Goal: Task Accomplishment & Management: Manage account settings

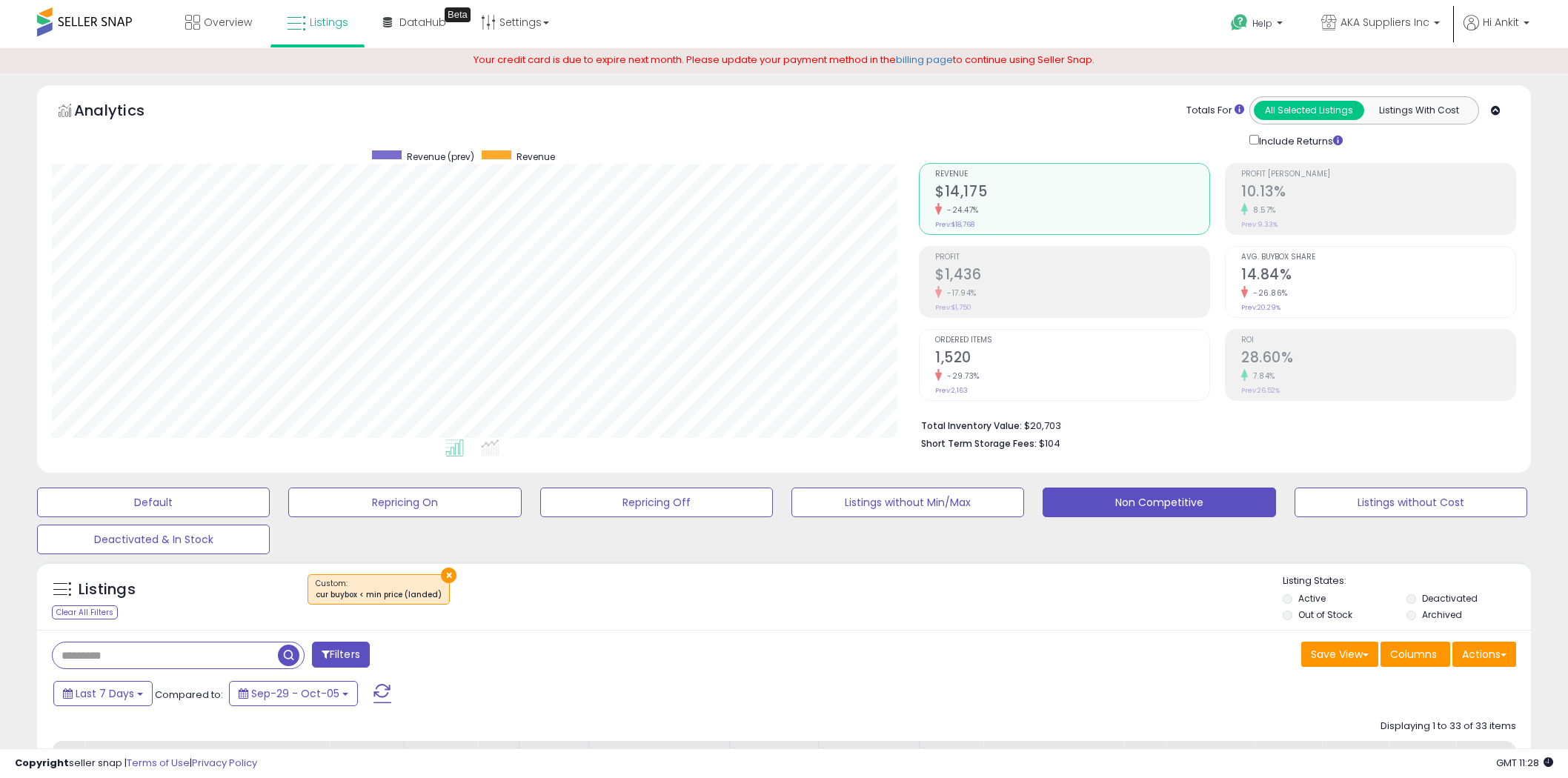
select select "**"
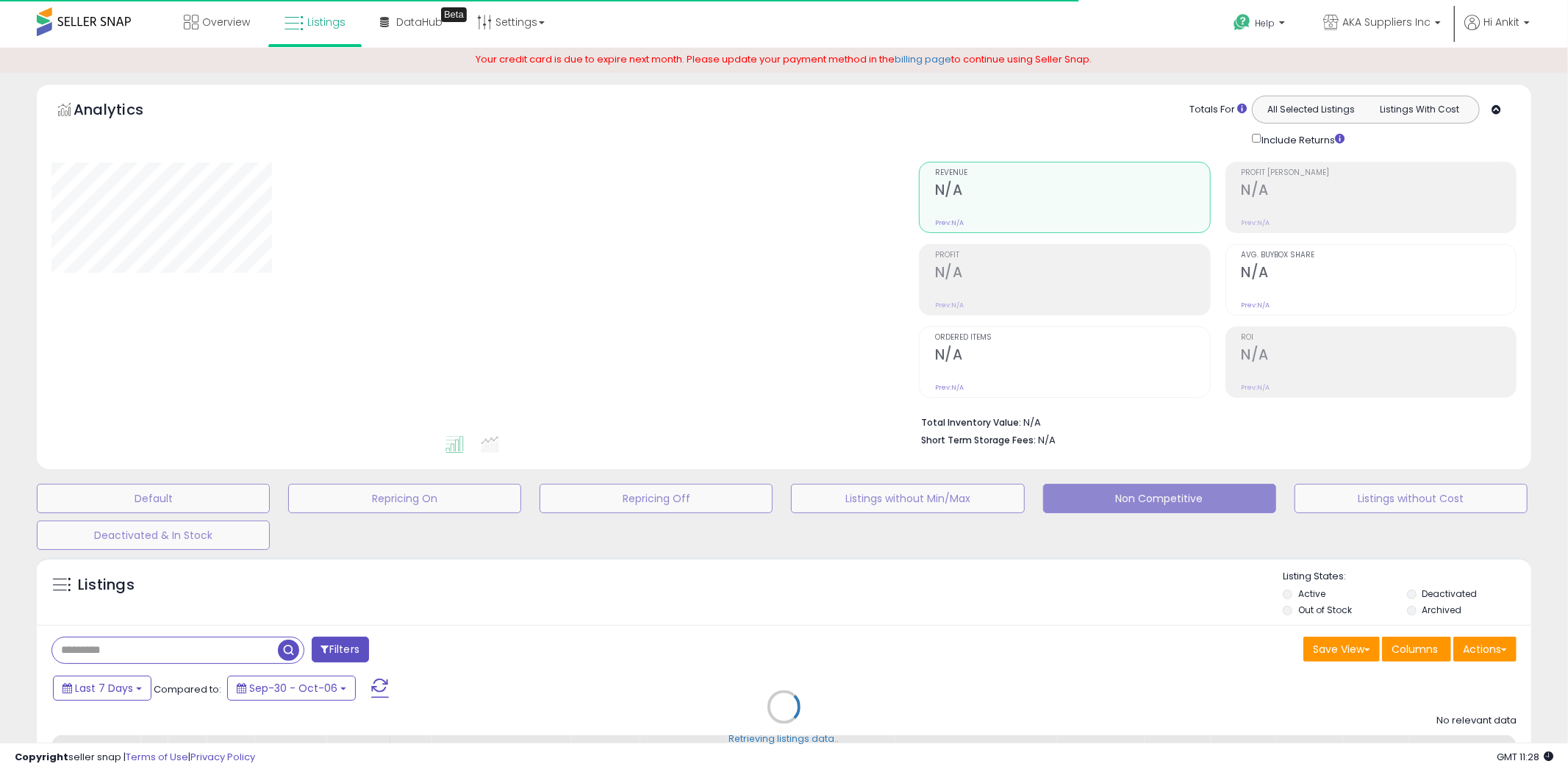
select select "**"
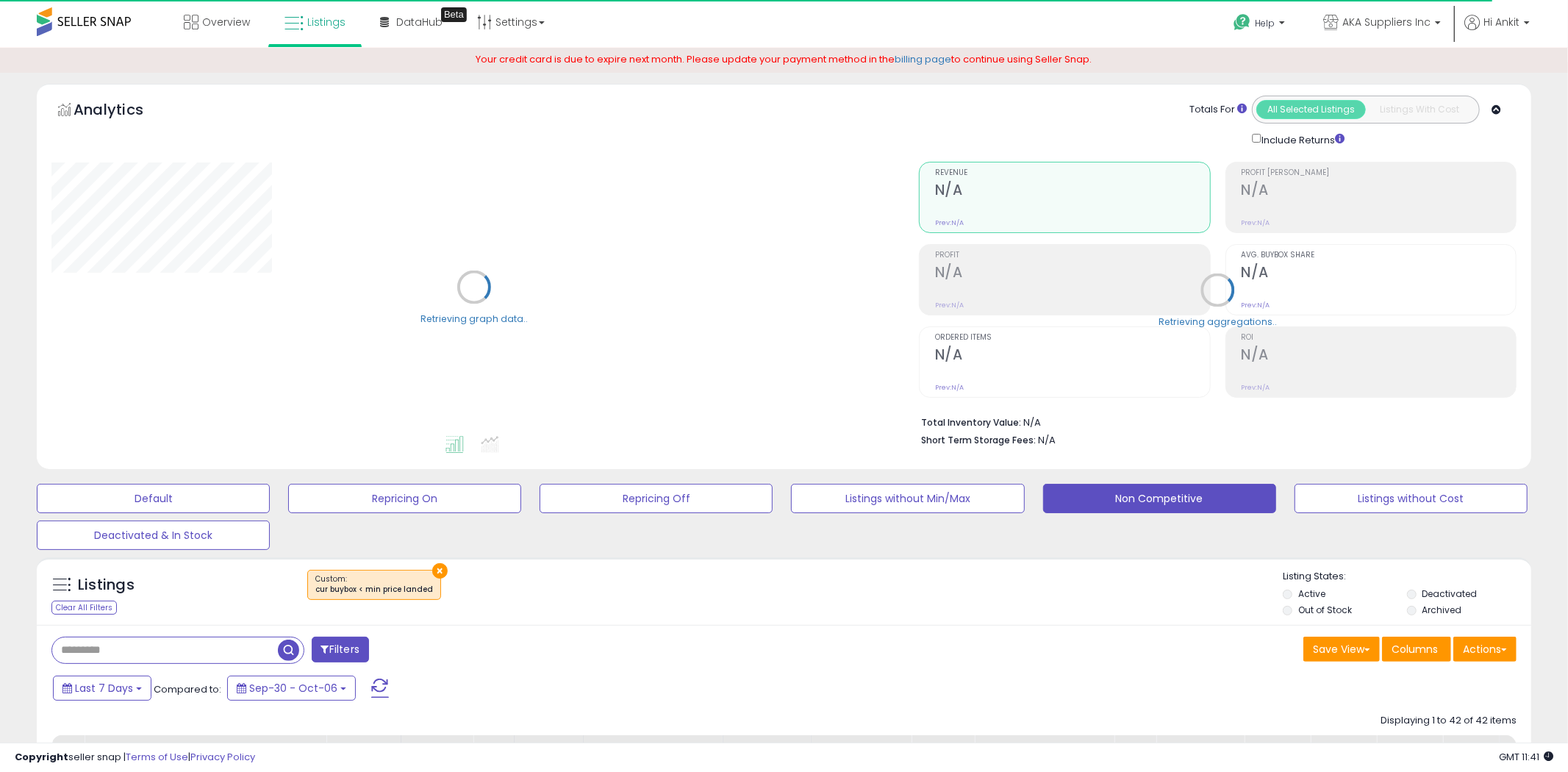
select select "**"
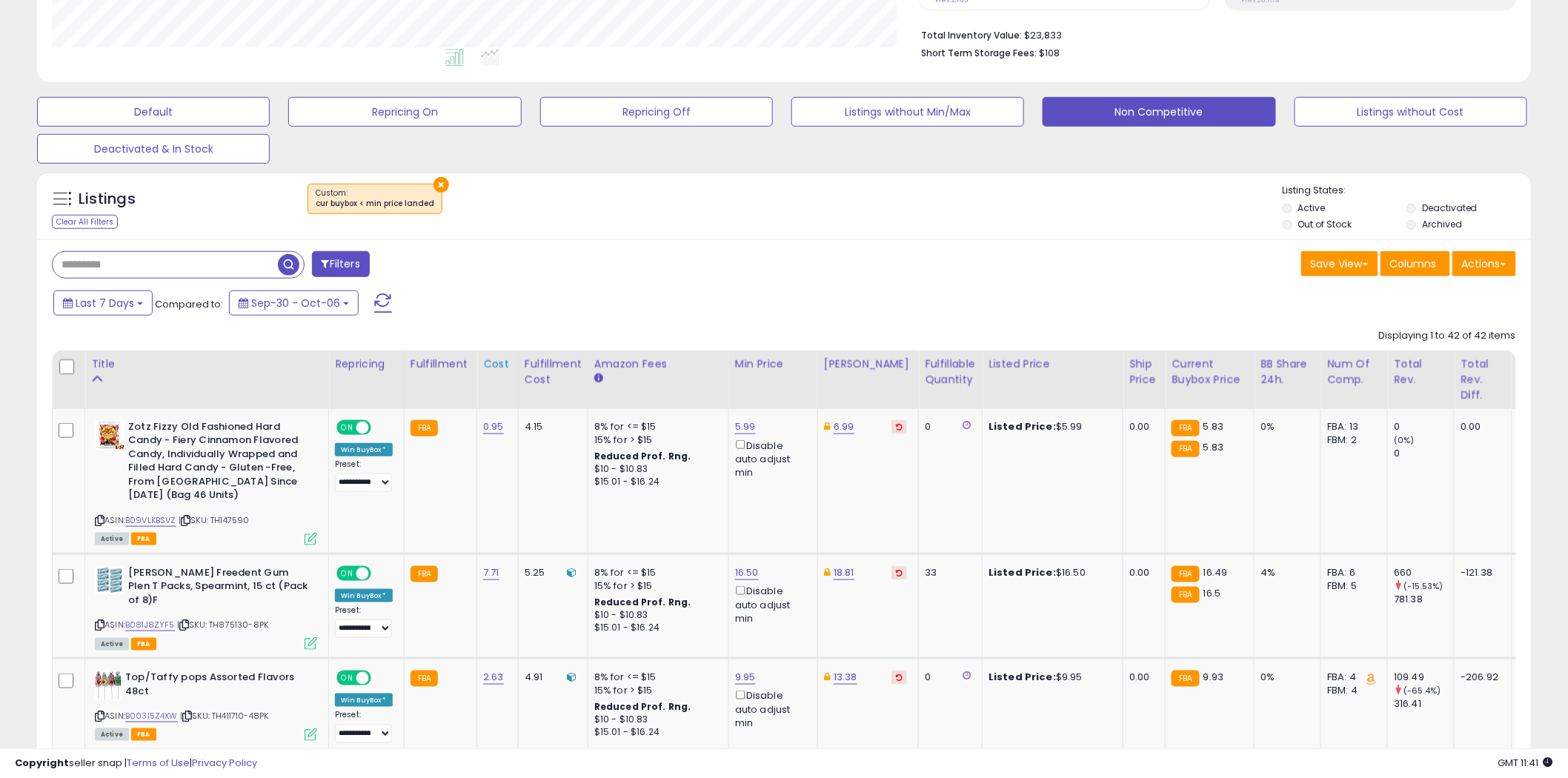
scroll to position [411, 0]
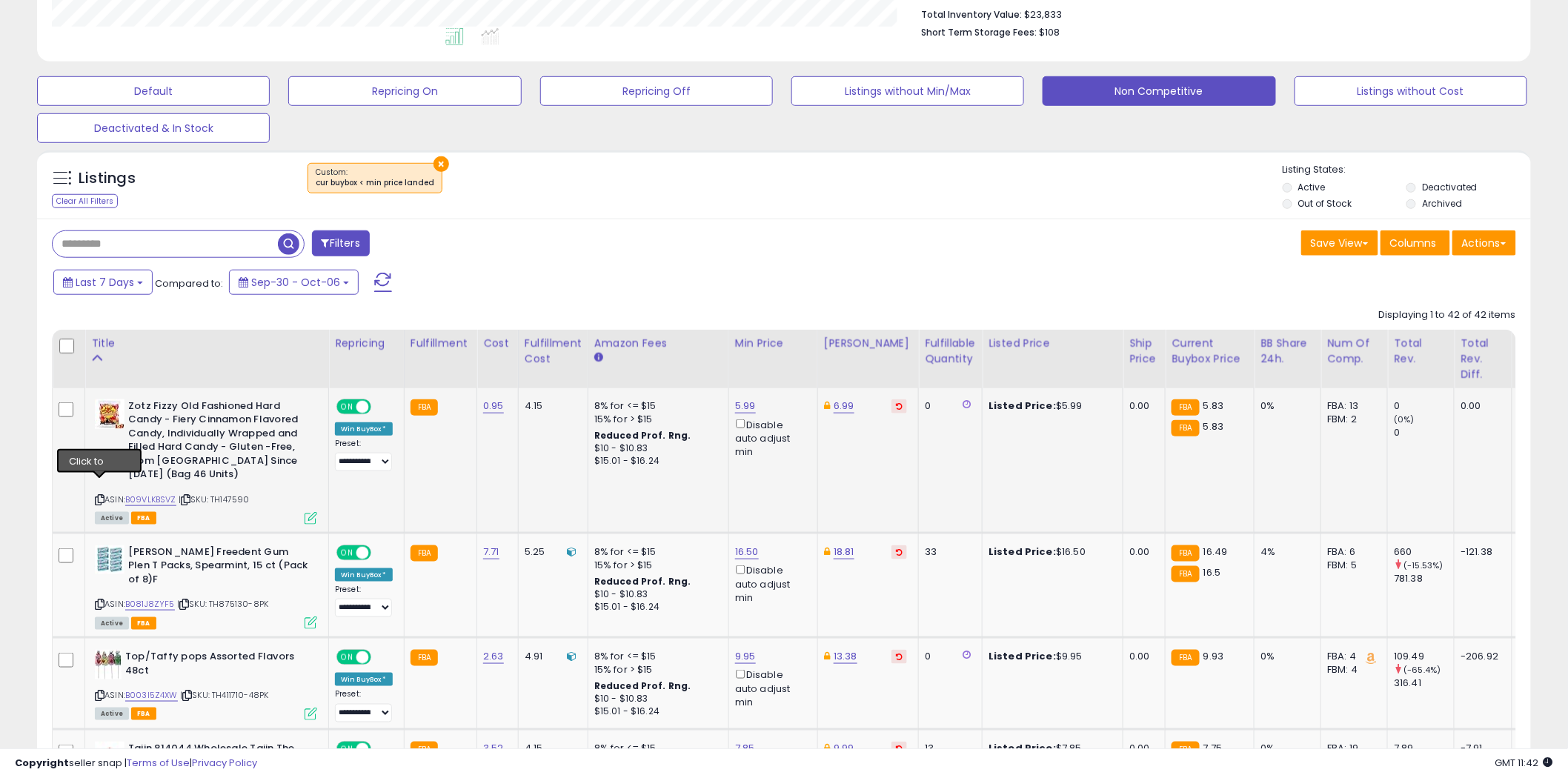
click at [102, 496] on icon at bounding box center [99, 500] width 9 height 9
click at [163, 493] on link "B09VLKBSVZ" at bounding box center [151, 499] width 51 height 13
click at [747, 405] on link "5.99" at bounding box center [745, 405] width 21 height 15
type input "****"
click at [789, 354] on icon "submit" at bounding box center [784, 353] width 9 height 9
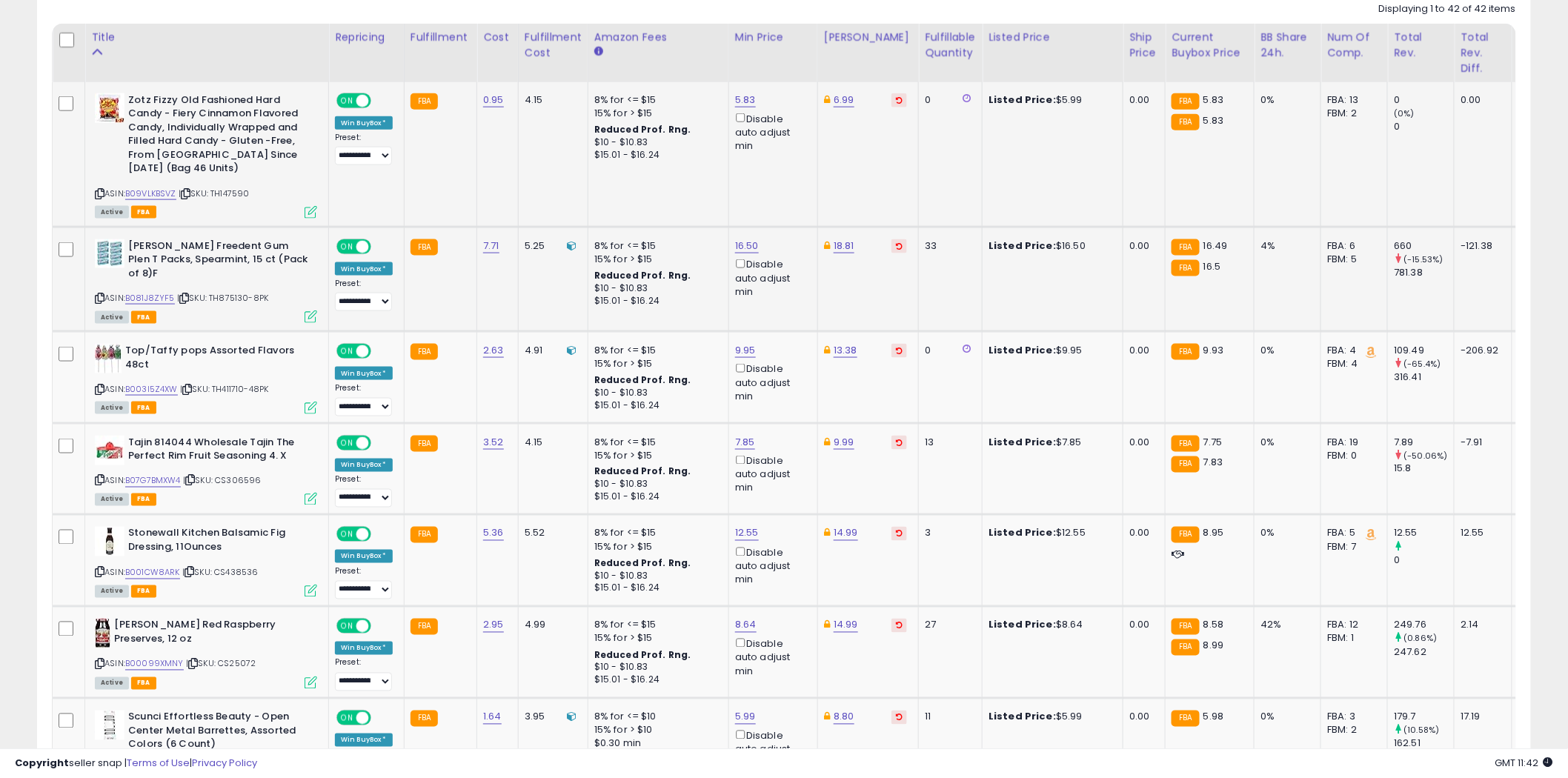
scroll to position [741, 0]
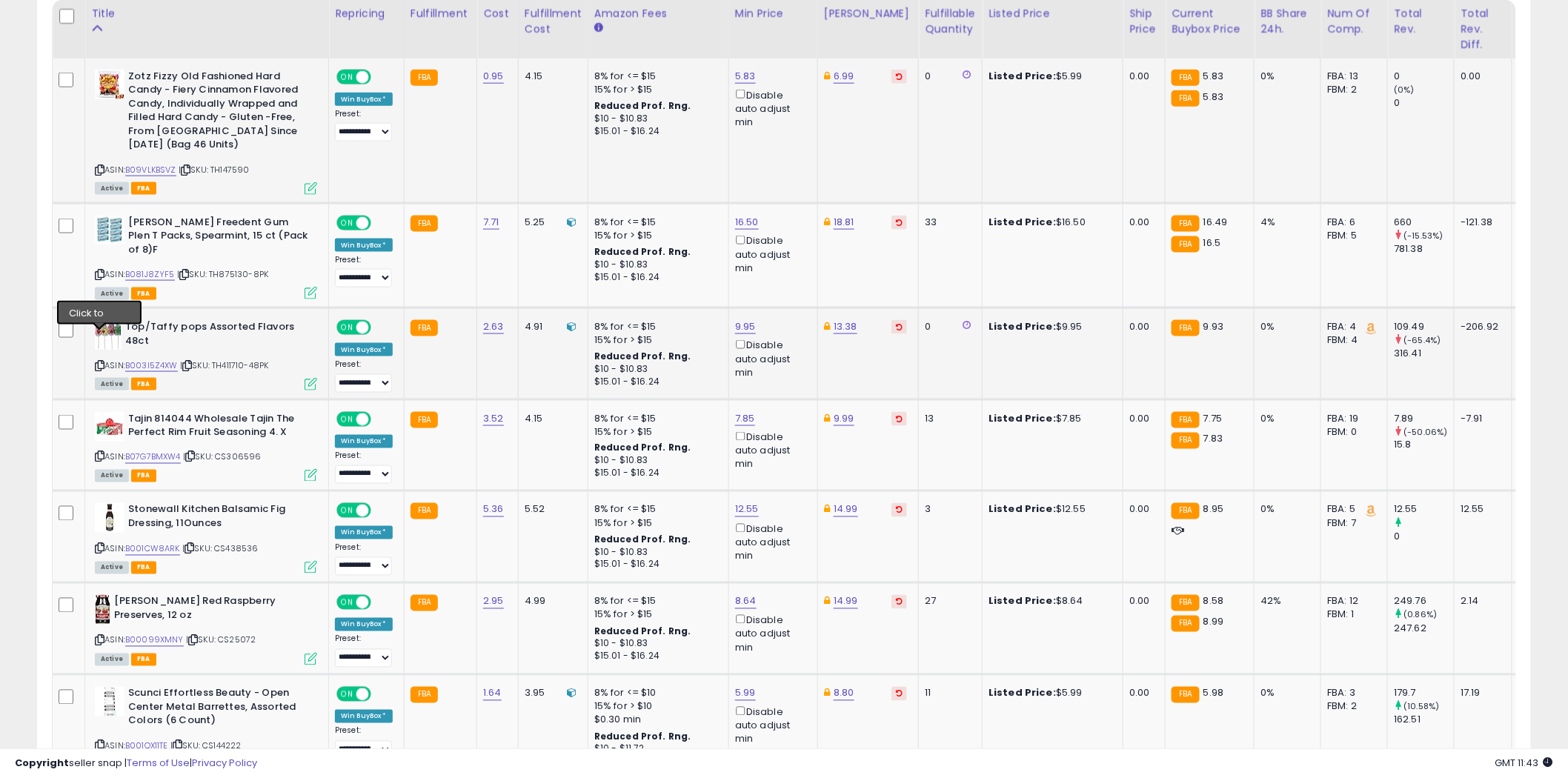
click at [100, 362] on icon at bounding box center [99, 366] width 9 height 9
click at [749, 320] on link "9.95" at bounding box center [745, 327] width 21 height 15
type input "****"
click at [789, 245] on icon "submit" at bounding box center [784, 247] width 9 height 9
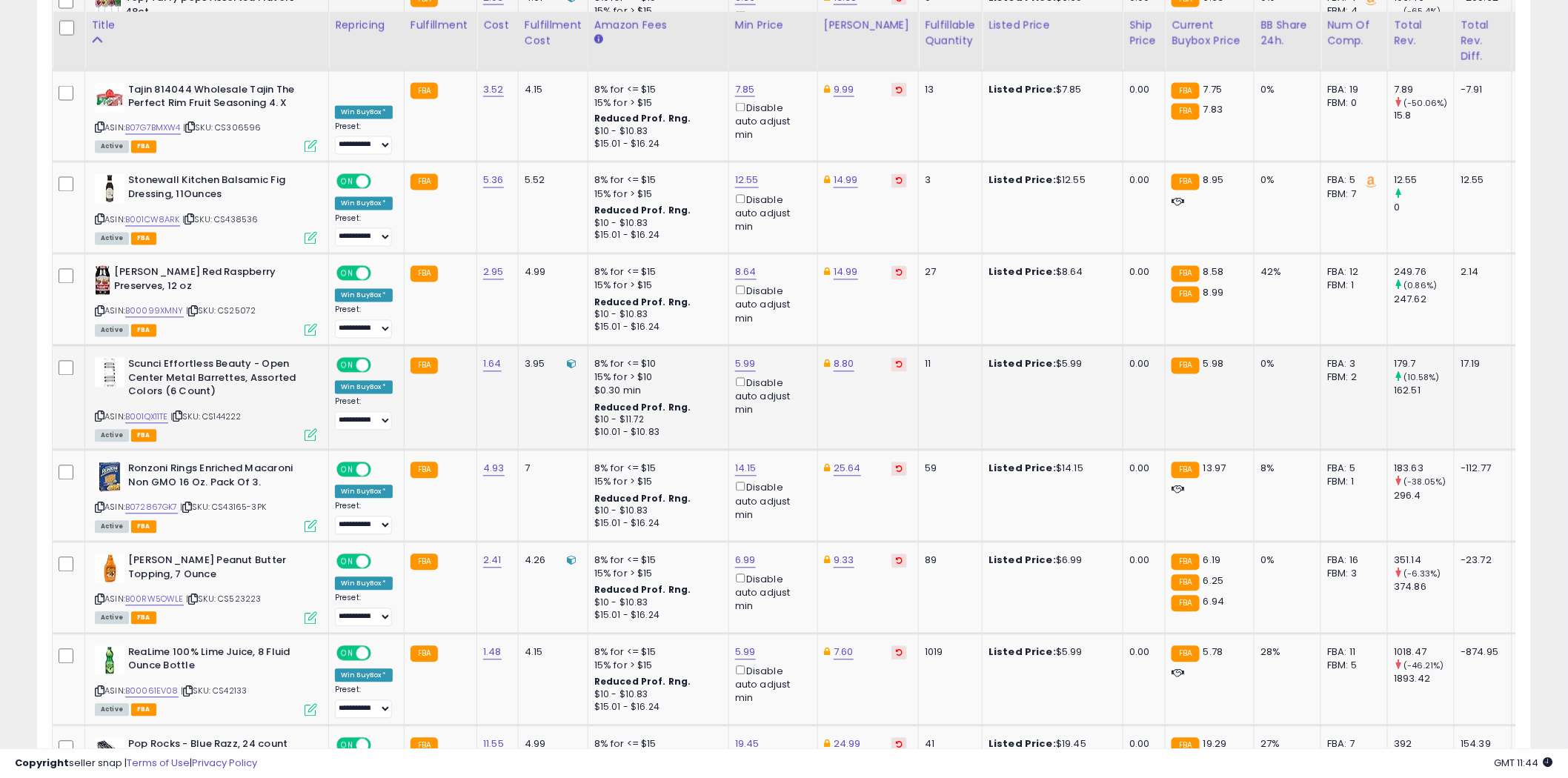
scroll to position [1152, 0]
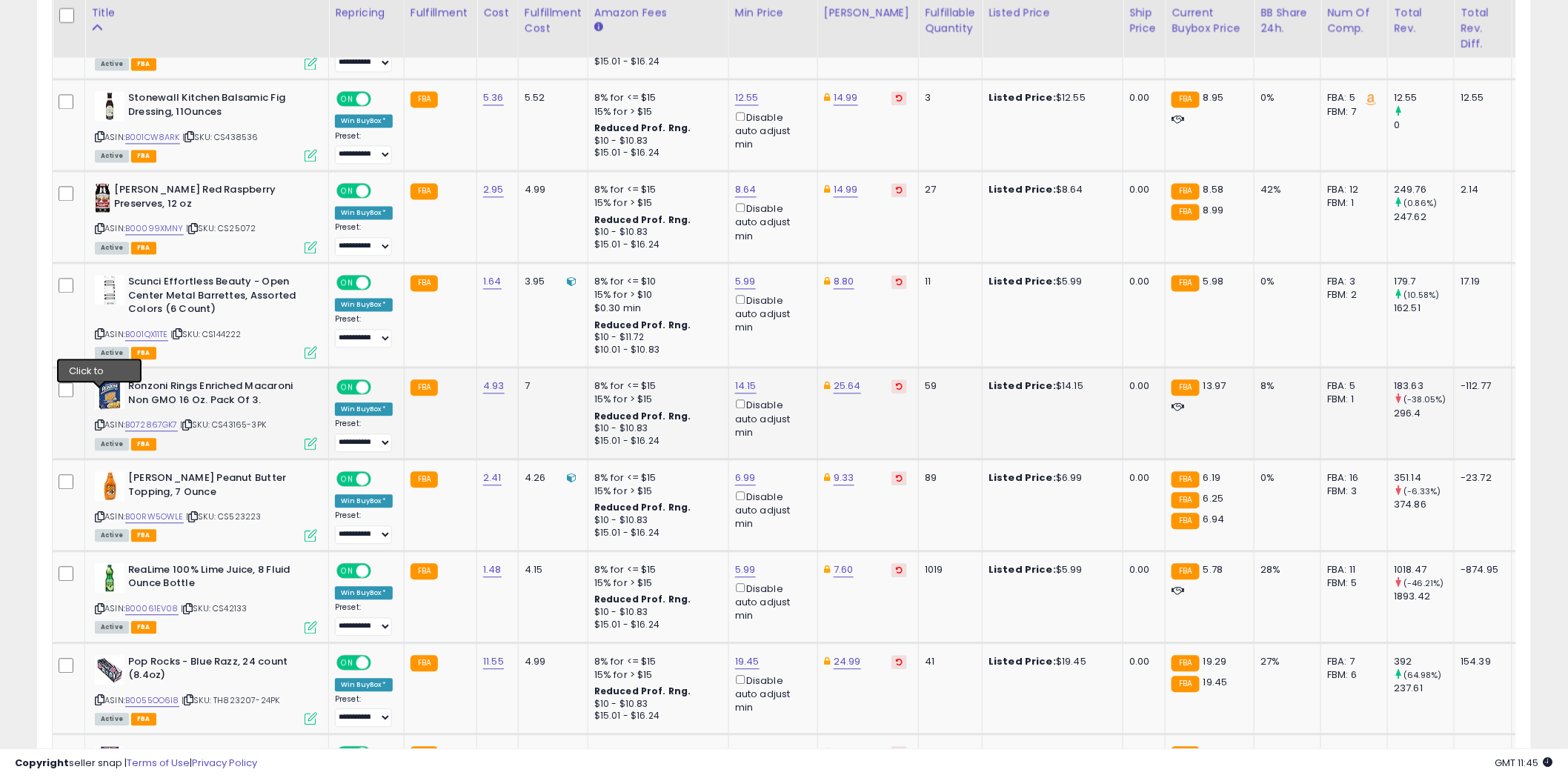
click at [102, 421] on icon at bounding box center [99, 426] width 9 height 9
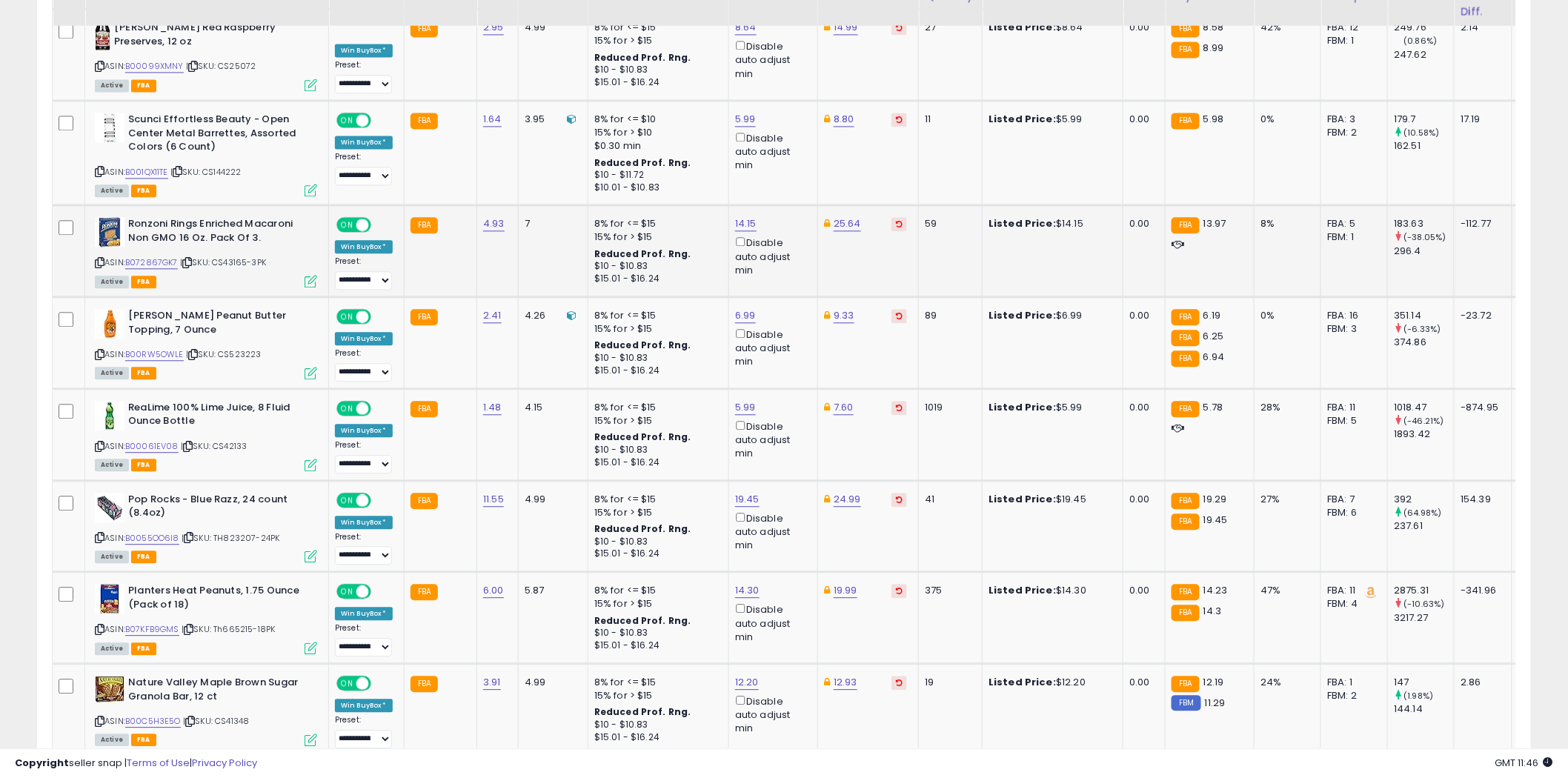
scroll to position [1317, 0]
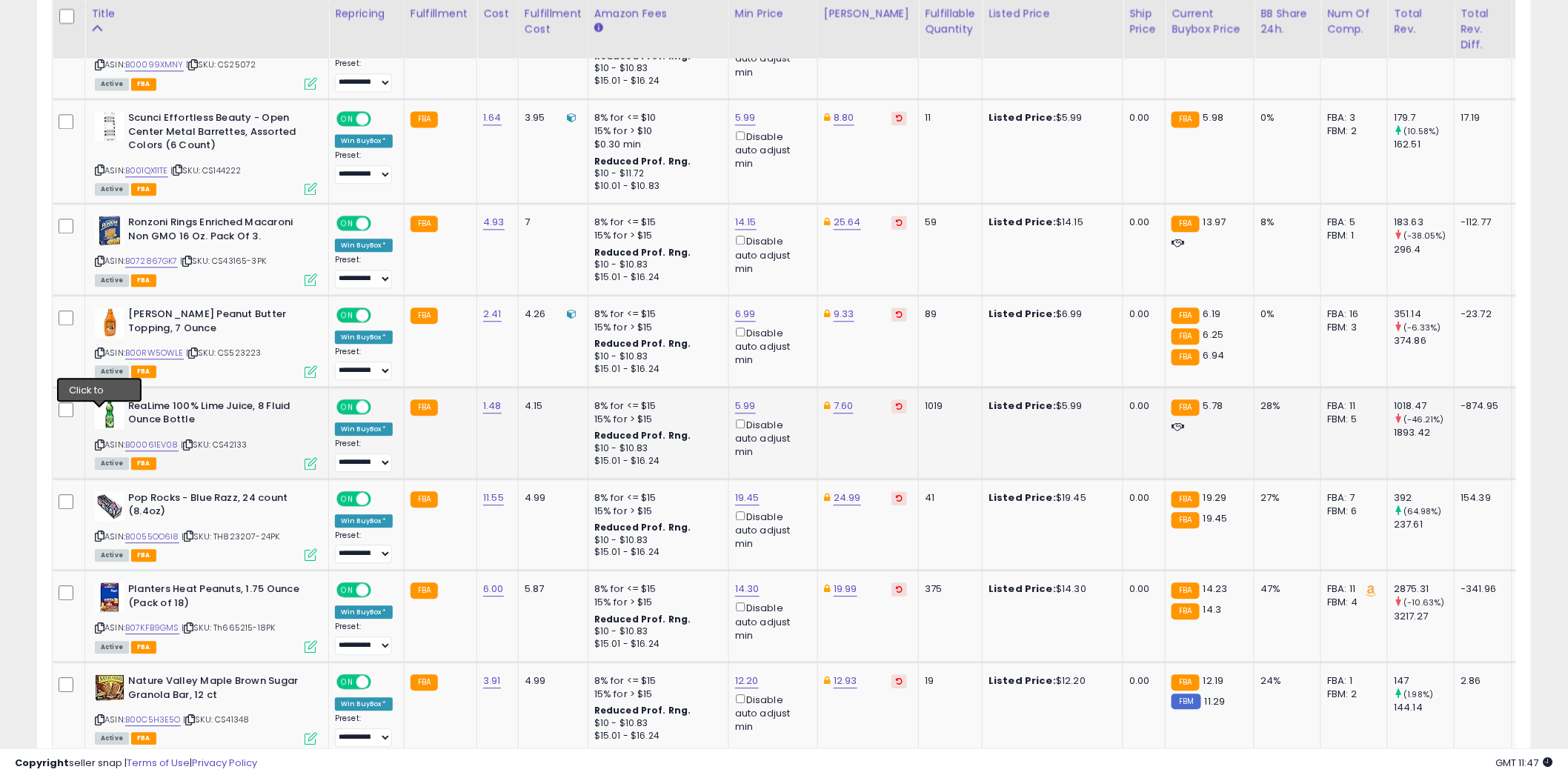
click at [98, 441] on icon at bounding box center [99, 445] width 9 height 9
click at [749, 398] on link "5.99" at bounding box center [745, 405] width 21 height 15
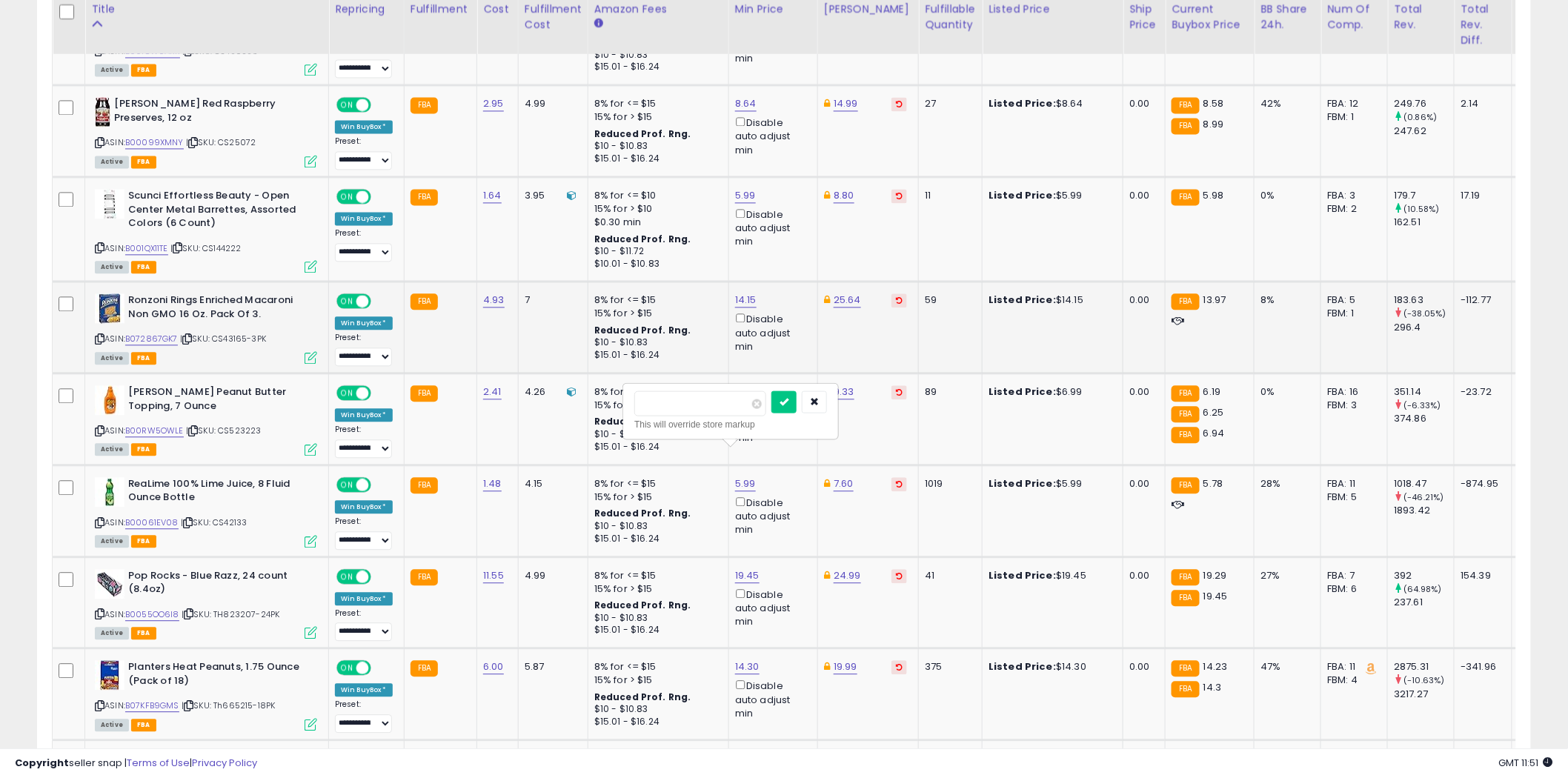
scroll to position [1235, 0]
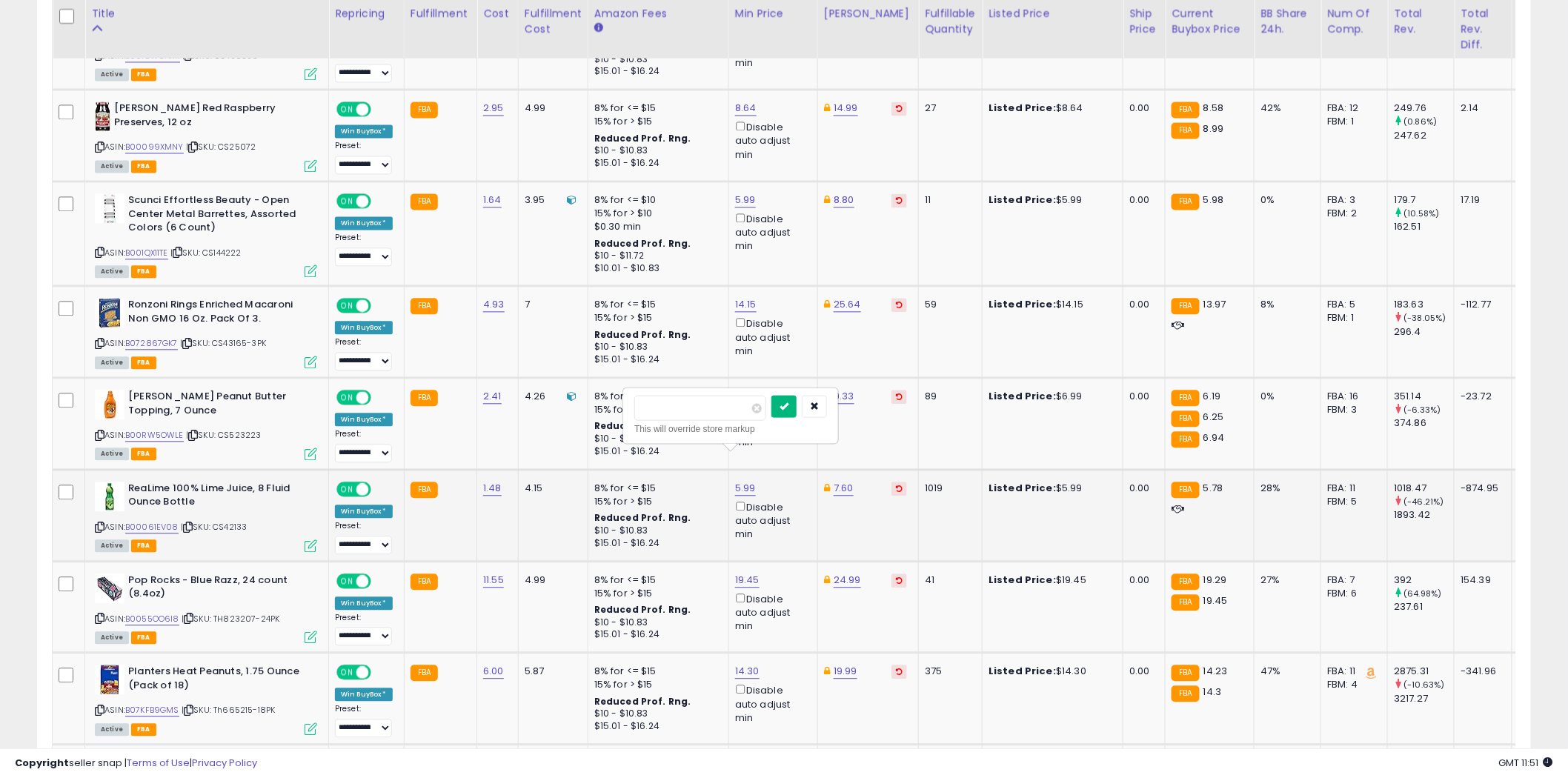
type input "****"
click at [789, 404] on icon "submit" at bounding box center [784, 405] width 9 height 9
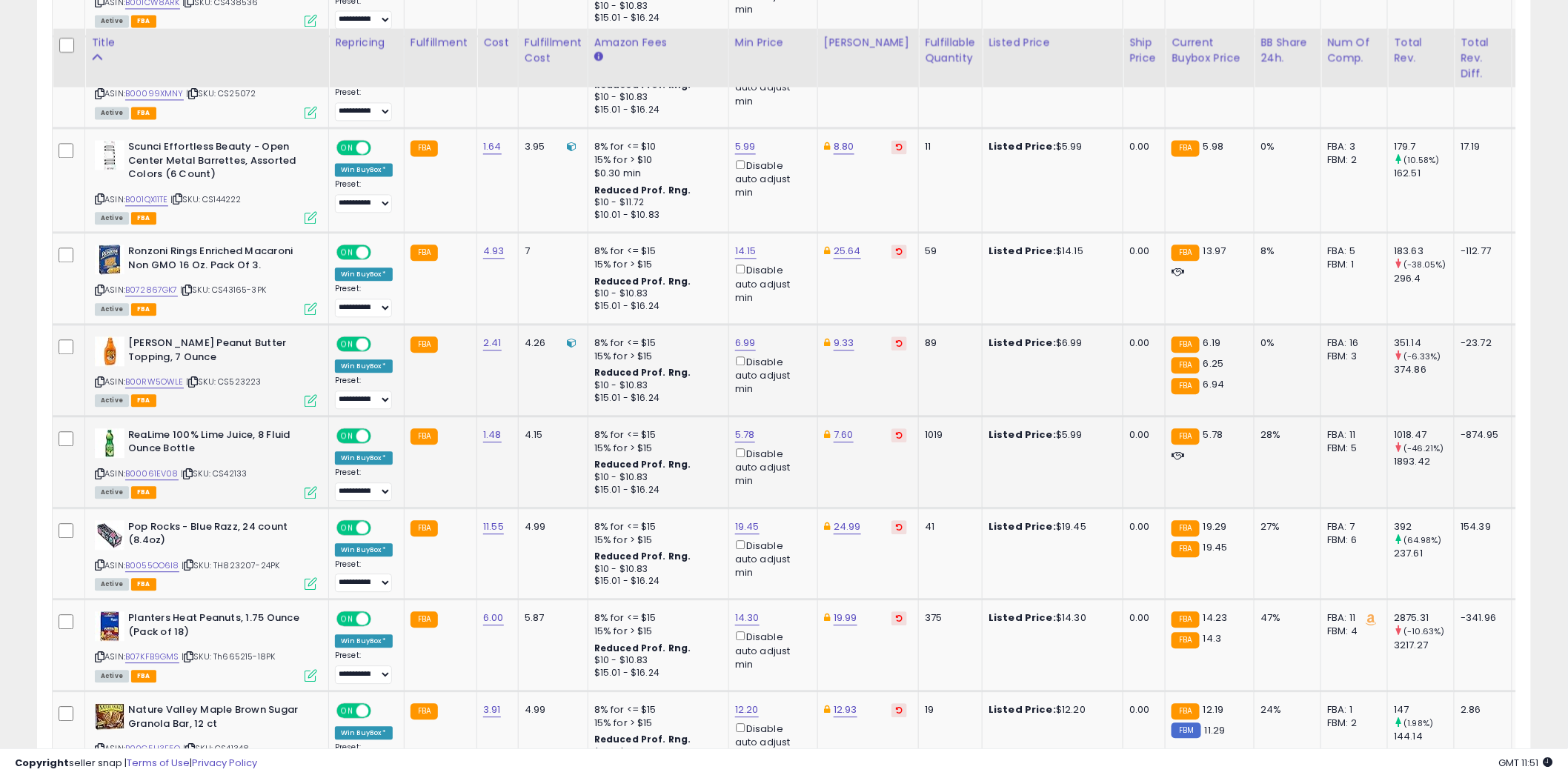
scroll to position [1317, 0]
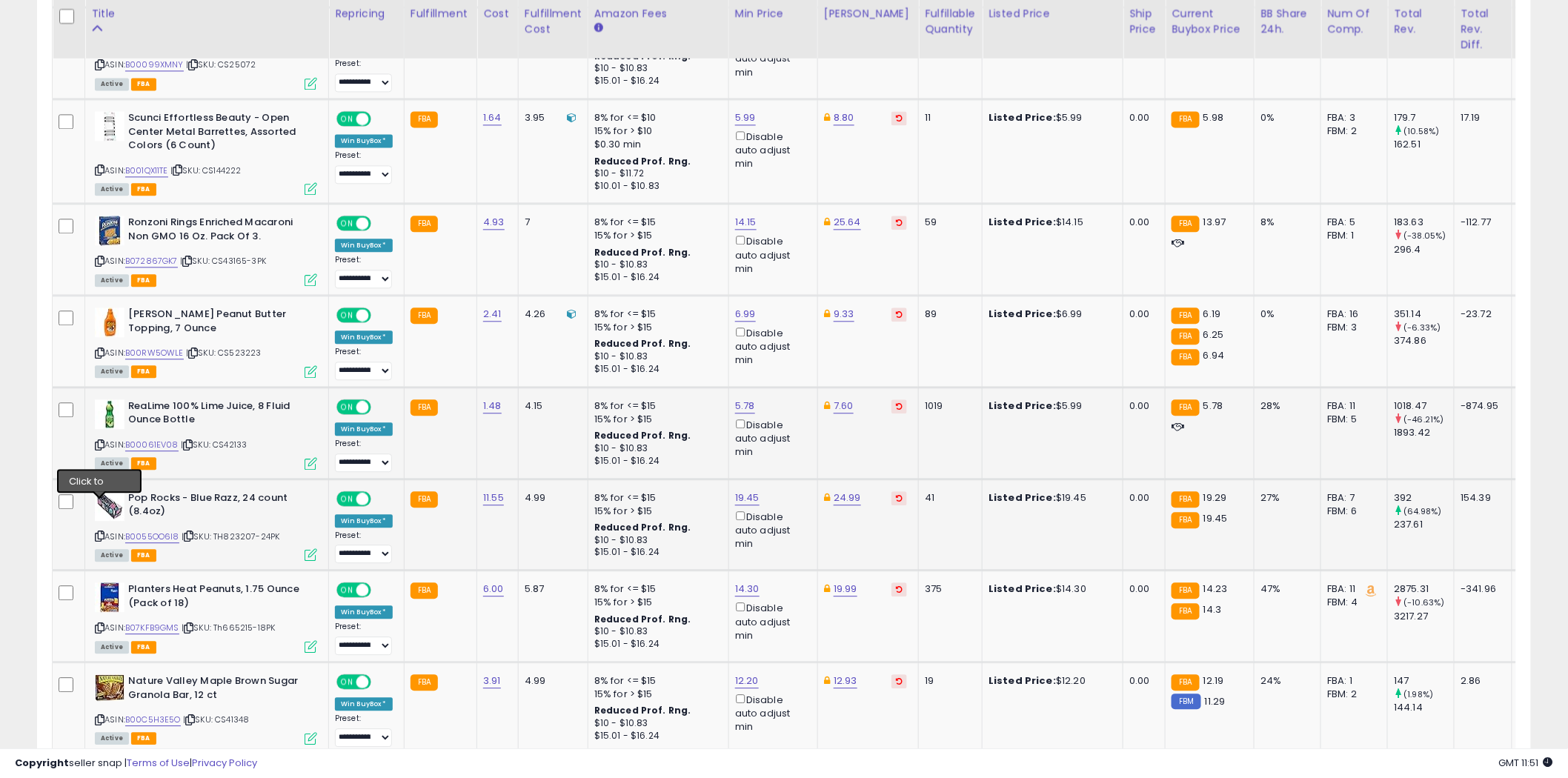
click at [99, 533] on icon at bounding box center [99, 537] width 9 height 9
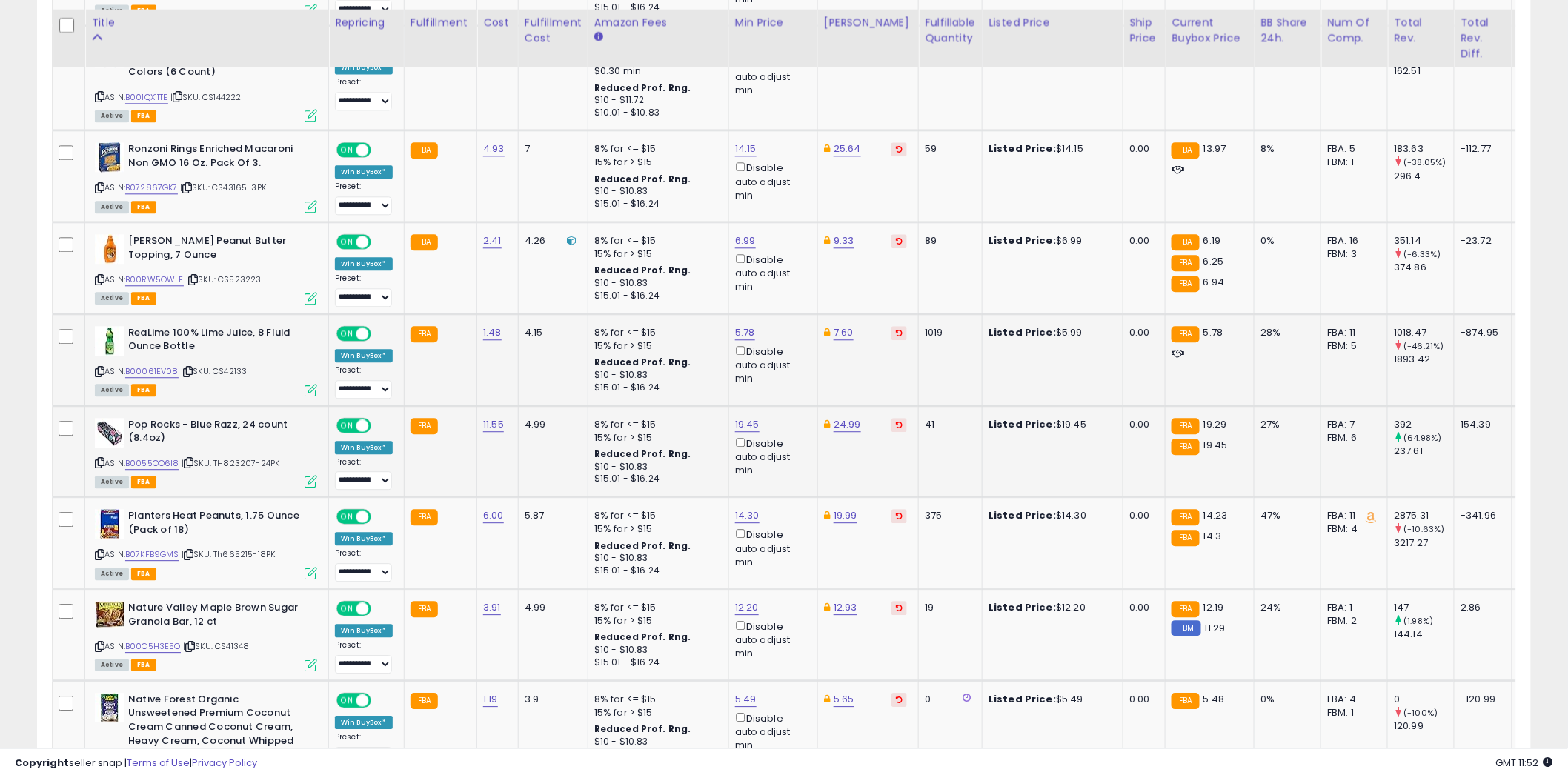
scroll to position [1400, 0]
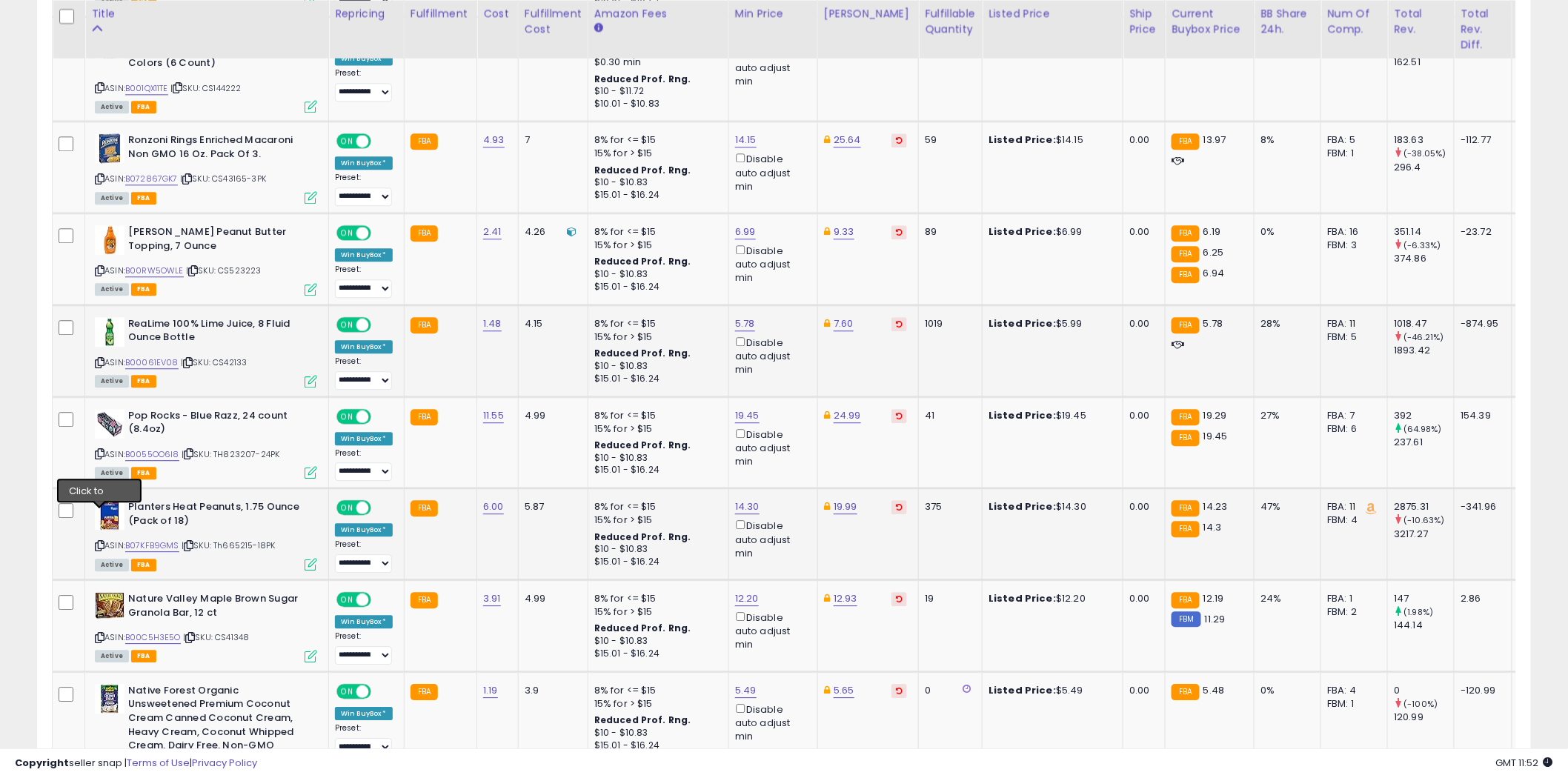
click at [100, 542] on icon at bounding box center [99, 546] width 9 height 9
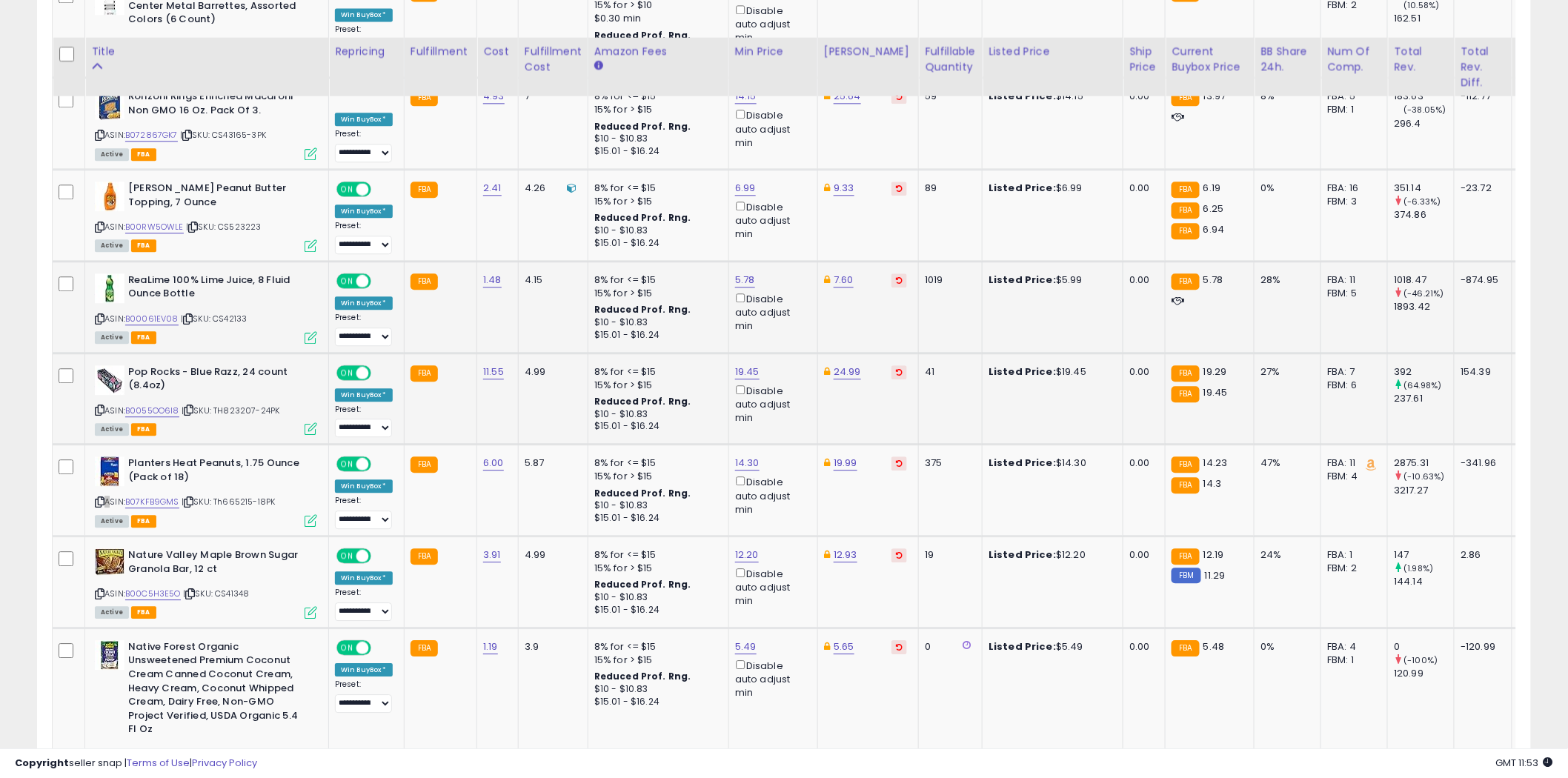
scroll to position [1482, 0]
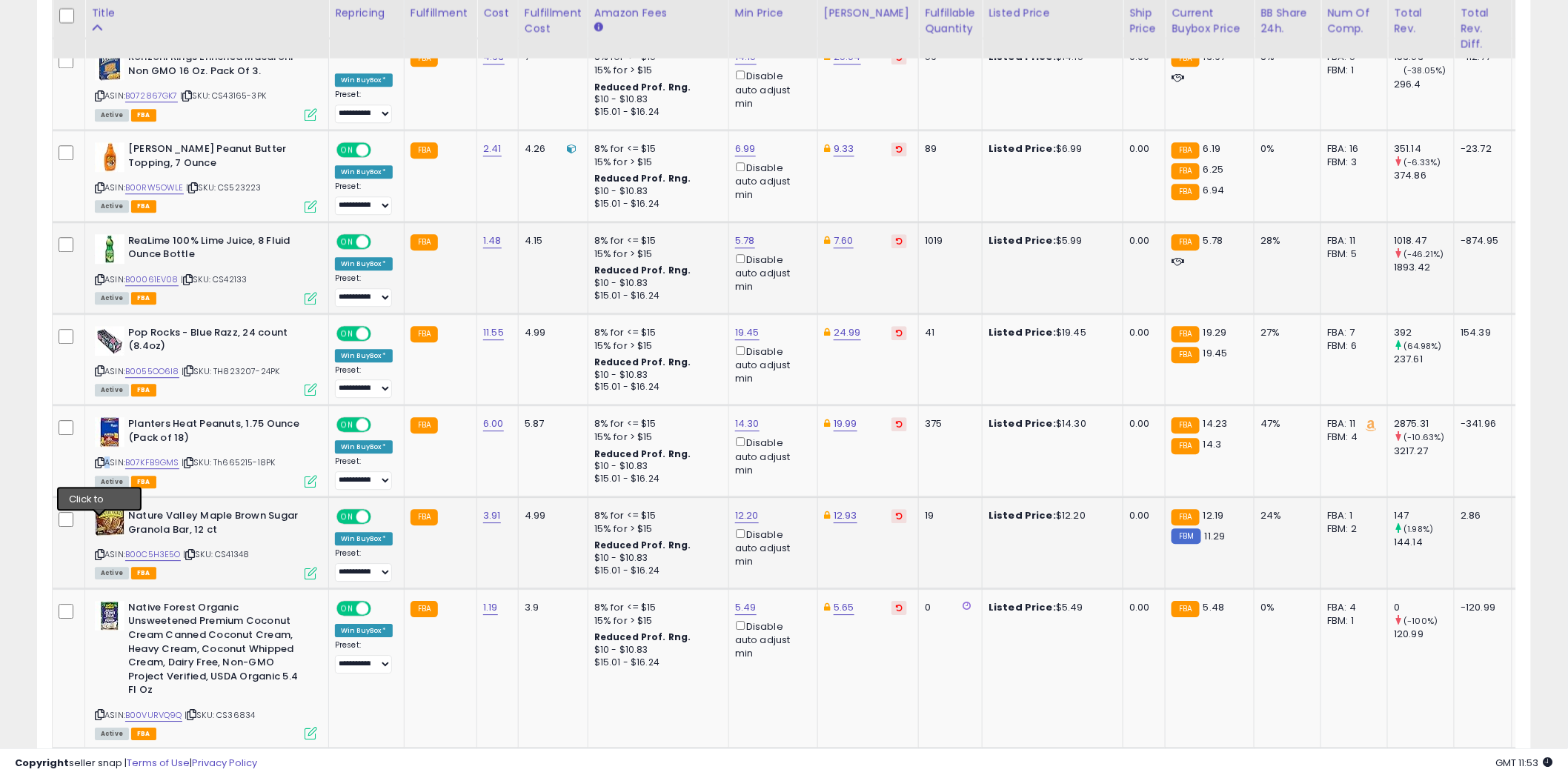
click at [101, 551] on icon at bounding box center [99, 555] width 9 height 9
click at [750, 416] on link "14.30" at bounding box center [747, 423] width 25 height 15
click at [820, 343] on icon "button" at bounding box center [815, 341] width 9 height 9
click at [749, 509] on link "12.20" at bounding box center [747, 516] width 24 height 15
type input "*****"
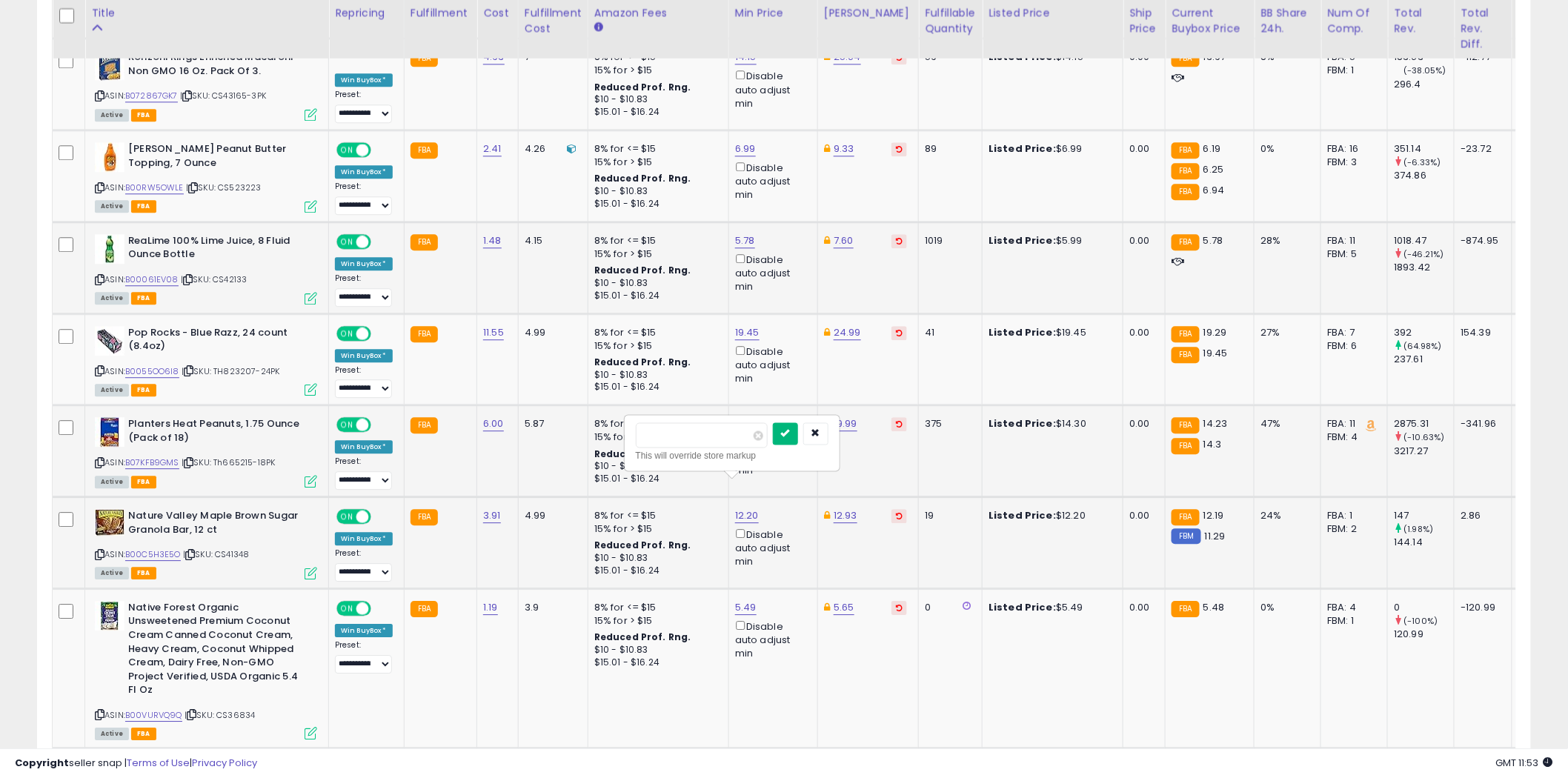
click at [790, 433] on icon "submit" at bounding box center [785, 433] width 9 height 9
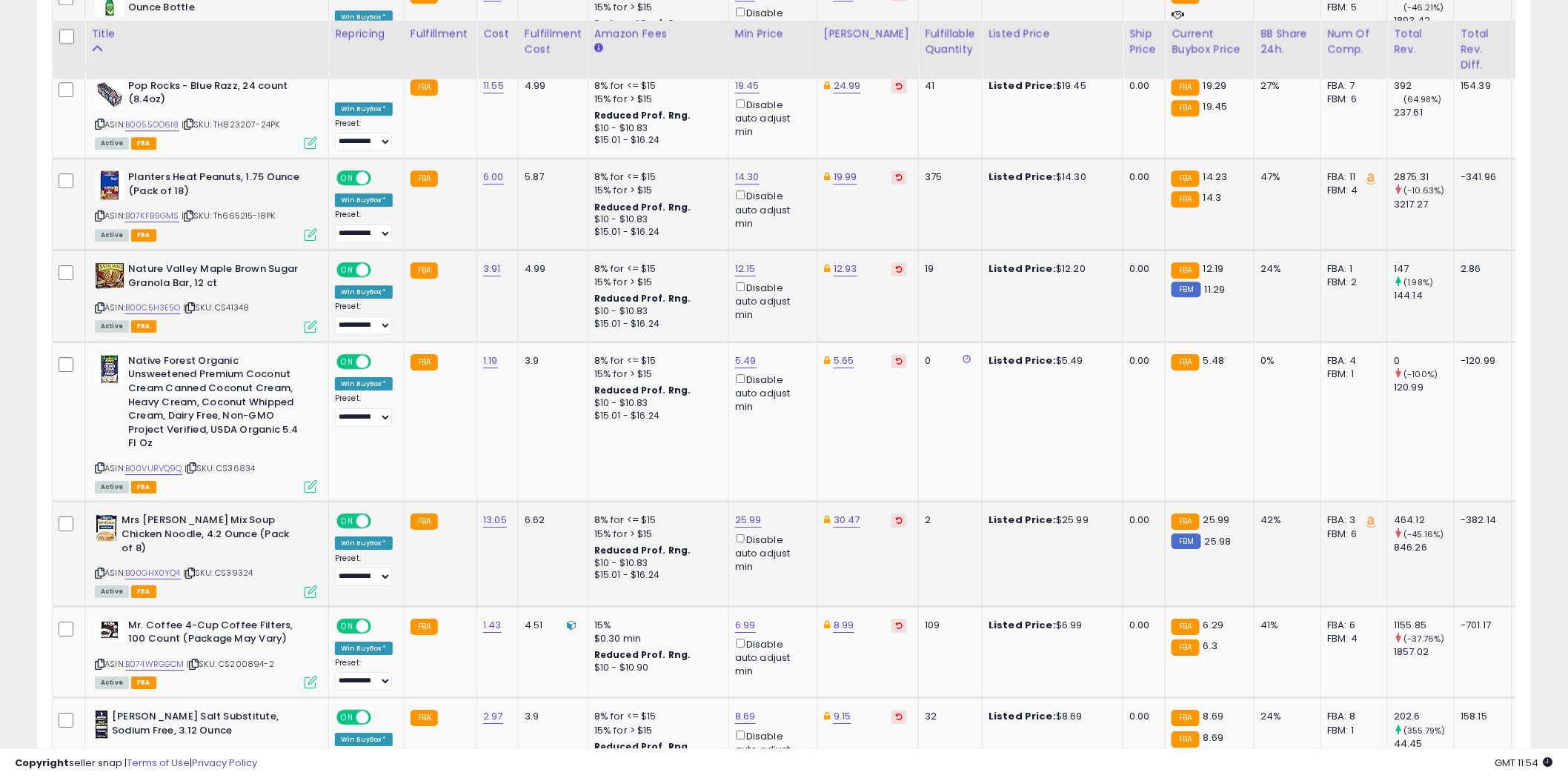
scroll to position [1812, 0]
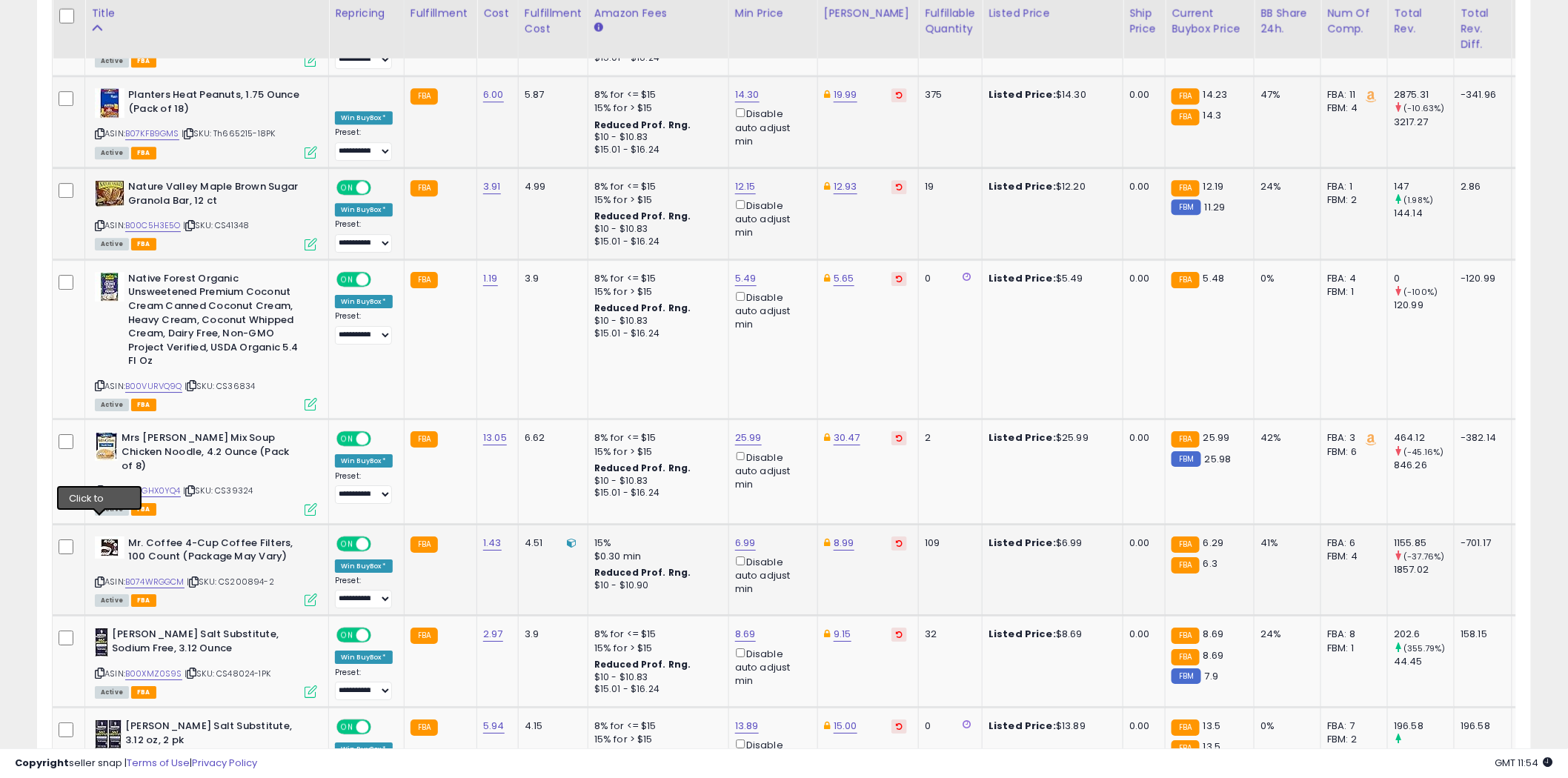
click at [100, 578] on icon at bounding box center [99, 582] width 9 height 9
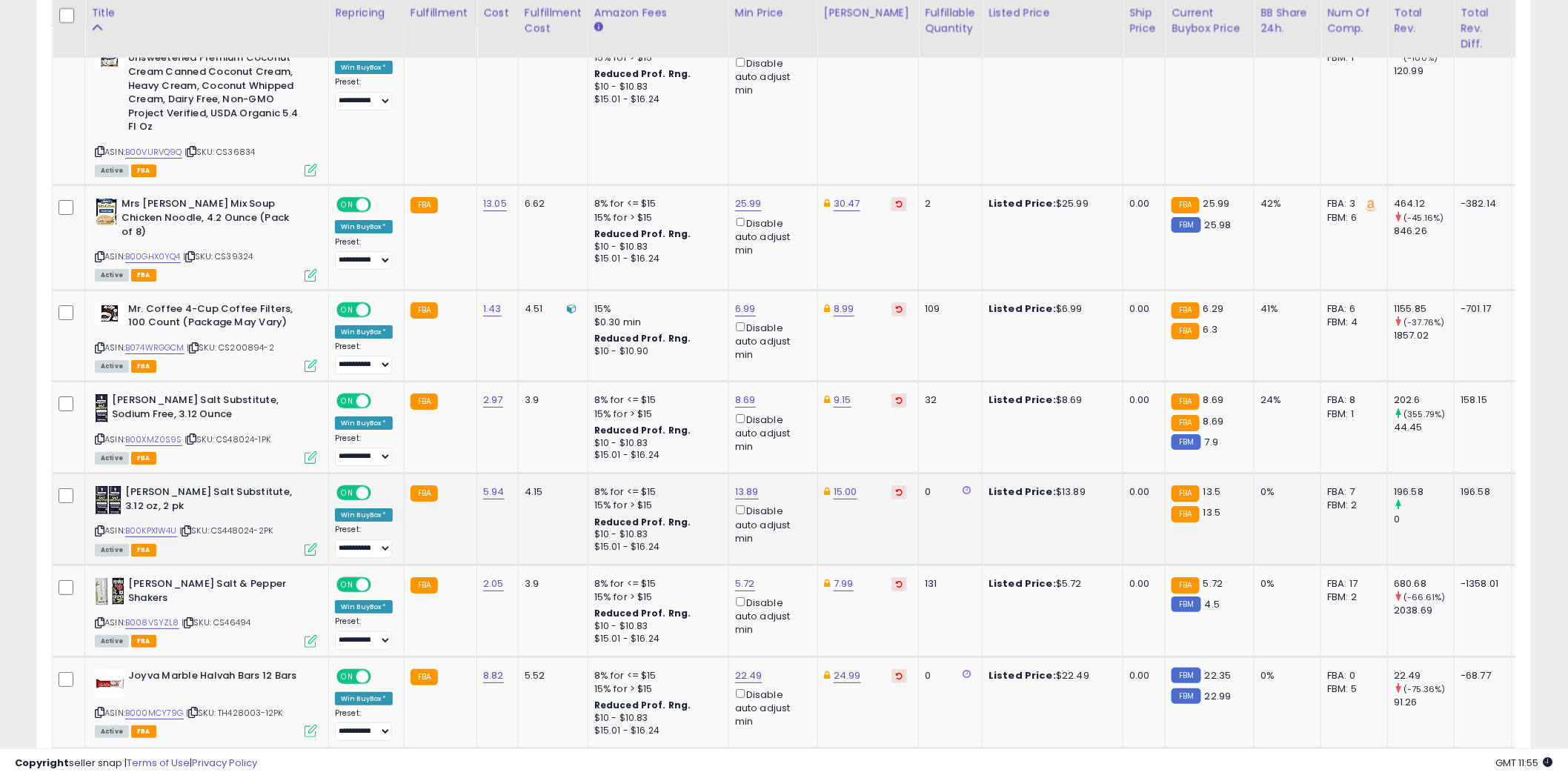
scroll to position [2059, 0]
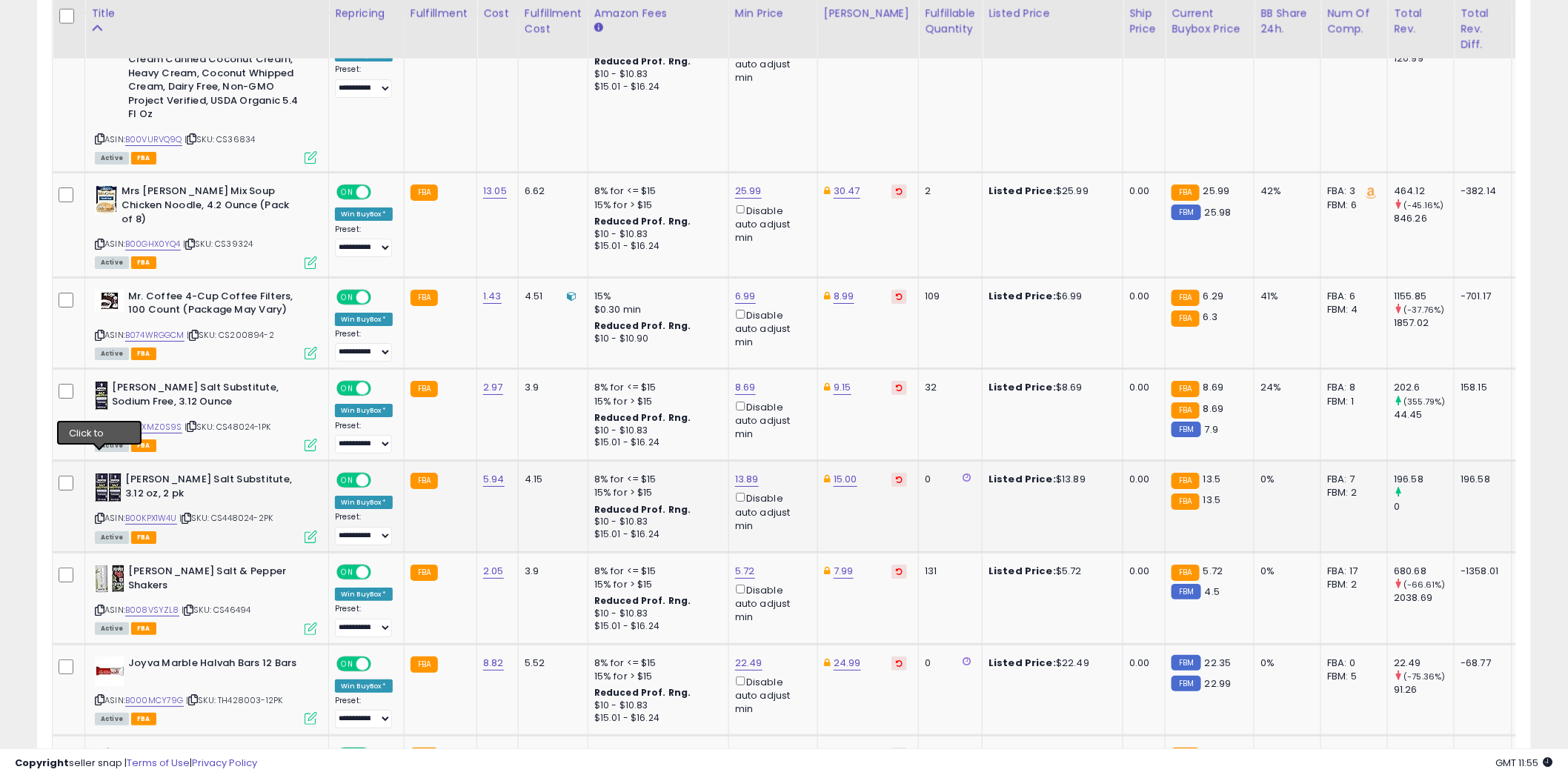
click at [98, 515] on icon at bounding box center [99, 519] width 9 height 9
click at [750, 472] on link "13.89" at bounding box center [747, 479] width 24 height 15
type input "****"
click at [798, 367] on button "submit" at bounding box center [784, 368] width 25 height 22
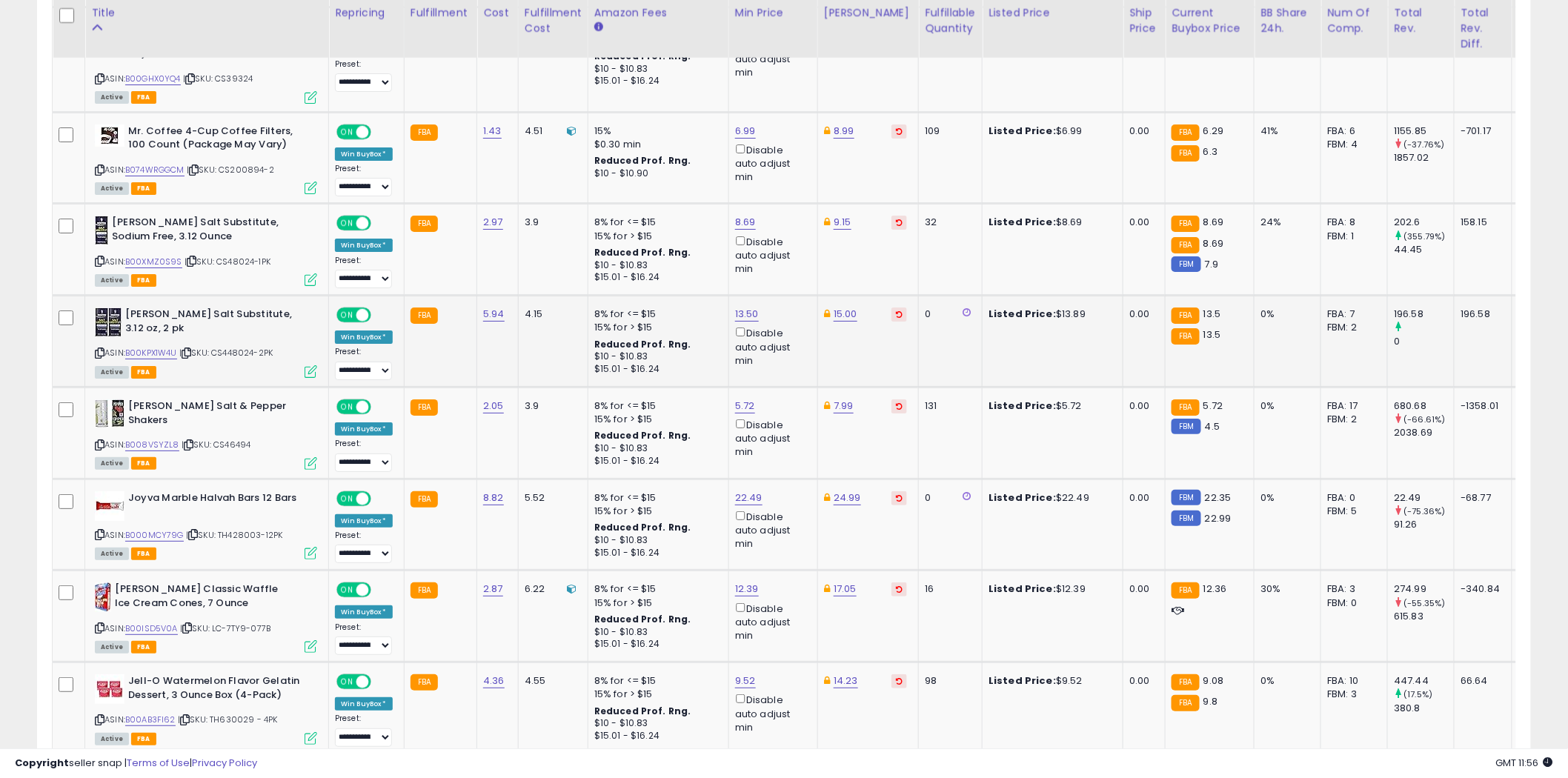
scroll to position [2306, 0]
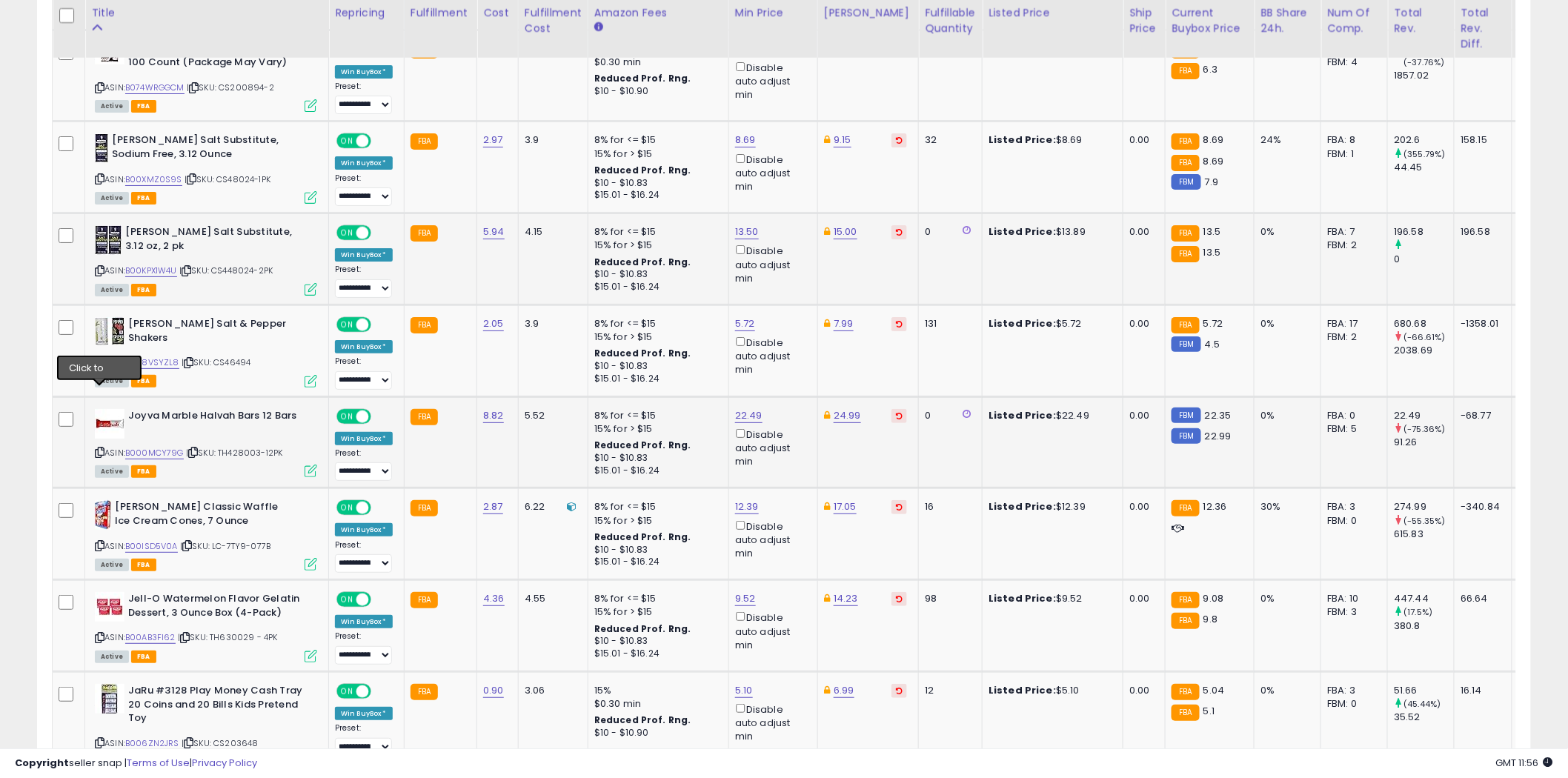
click at [100, 449] on icon at bounding box center [99, 453] width 9 height 9
click at [160, 447] on link "B000MCY79G" at bounding box center [155, 453] width 58 height 13
click at [751, 409] on link "22.49" at bounding box center [749, 416] width 27 height 15
type input "*****"
click at [791, 302] on icon "submit" at bounding box center [787, 303] width 9 height 9
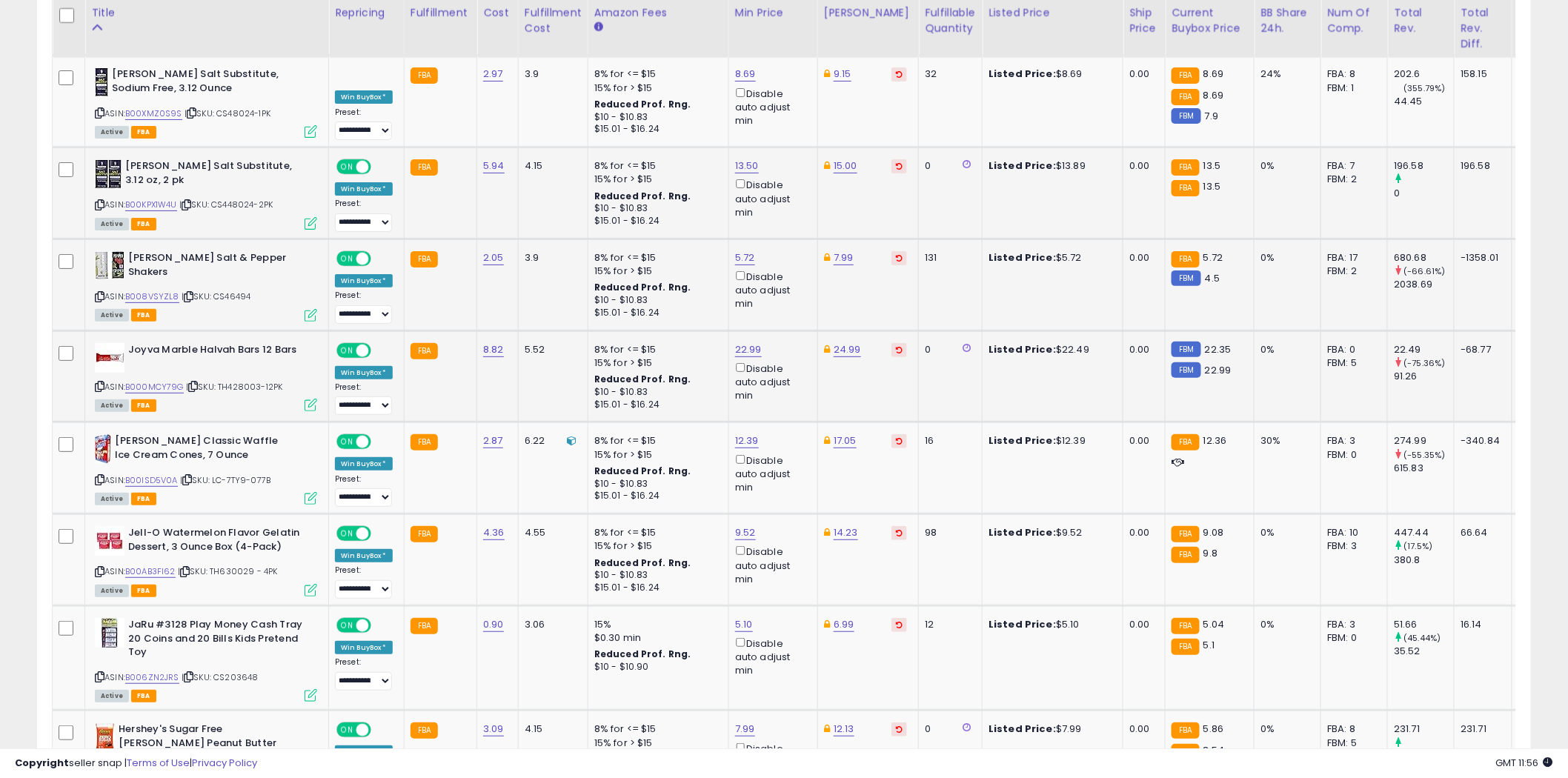
scroll to position [2471, 0]
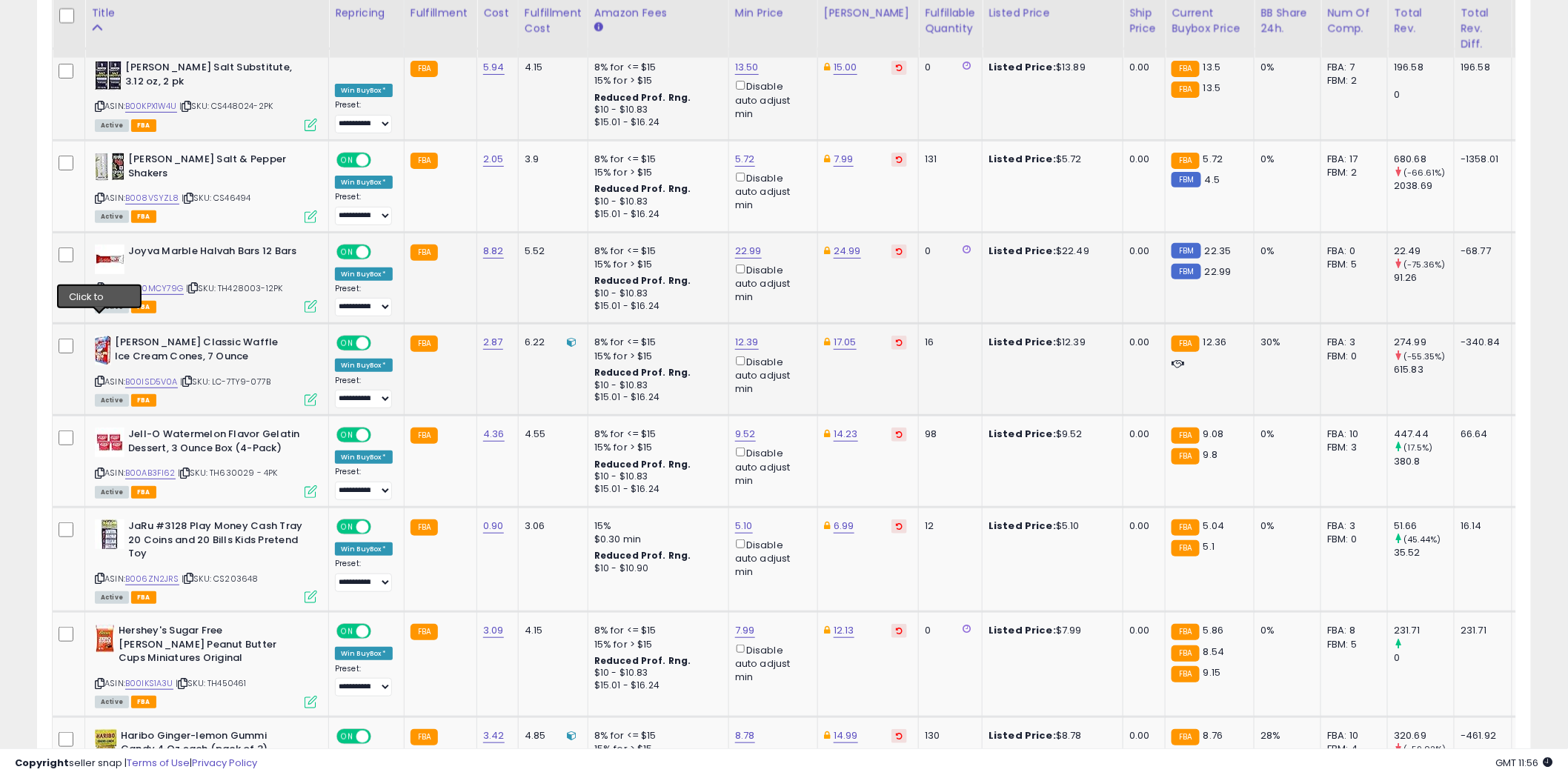
click at [101, 377] on icon at bounding box center [99, 381] width 9 height 9
click at [754, 335] on link "12.39" at bounding box center [747, 342] width 24 height 15
type input "*****"
click at [790, 227] on icon "submit" at bounding box center [785, 230] width 9 height 9
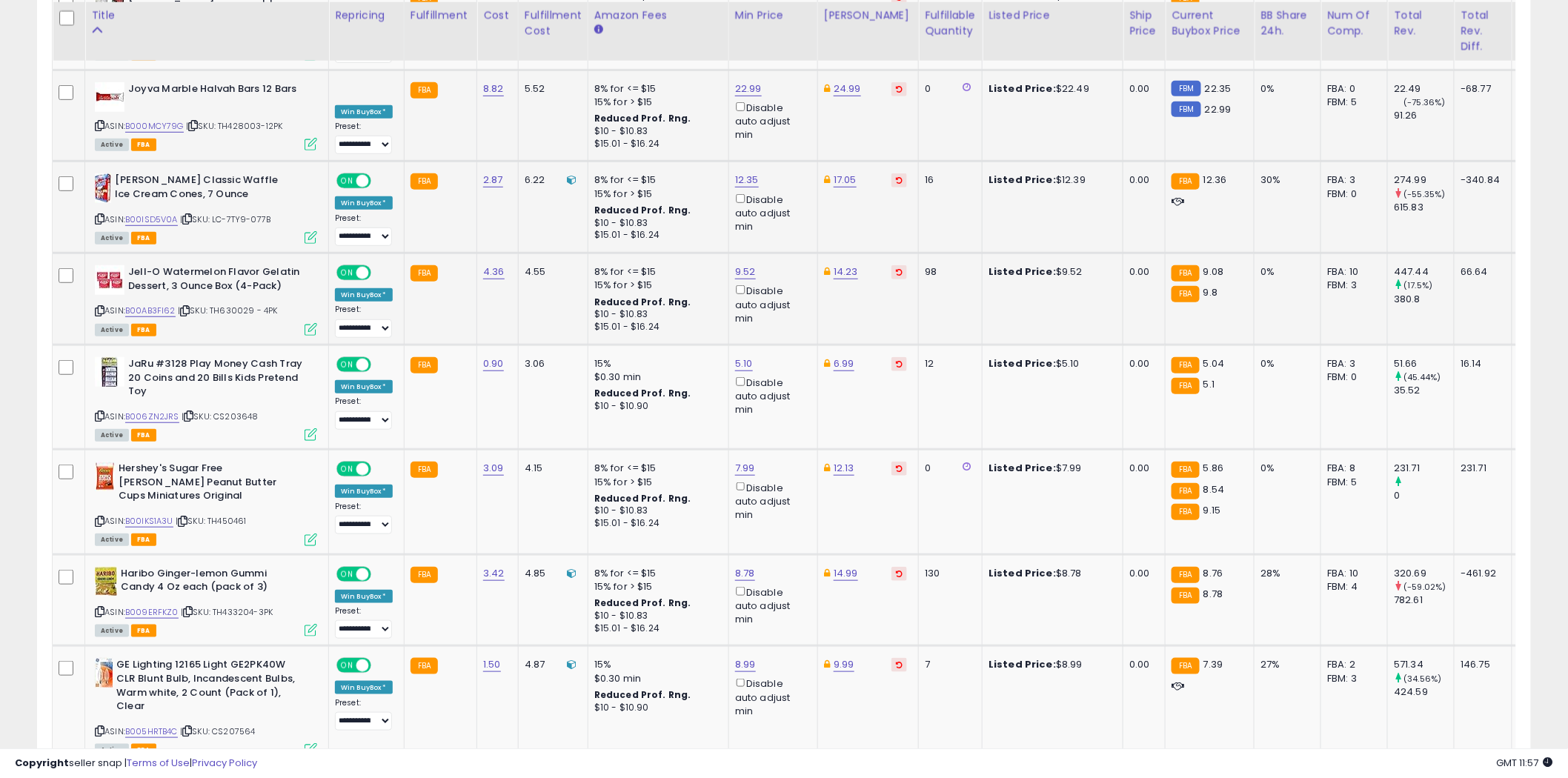
scroll to position [2635, 0]
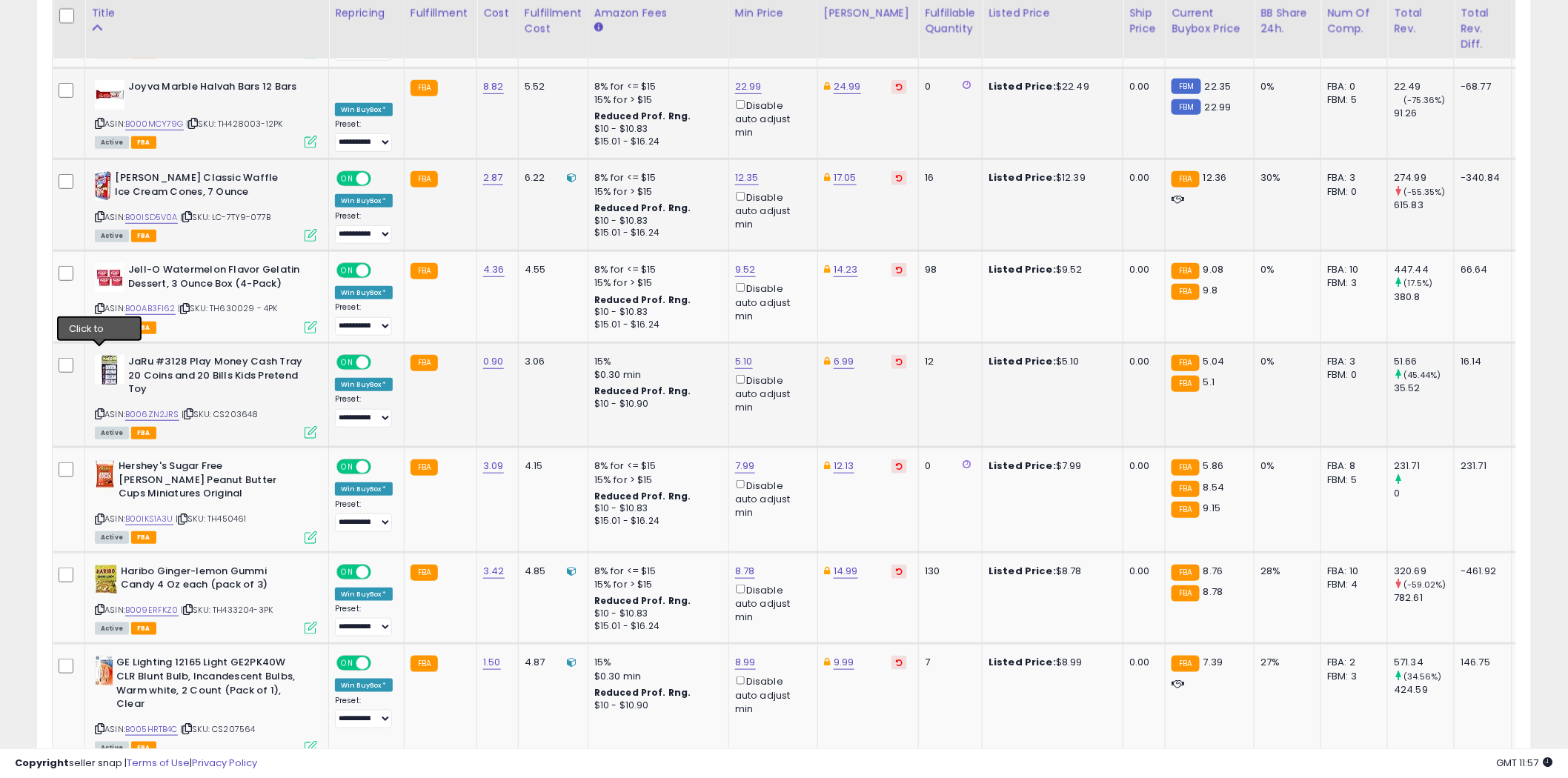
click at [101, 410] on icon at bounding box center [99, 414] width 9 height 9
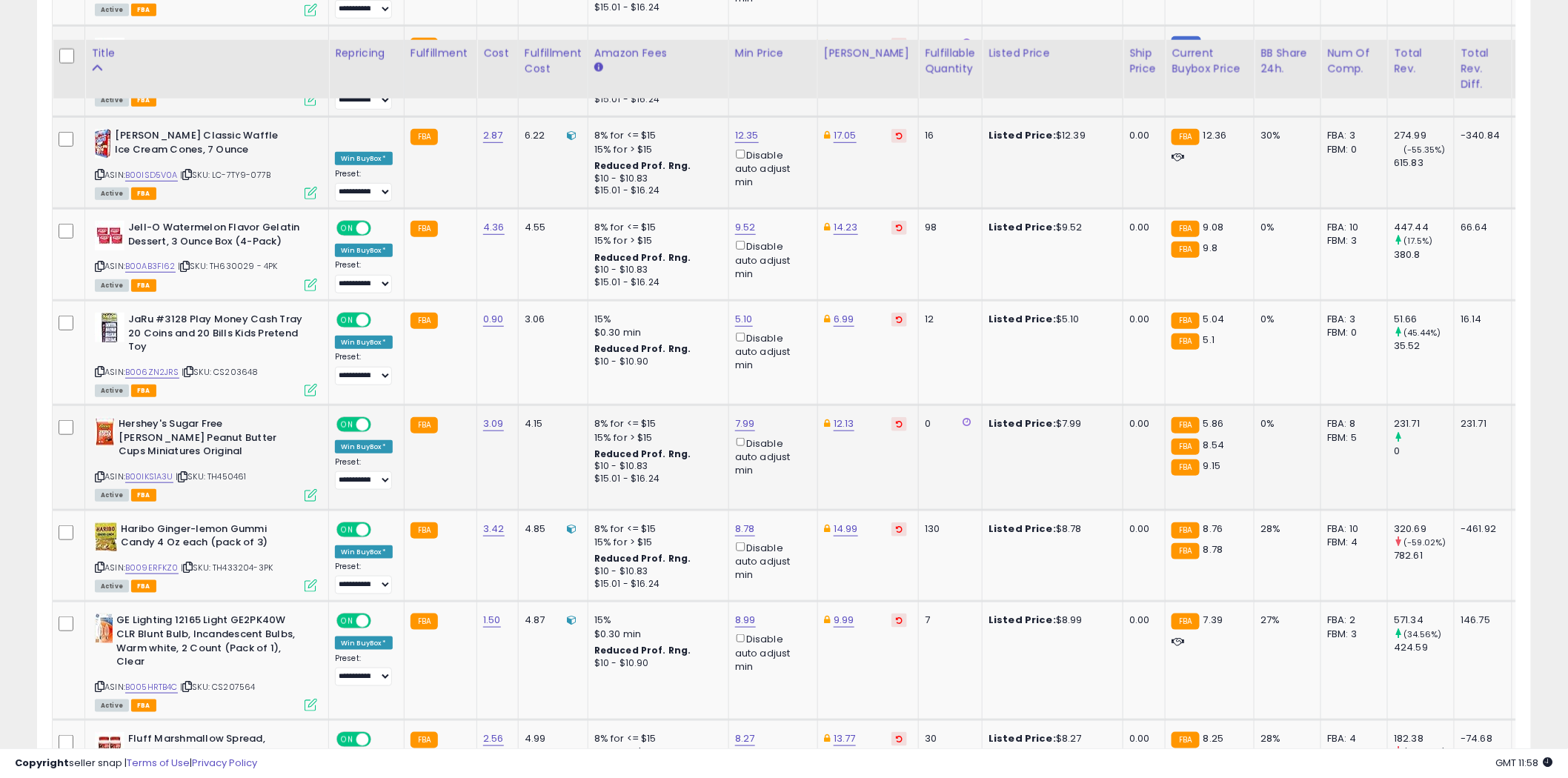
scroll to position [2718, 0]
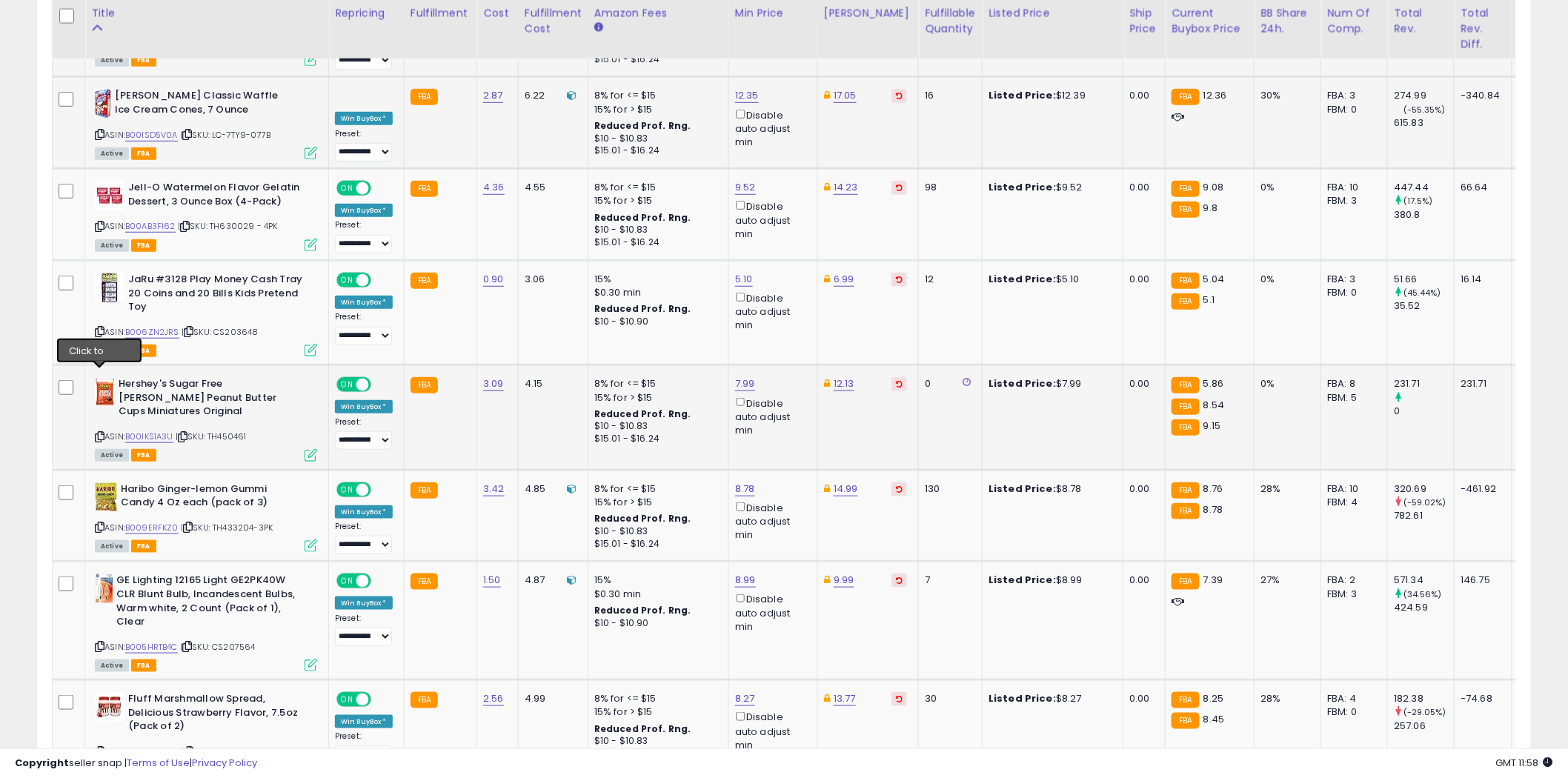
click at [100, 433] on icon at bounding box center [99, 437] width 9 height 9
click at [842, 376] on link "12.13" at bounding box center [843, 383] width 21 height 15
type input "*"
type input "****"
click at [887, 270] on icon "submit" at bounding box center [882, 270] width 9 height 9
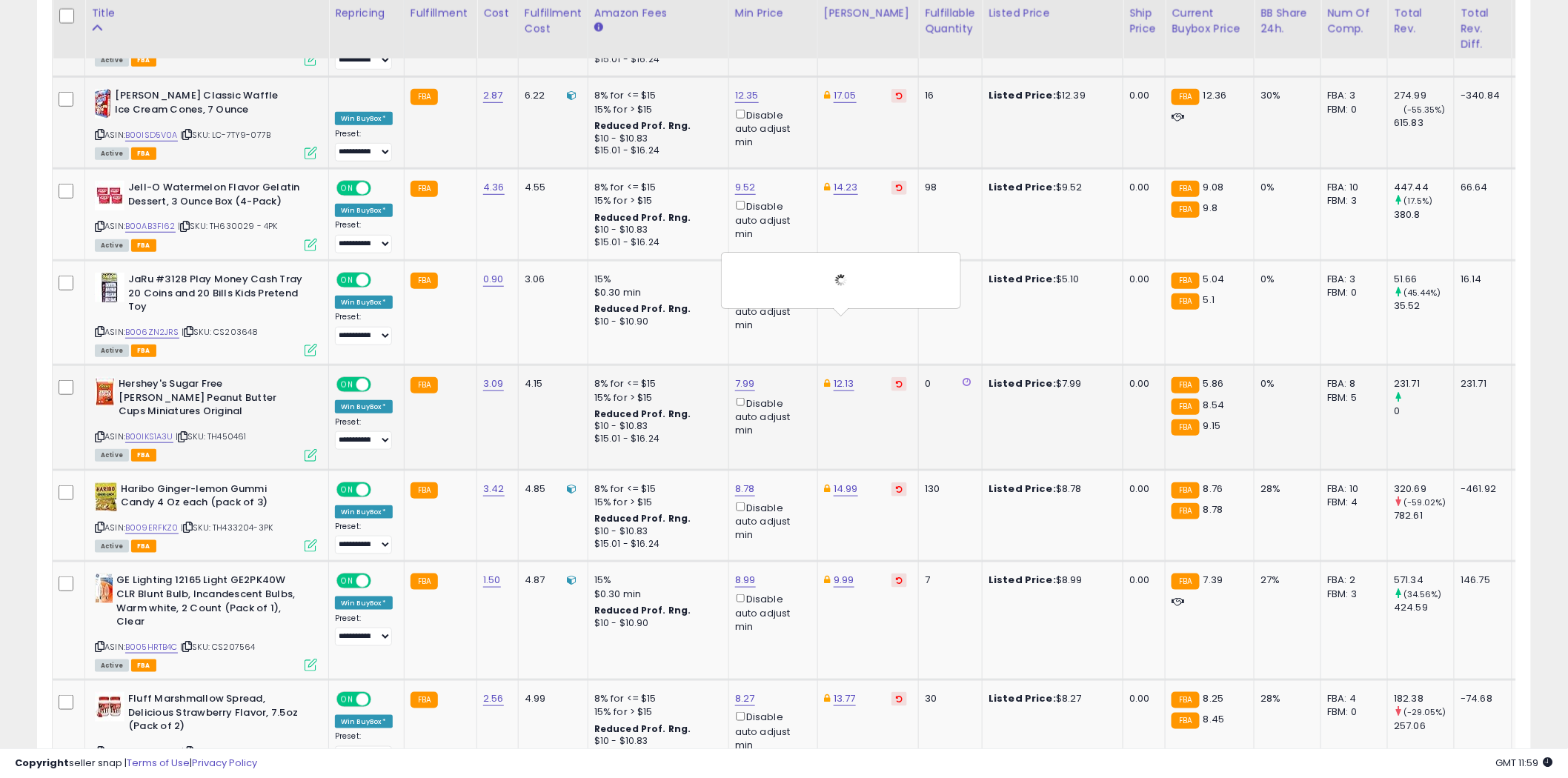
click at [904, 270] on div at bounding box center [841, 280] width 216 height 41
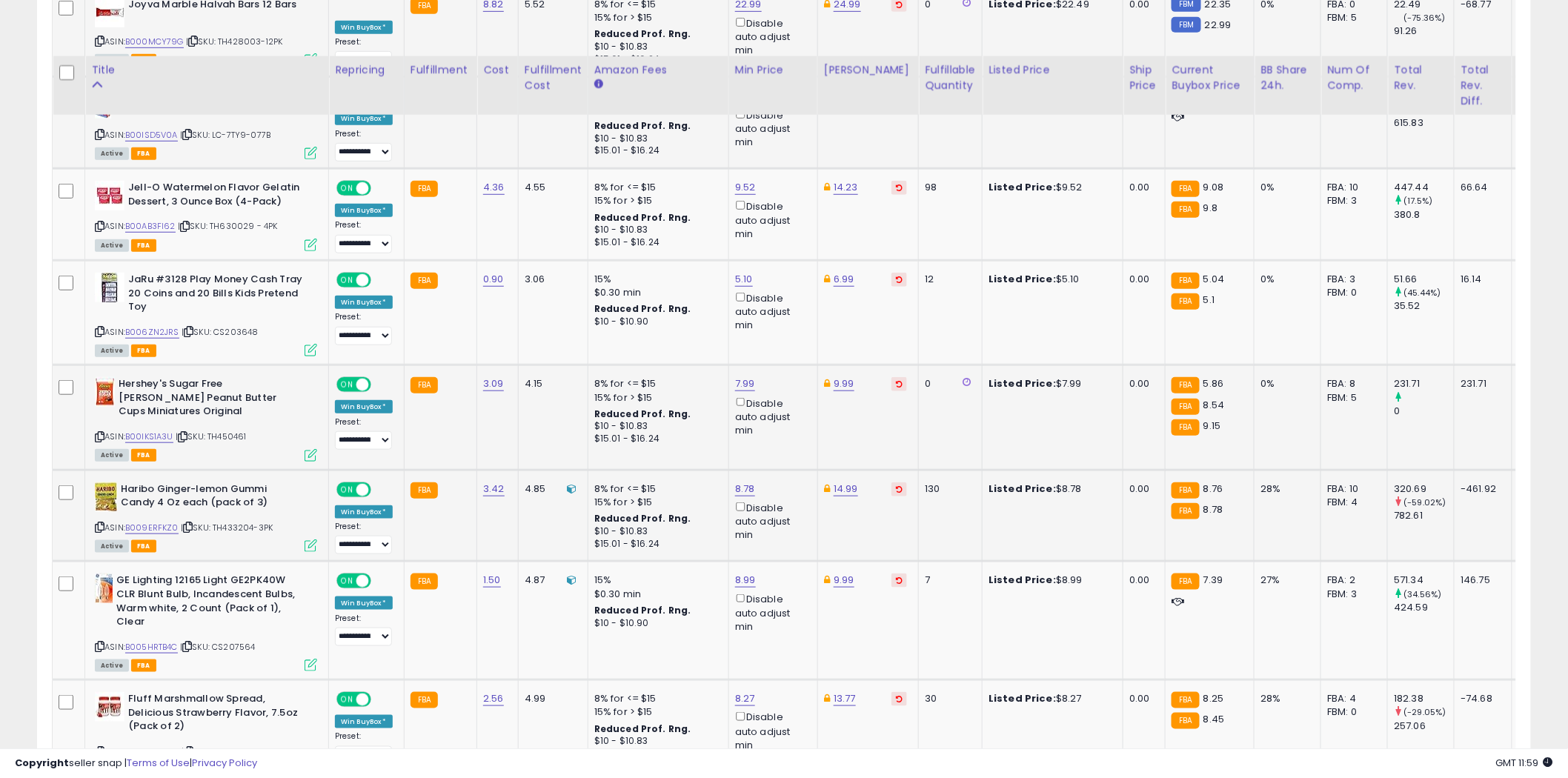
scroll to position [2800, 0]
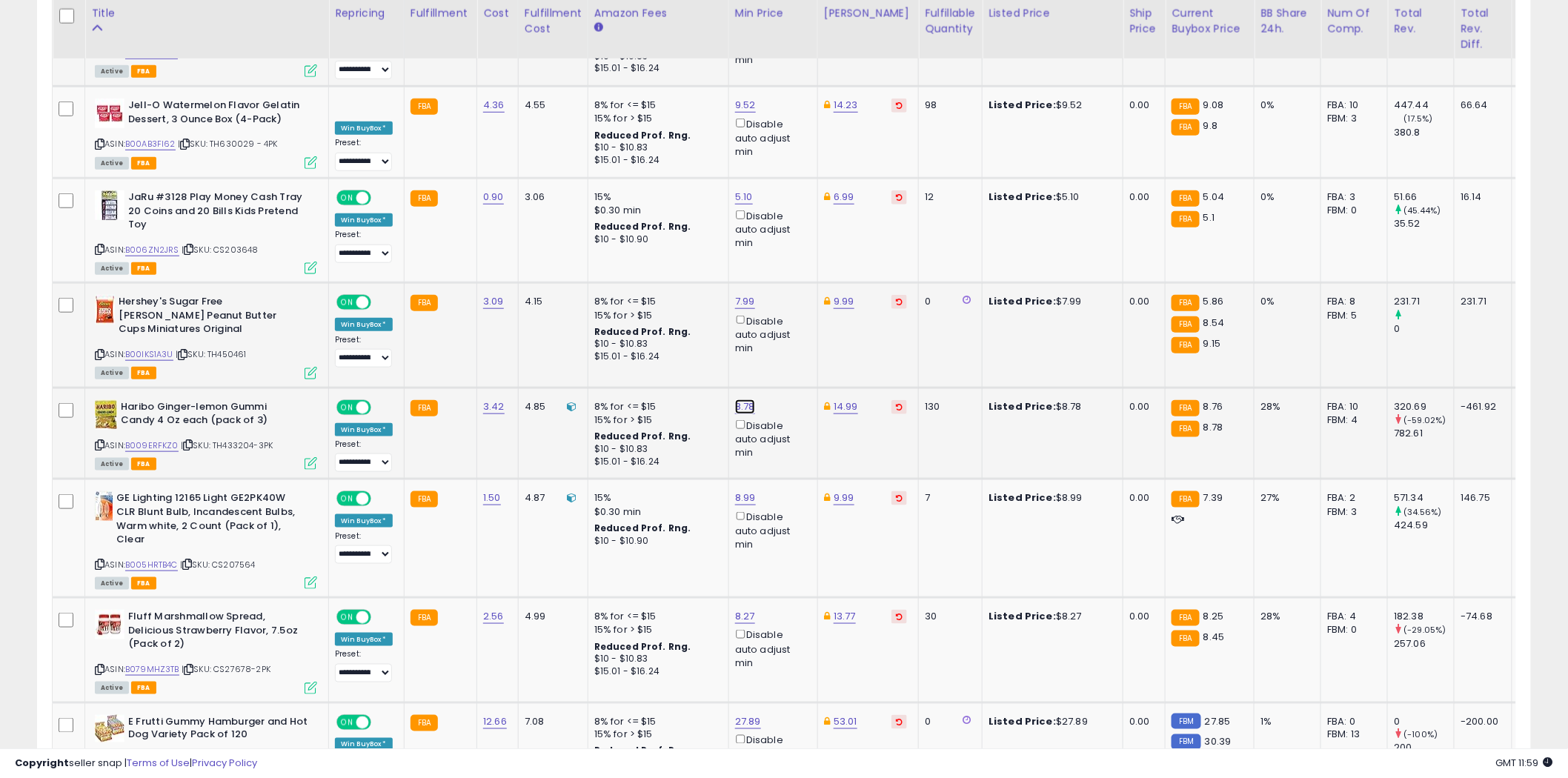
click at [750, 399] on link "8.78" at bounding box center [744, 406] width 20 height 15
click at [100, 441] on icon at bounding box center [99, 445] width 9 height 9
click at [670, 294] on input "****" at bounding box center [700, 293] width 132 height 25
type input "****"
click at [796, 292] on button "submit" at bounding box center [784, 292] width 25 height 22
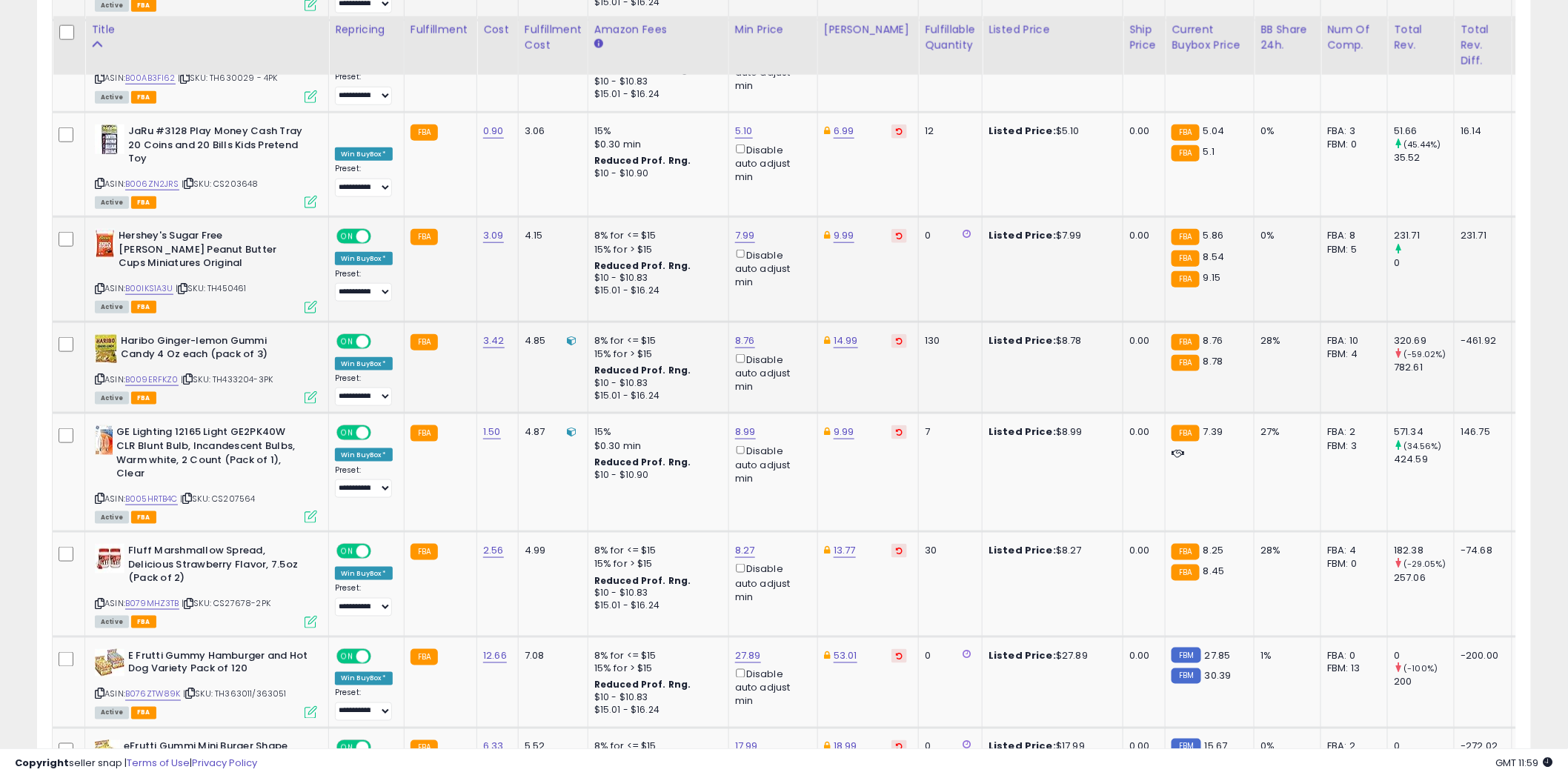
scroll to position [2882, 0]
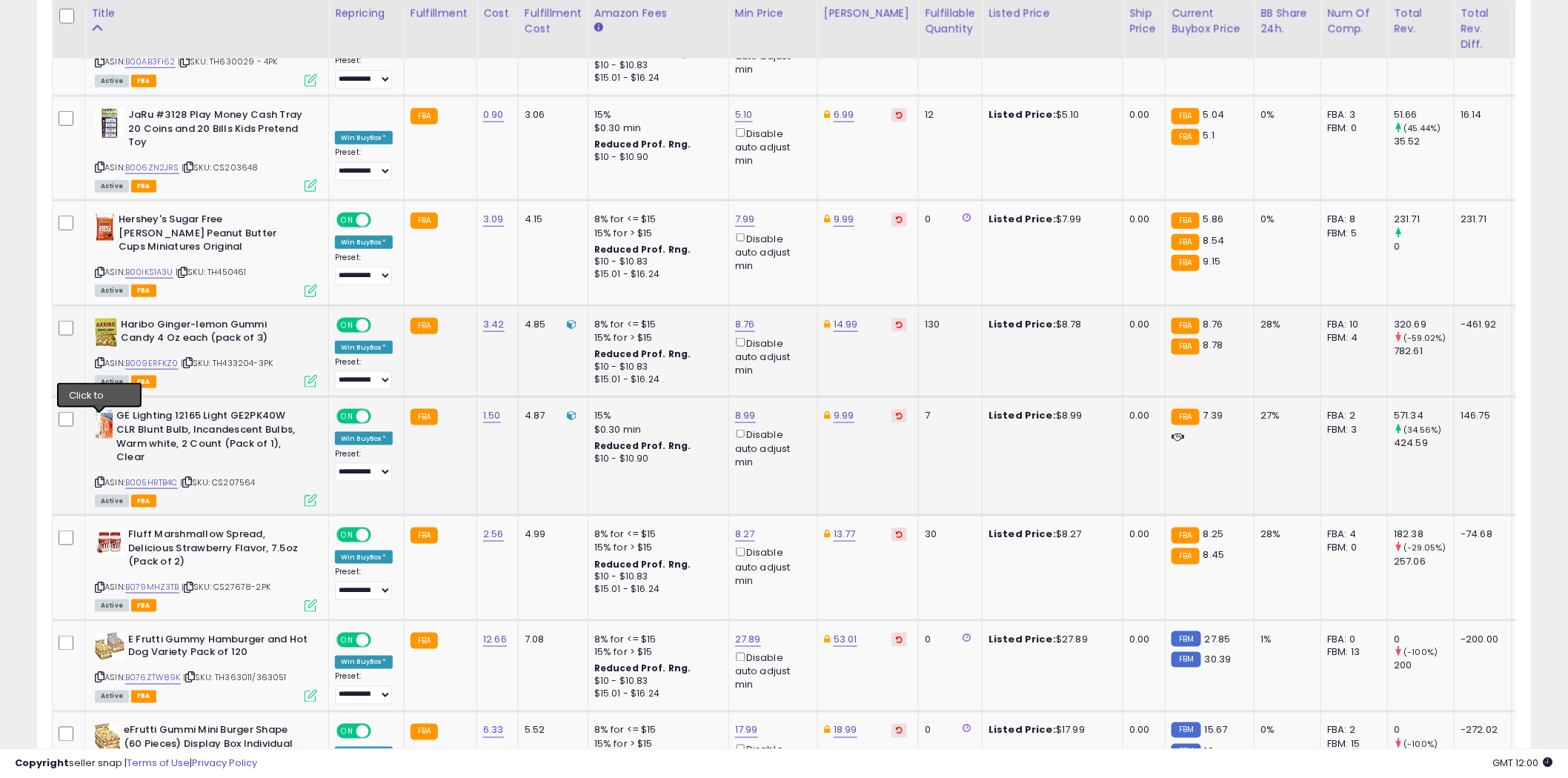
click at [102, 478] on icon at bounding box center [99, 482] width 9 height 9
click at [103, 478] on icon at bounding box center [99, 482] width 9 height 9
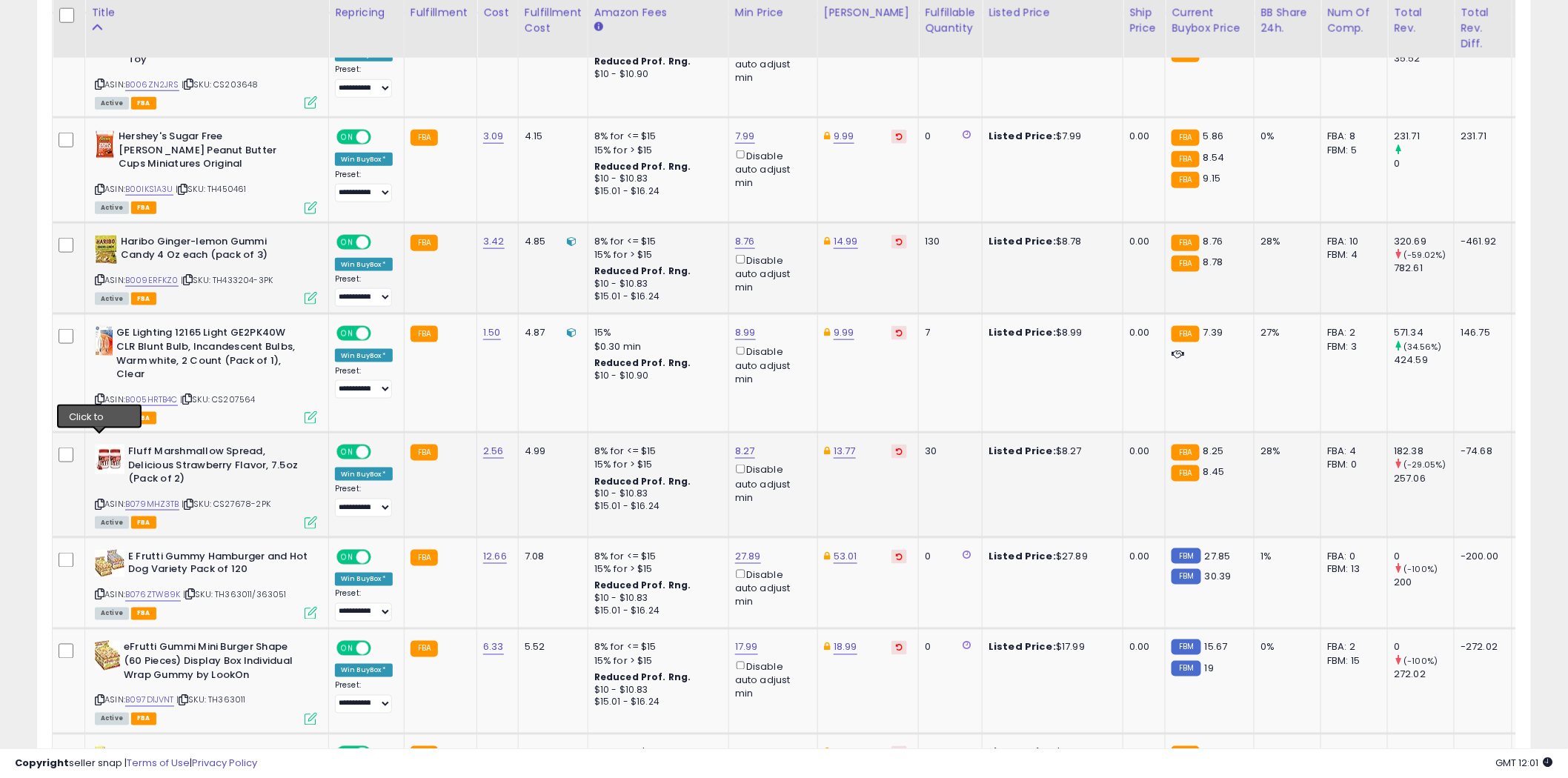
click at [101, 500] on icon at bounding box center [99, 504] width 9 height 9
click at [746, 444] on link "8.27" at bounding box center [744, 451] width 20 height 15
type input "****"
click at [796, 331] on button "submit" at bounding box center [783, 338] width 25 height 22
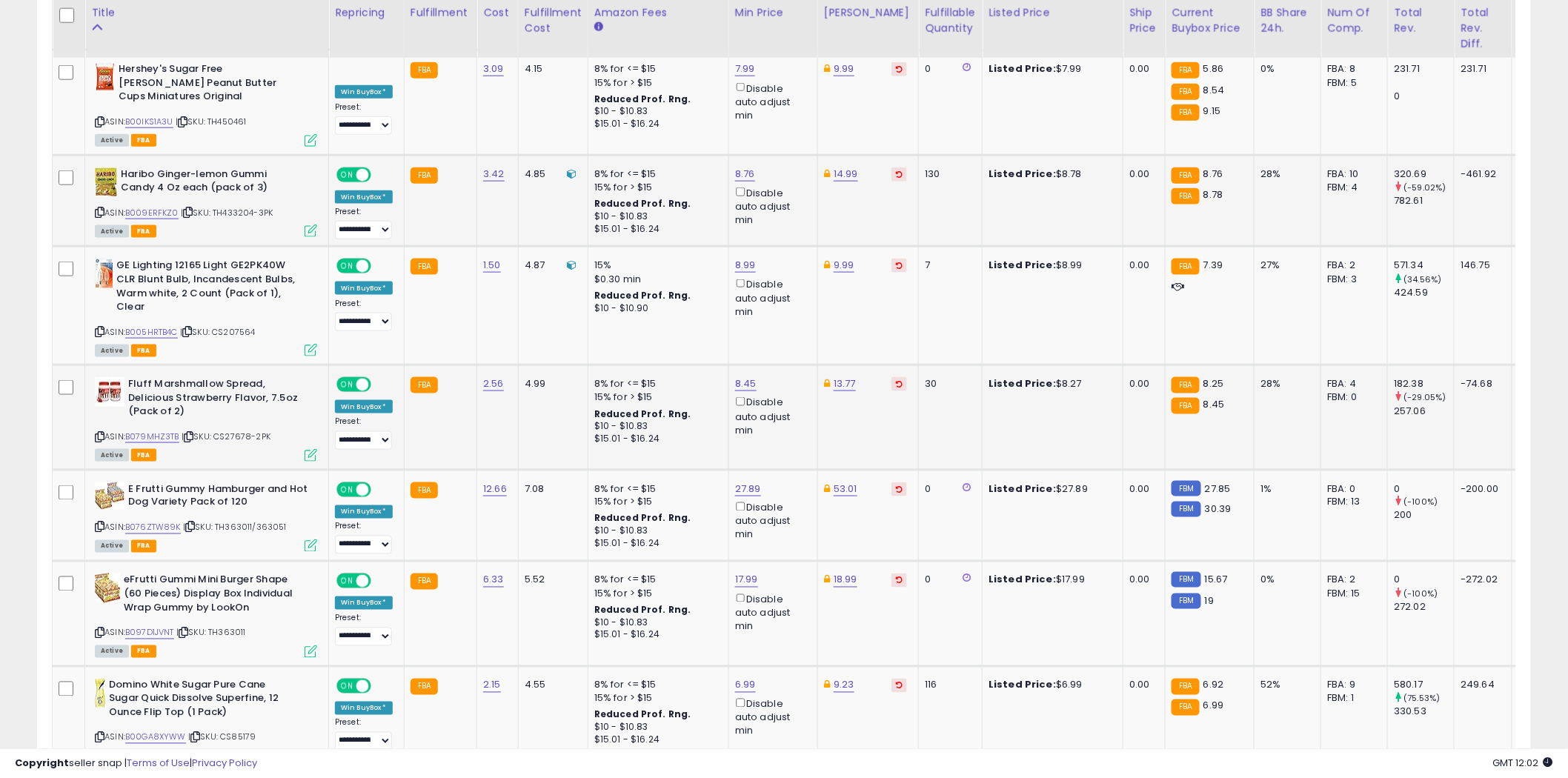
scroll to position [3047, 0]
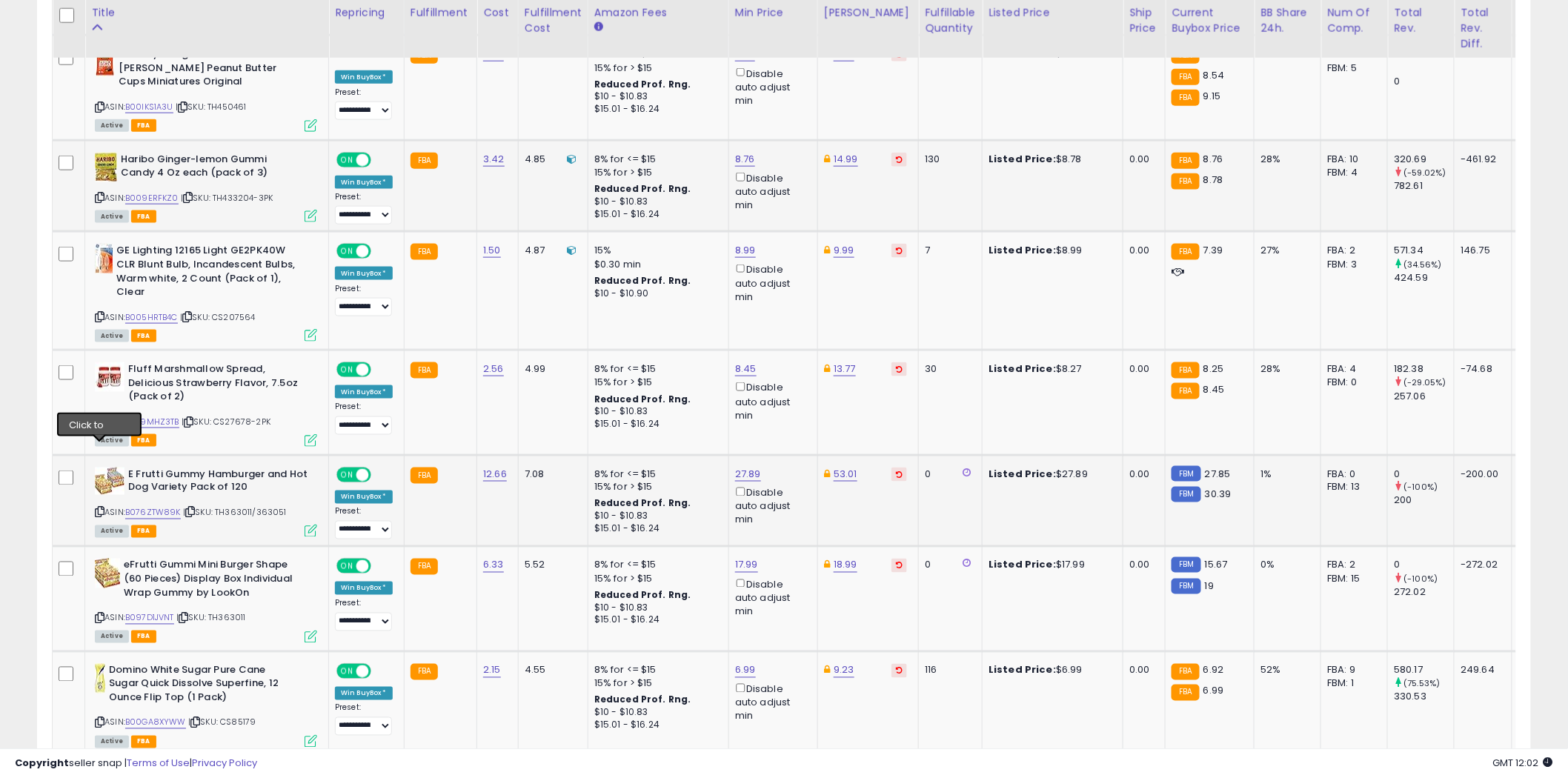
click at [98, 509] on icon at bounding box center [99, 513] width 9 height 9
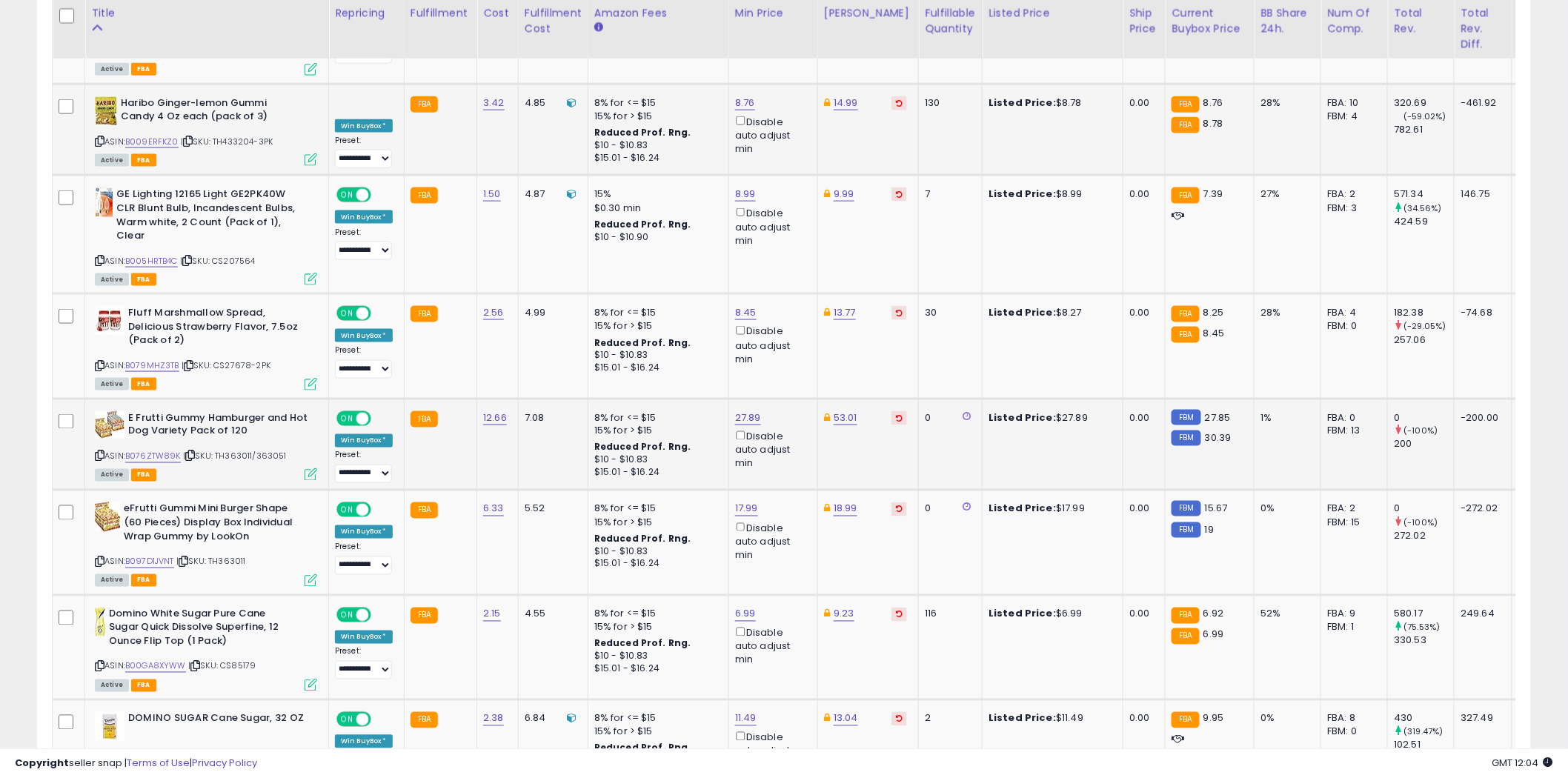
scroll to position [3130, 0]
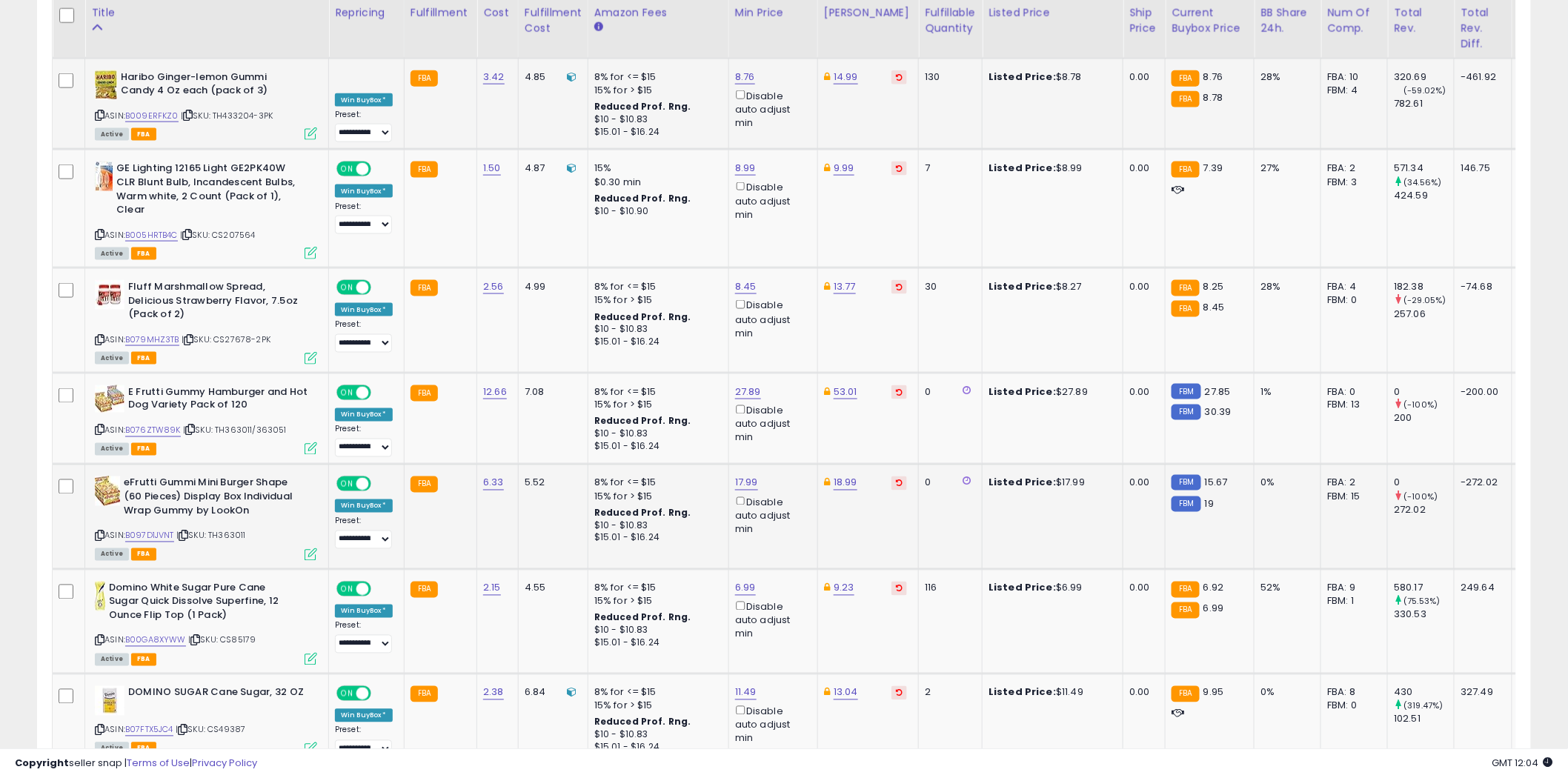
click at [97, 533] on icon at bounding box center [99, 537] width 9 height 9
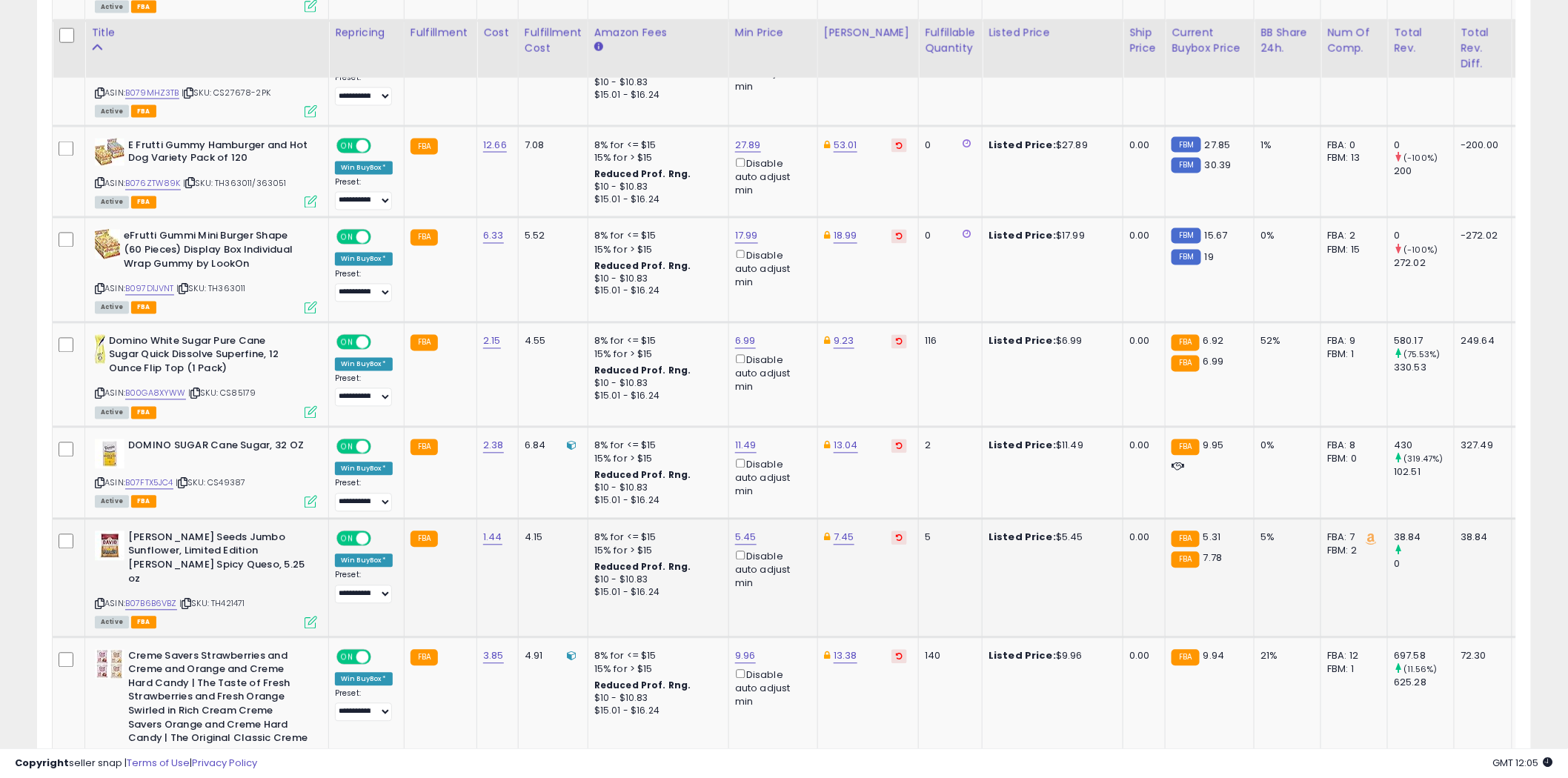
scroll to position [3459, 0]
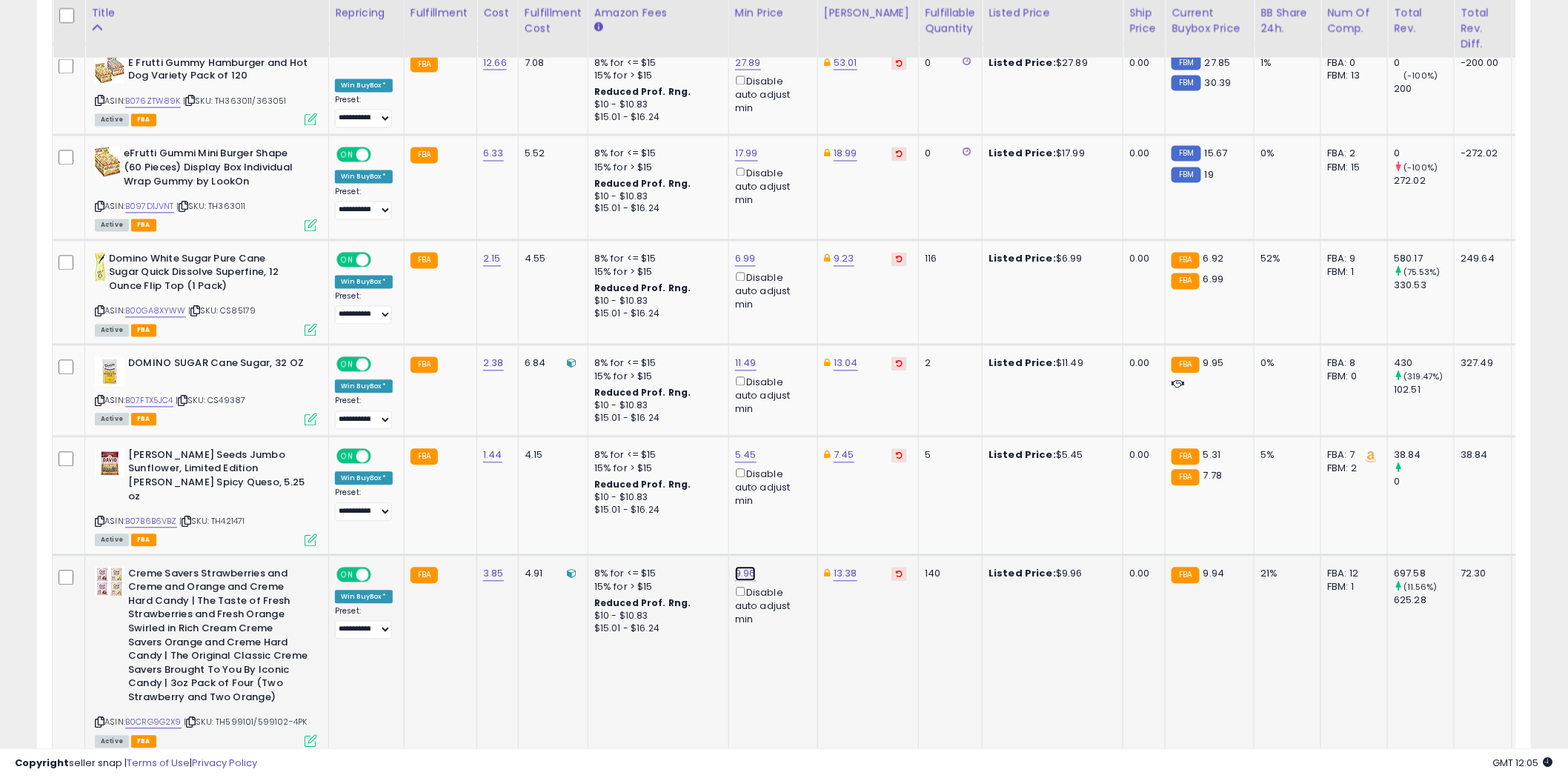
click at [750, 567] on link "9.96" at bounding box center [745, 574] width 21 height 15
type input "****"
click at [796, 438] on button "submit" at bounding box center [784, 443] width 25 height 22
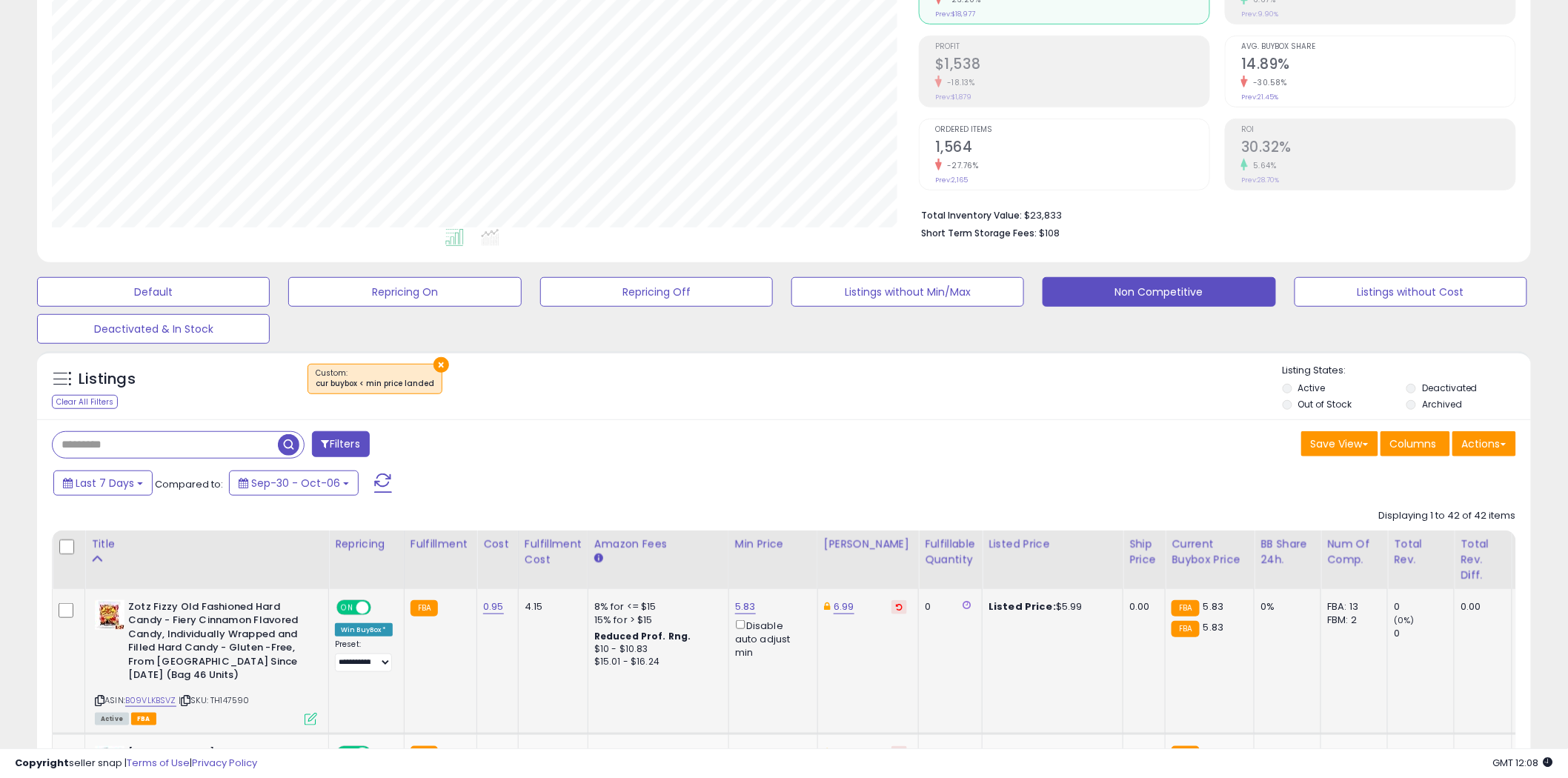
scroll to position [329, 0]
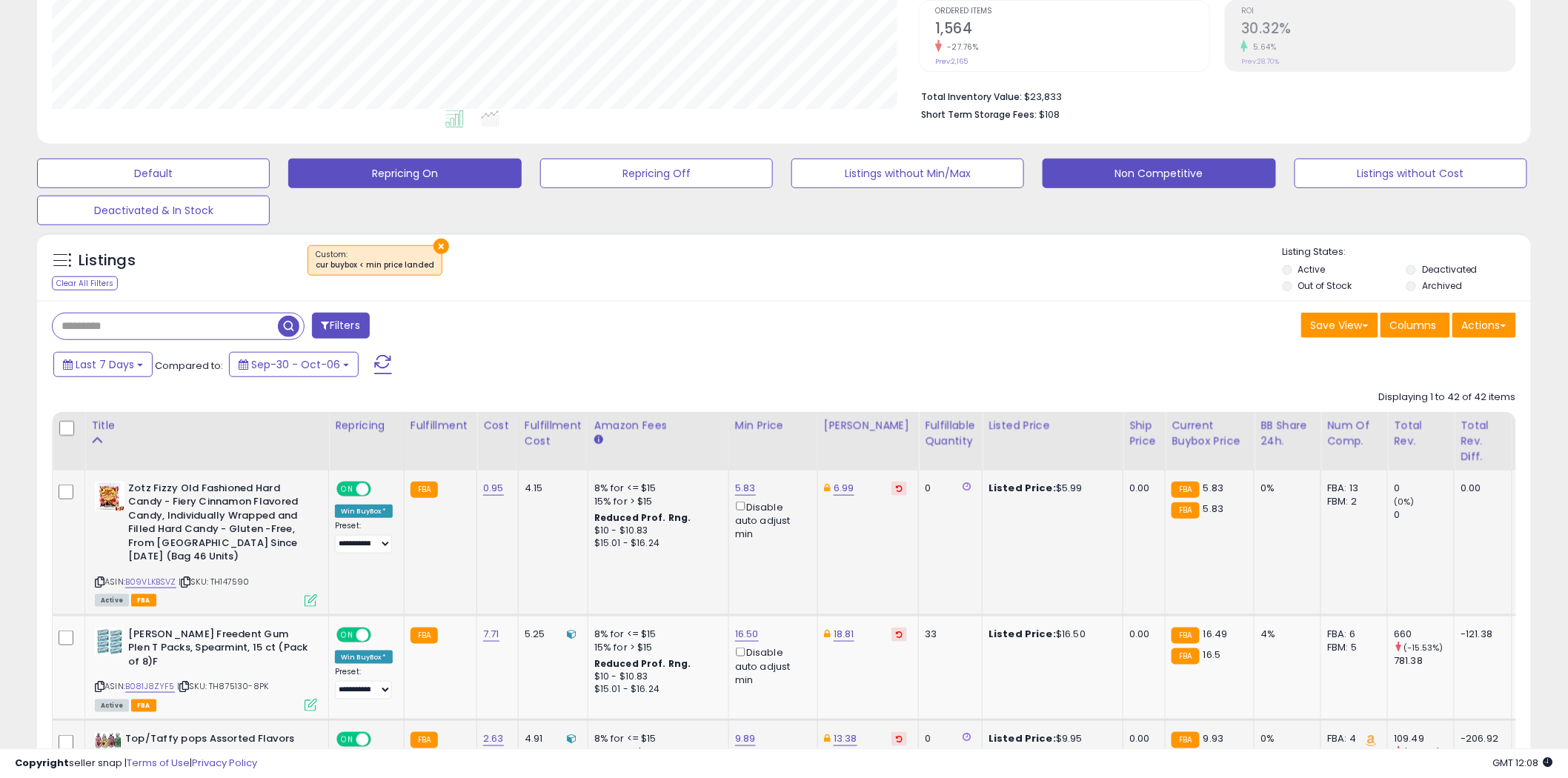
click at [382, 359] on span at bounding box center [383, 364] width 18 height 20
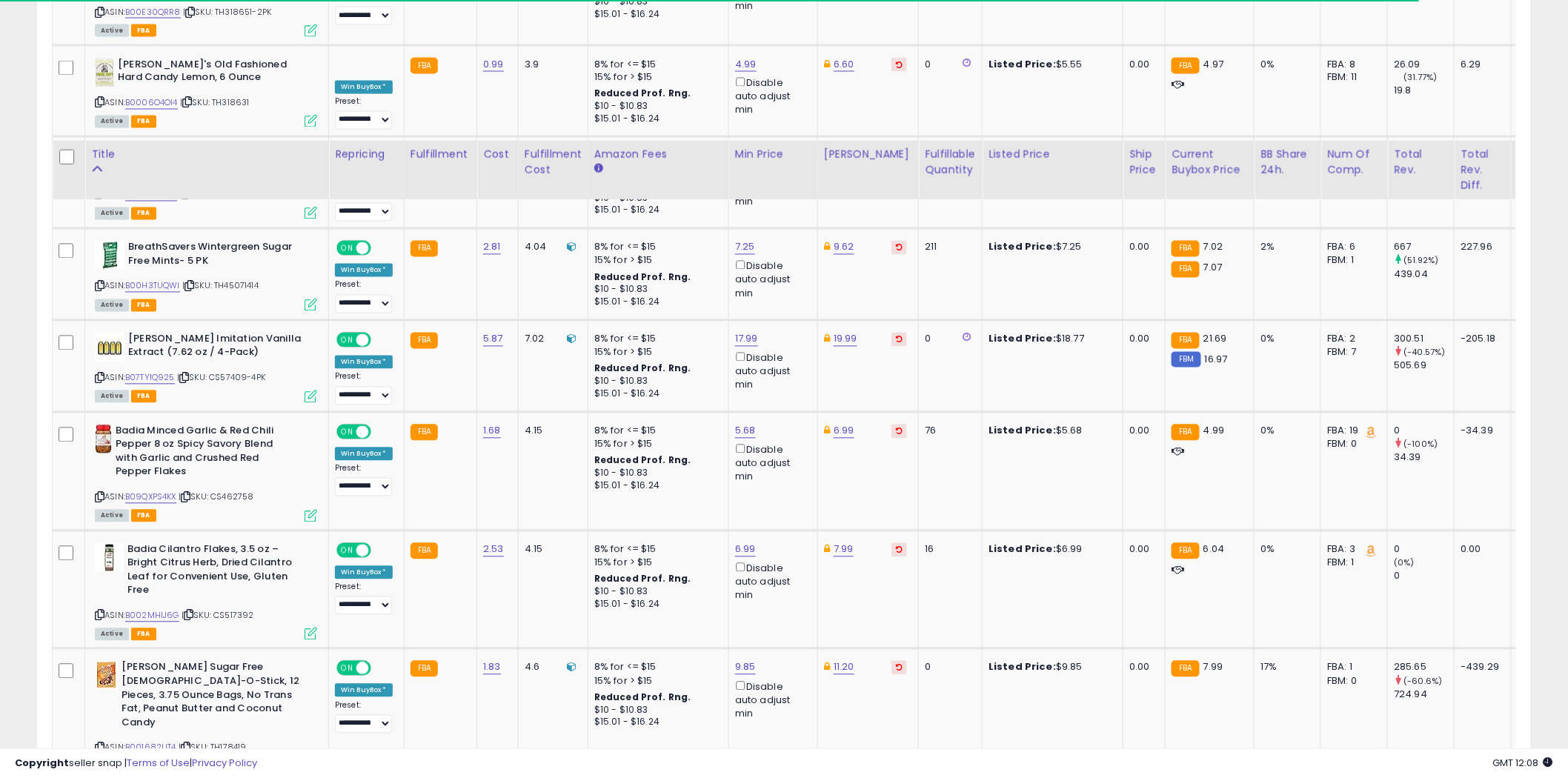
scroll to position [3599, 0]
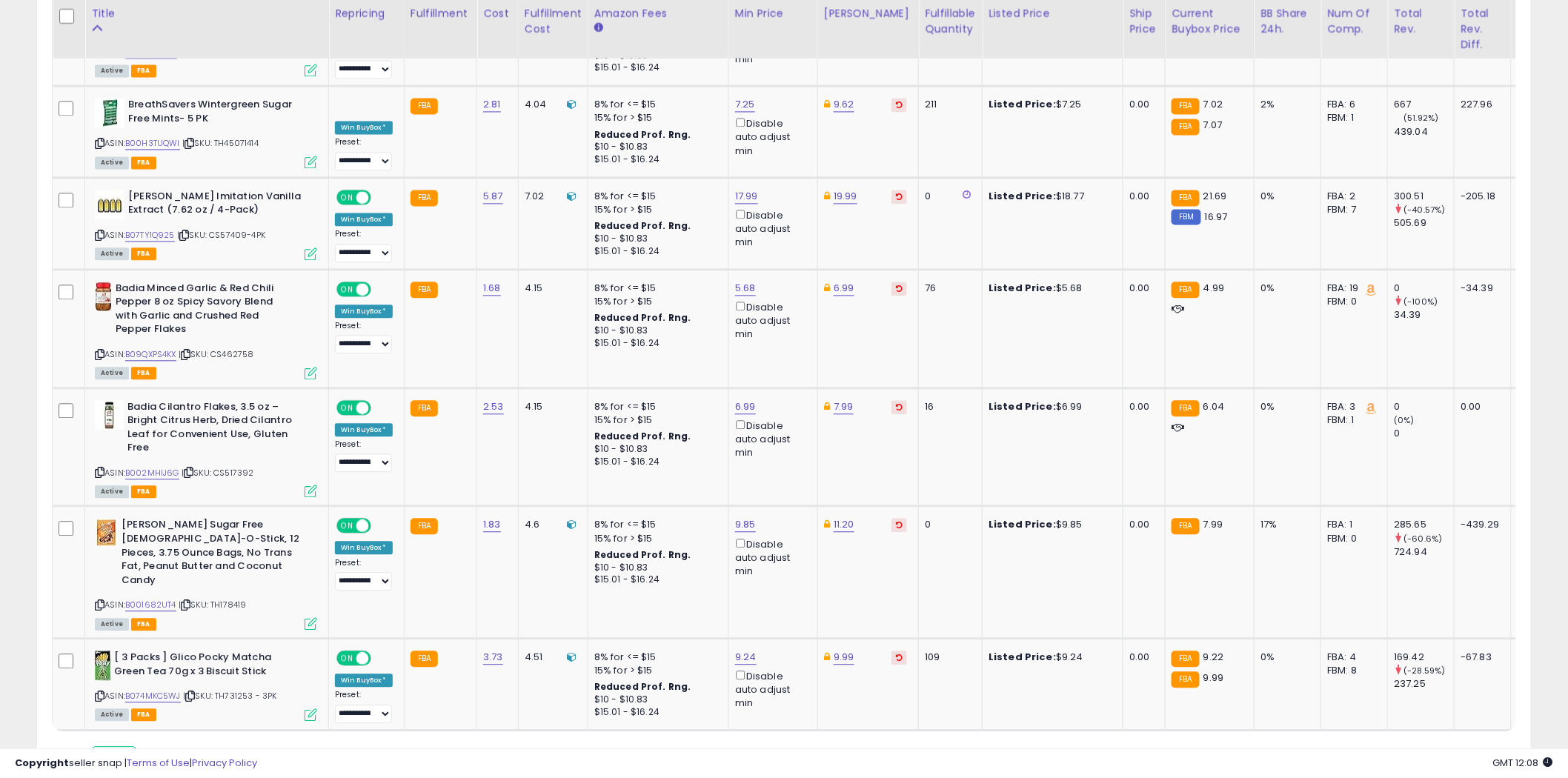
click at [128, 746] on select "** **" at bounding box center [115, 758] width 44 height 25
select select "**"
click at [93, 746] on select "** **" at bounding box center [115, 758] width 44 height 25
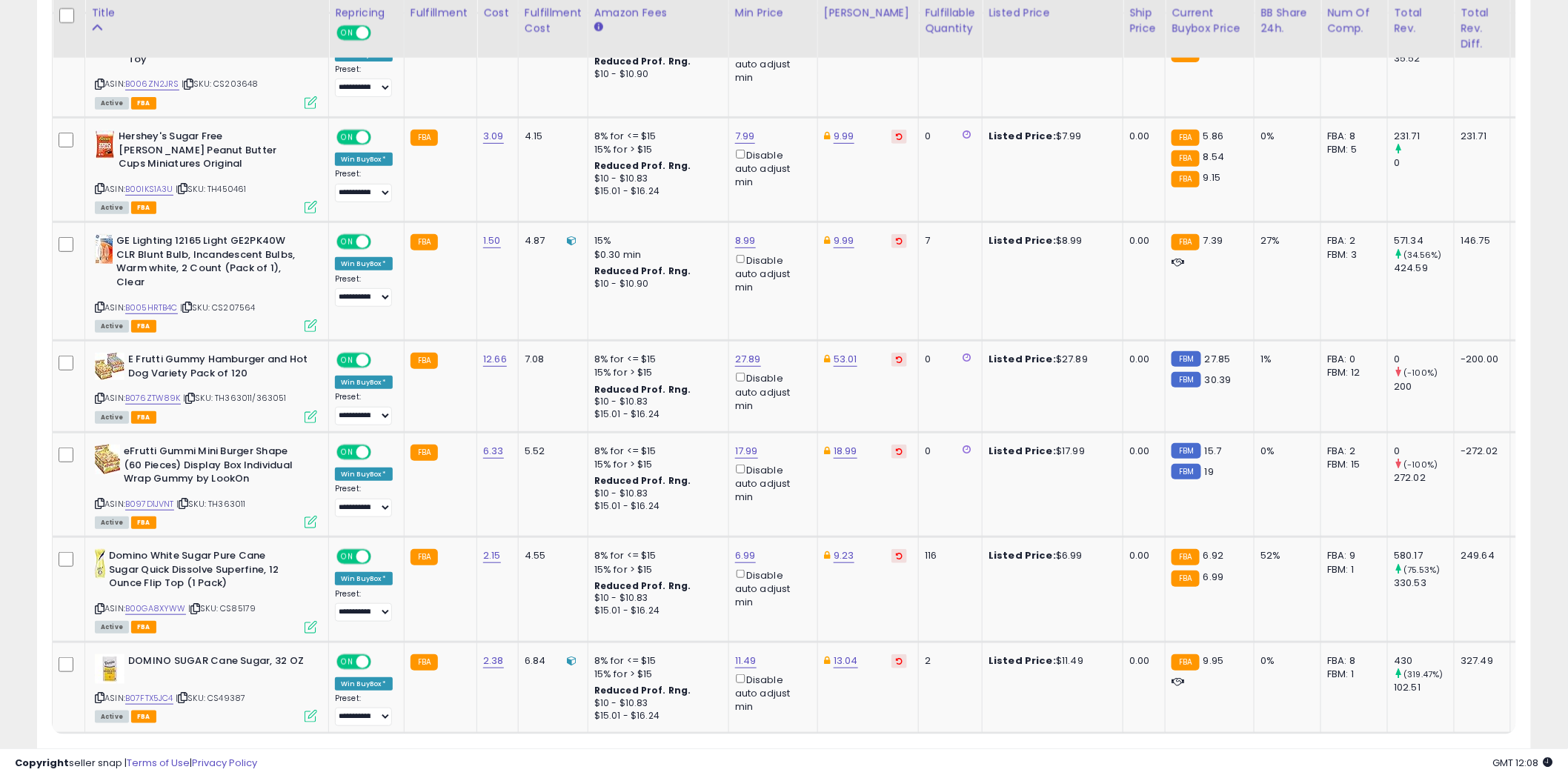
scroll to position [2595, 0]
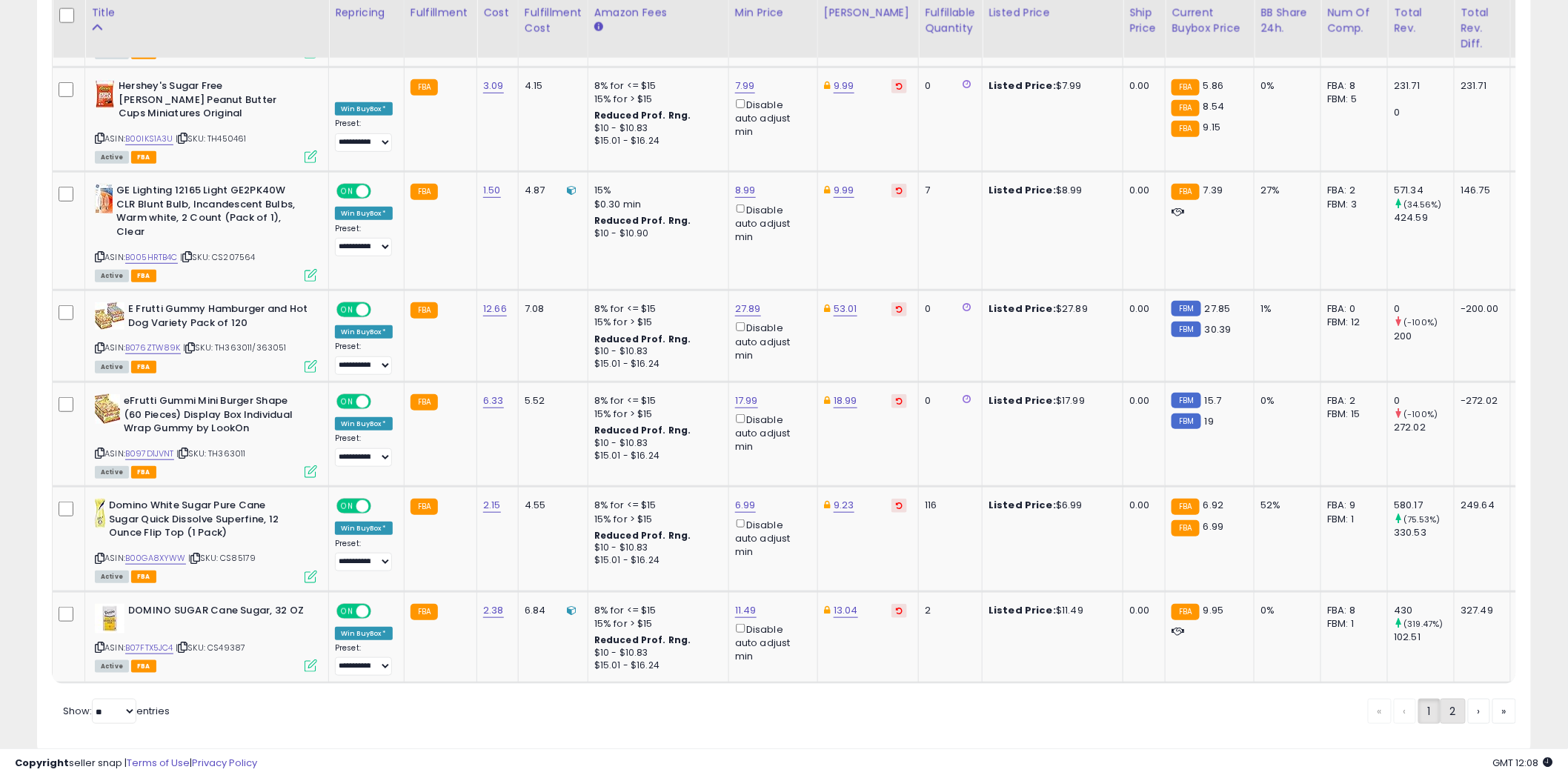
click at [1447, 699] on link "2" at bounding box center [1453, 711] width 25 height 25
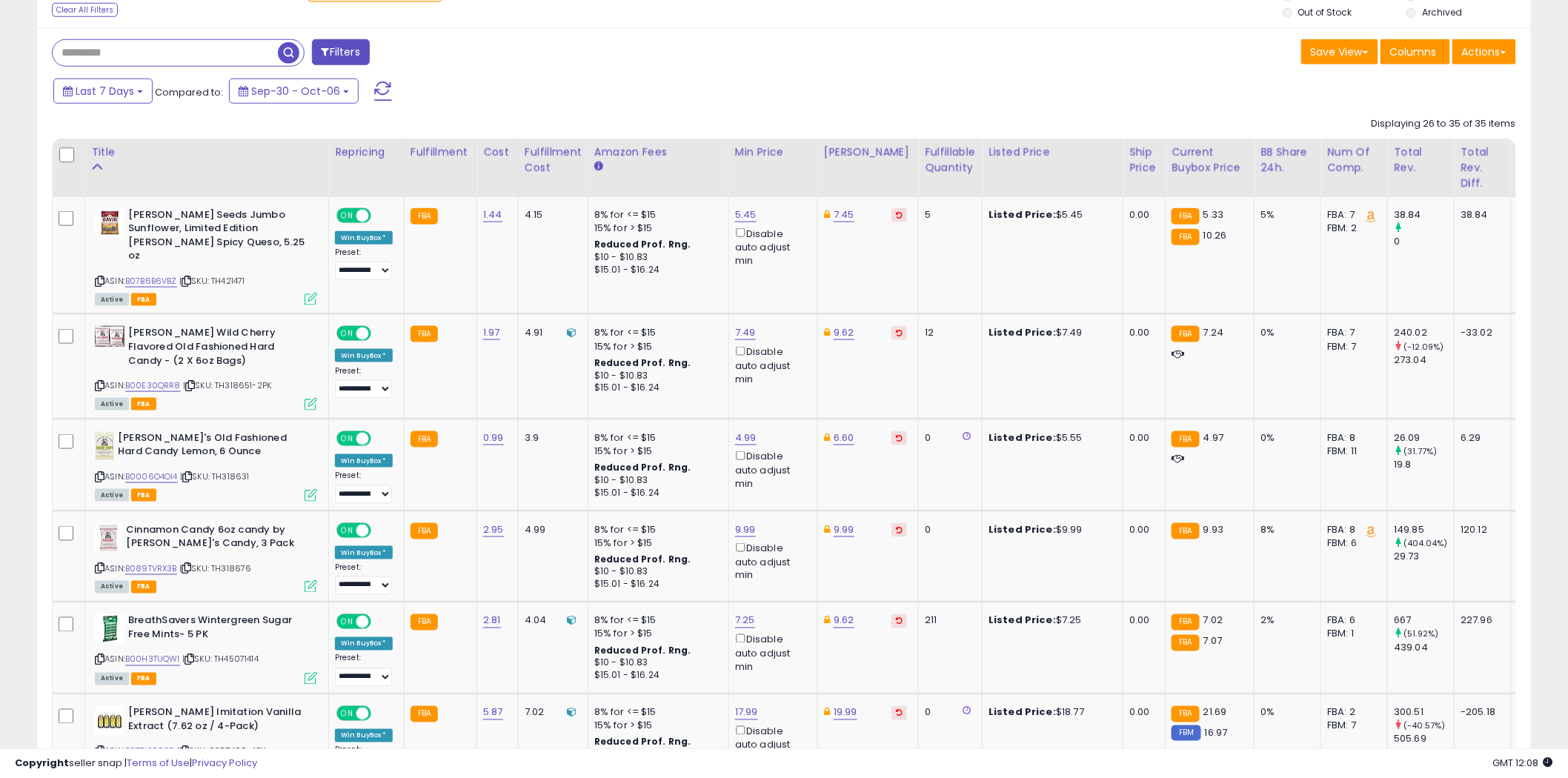
scroll to position [689, 0]
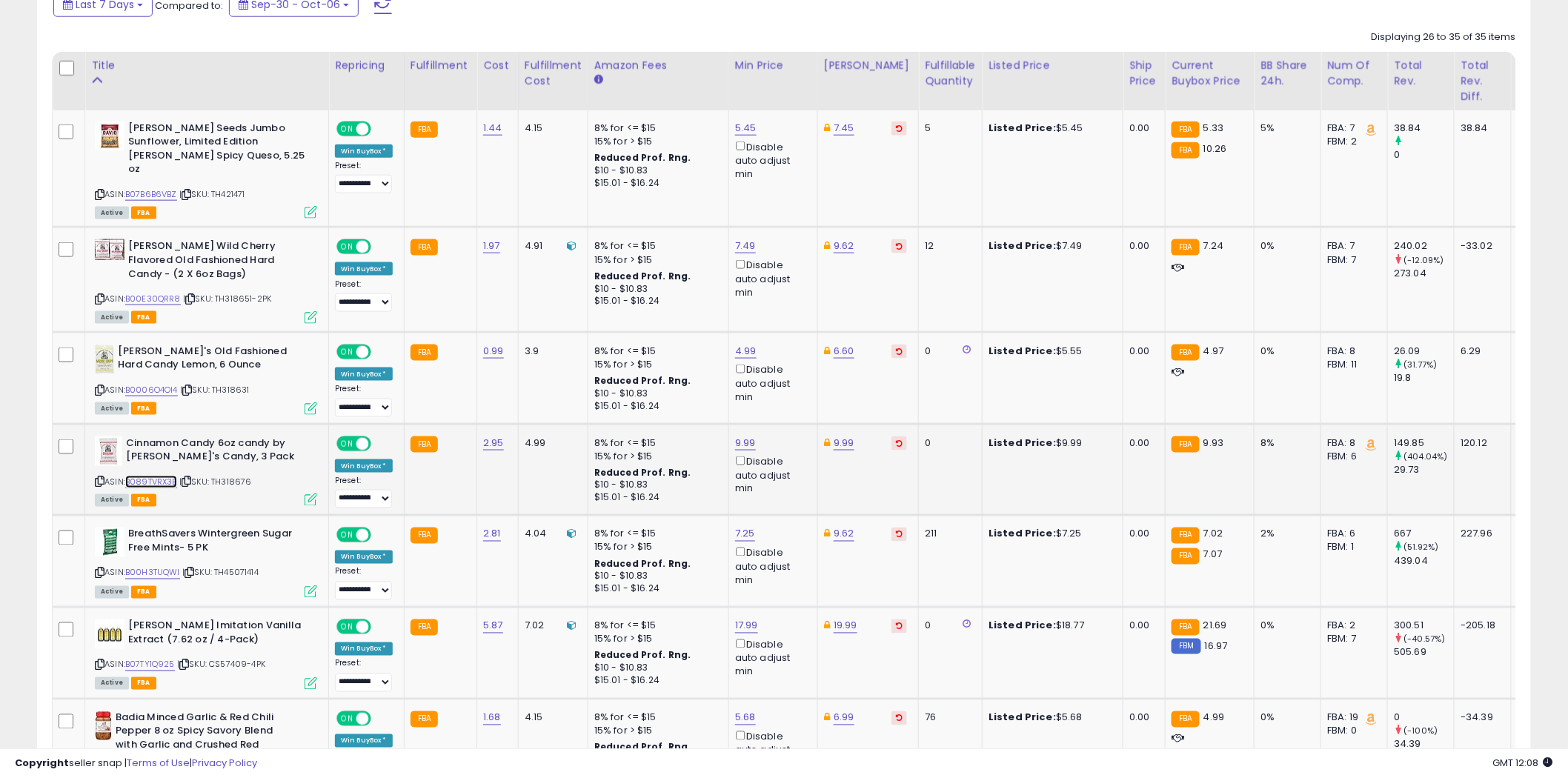
click at [161, 476] on link "B089TVRX3B" at bounding box center [151, 482] width 52 height 13
click at [749, 436] on link "9.99" at bounding box center [745, 443] width 21 height 15
type input "****"
click at [796, 375] on button "submit" at bounding box center [783, 376] width 25 height 22
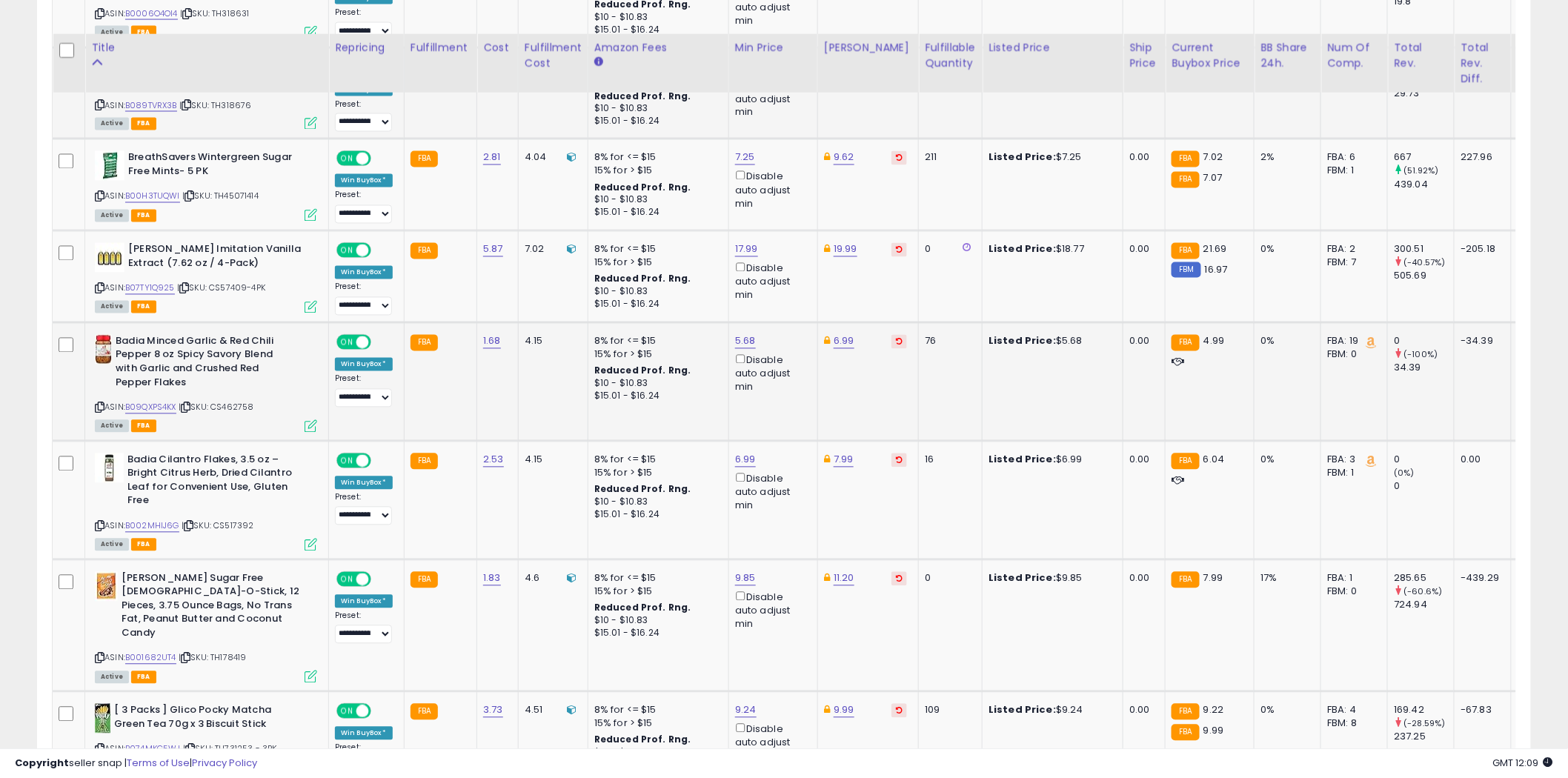
scroll to position [1101, 0]
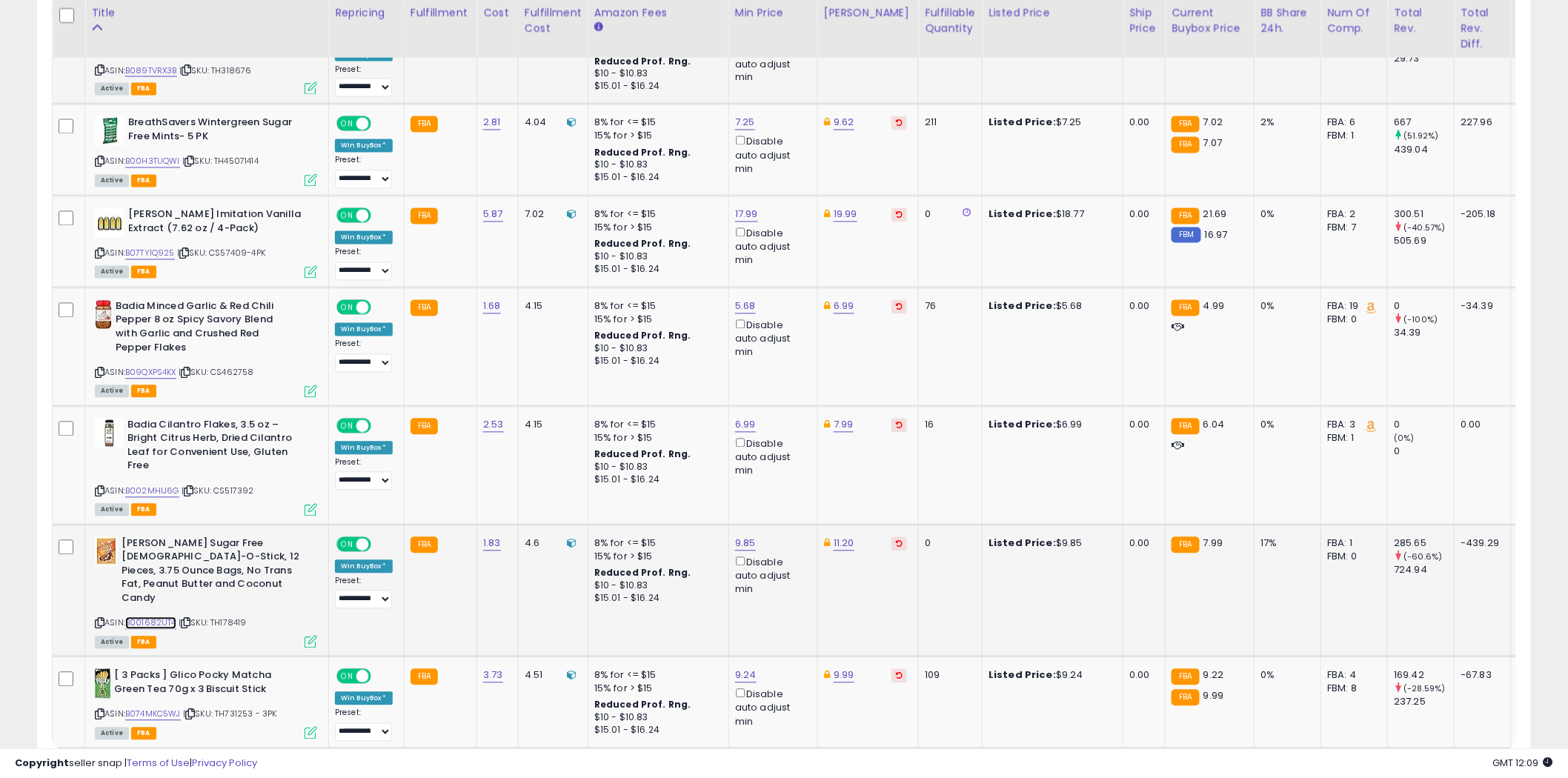
click at [159, 617] on link "B001682UT4" at bounding box center [151, 623] width 51 height 13
click at [741, 537] on link "9.85" at bounding box center [745, 544] width 21 height 15
type input "*"
type input "****"
click at [788, 475] on icon "submit" at bounding box center [783, 474] width 9 height 9
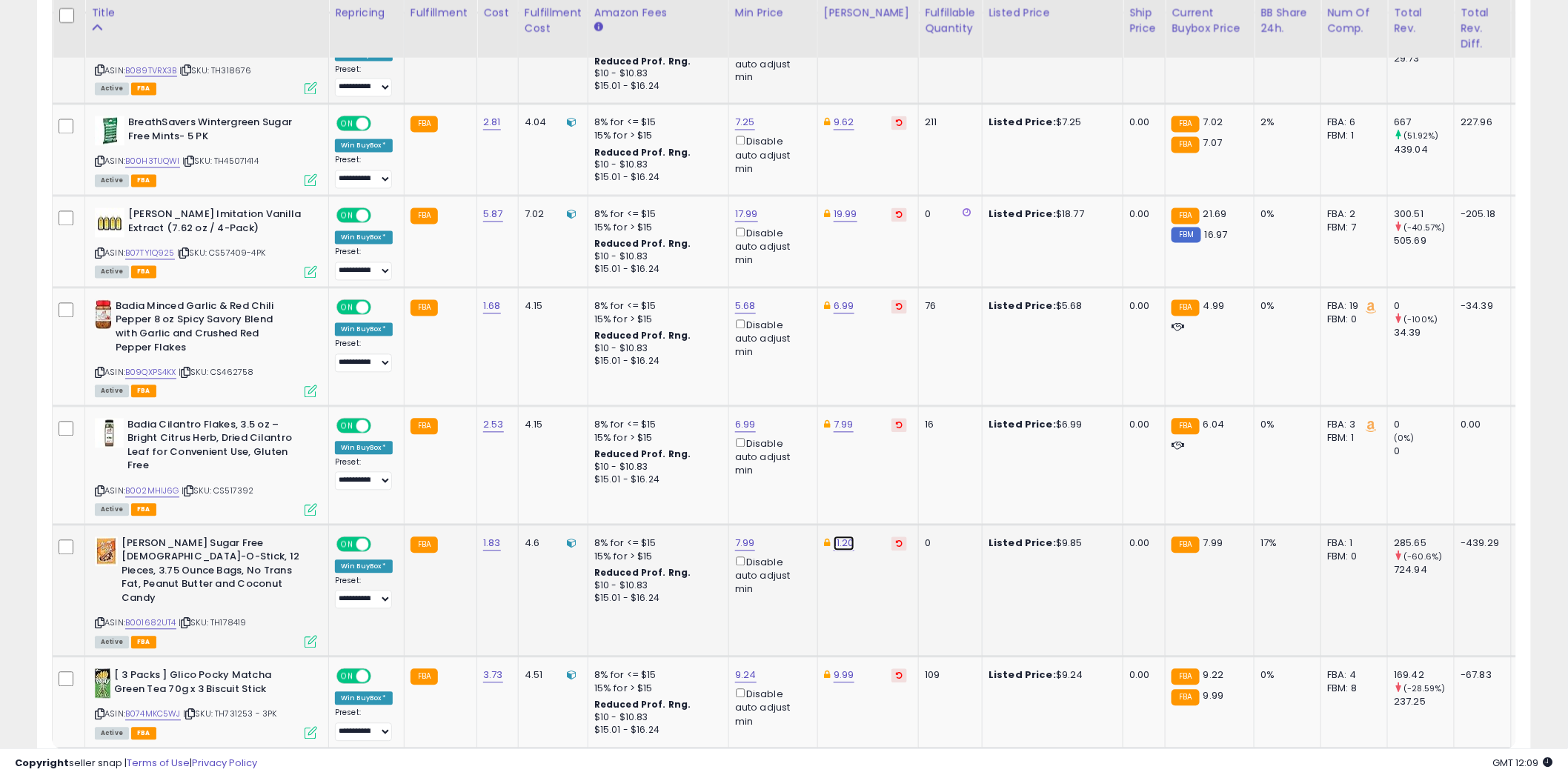
click at [838, 537] on link "11.20" at bounding box center [843, 544] width 21 height 15
type input "*"
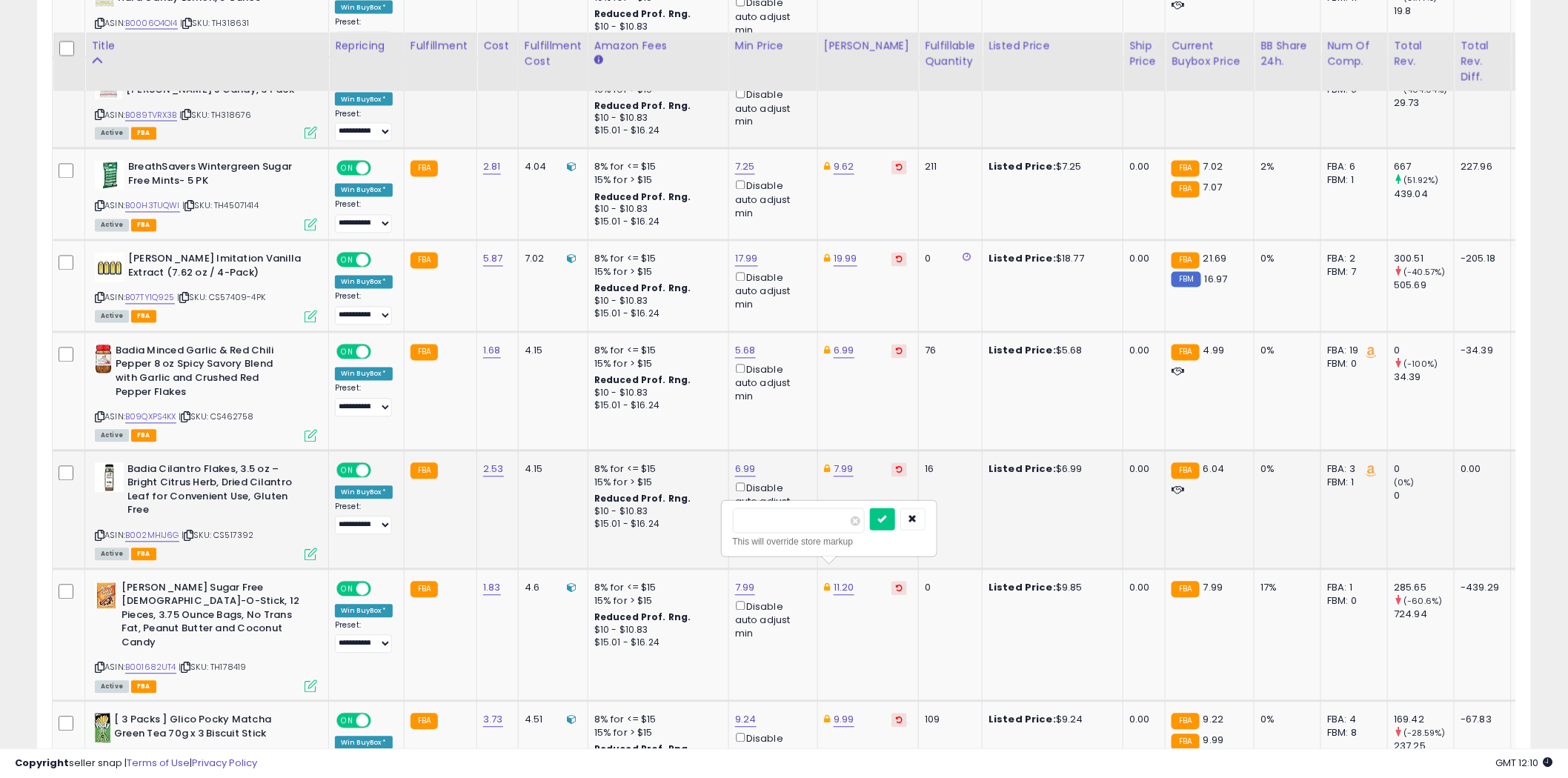
scroll to position [1018, 0]
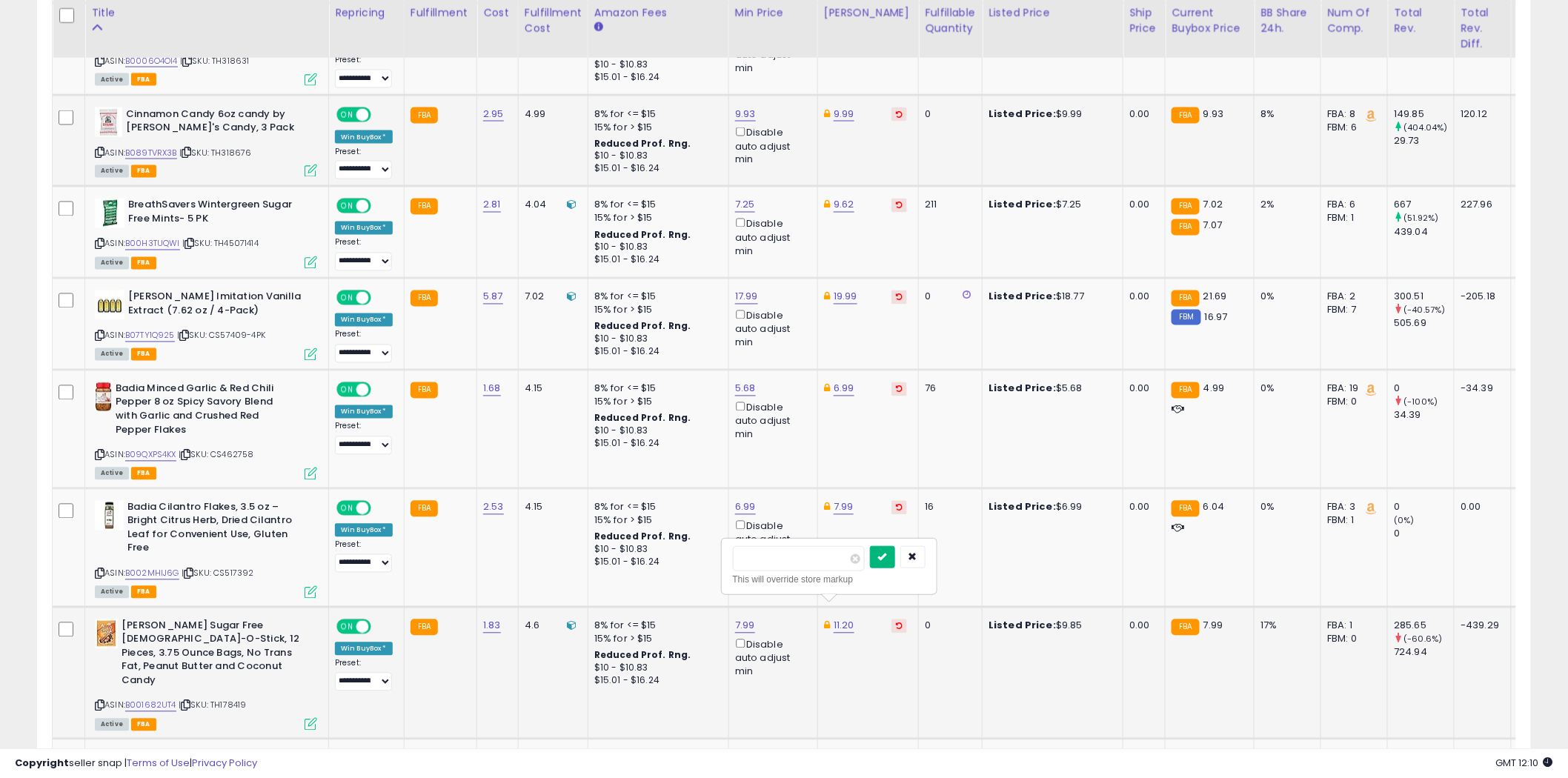
type input "****"
click at [887, 559] on icon "submit" at bounding box center [882, 557] width 9 height 9
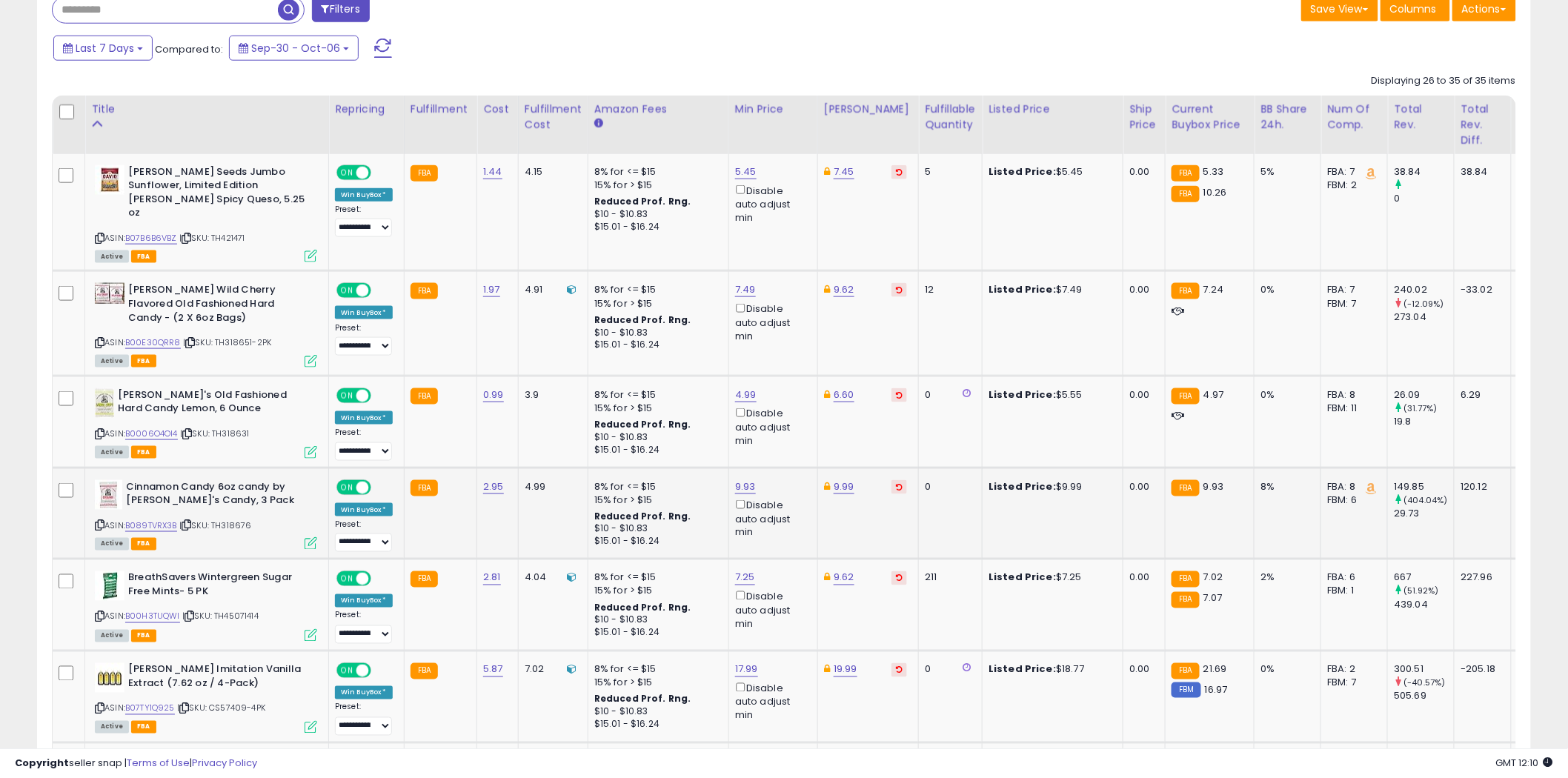
scroll to position [360, 0]
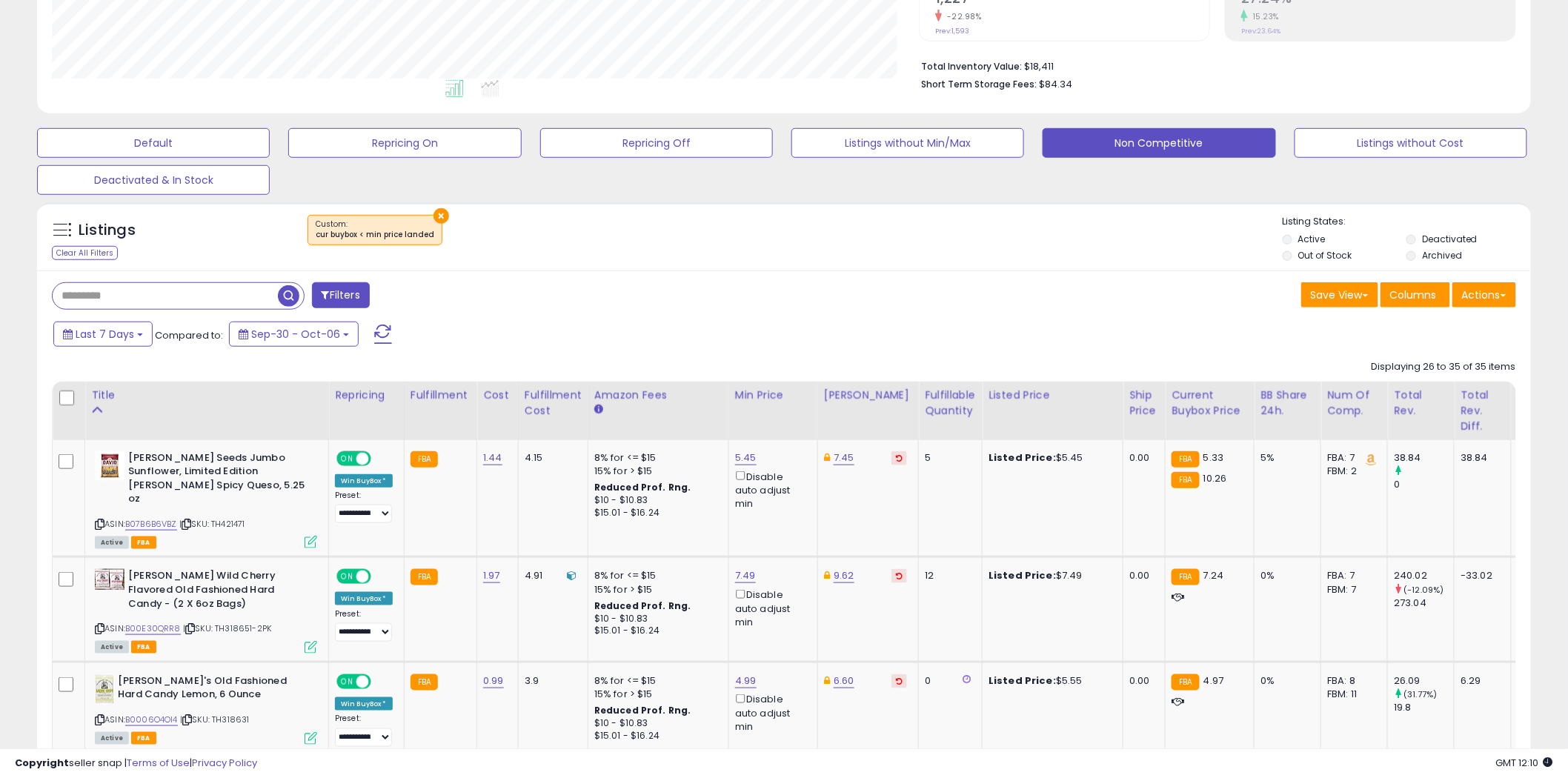
click at [379, 328] on span at bounding box center [383, 334] width 18 height 20
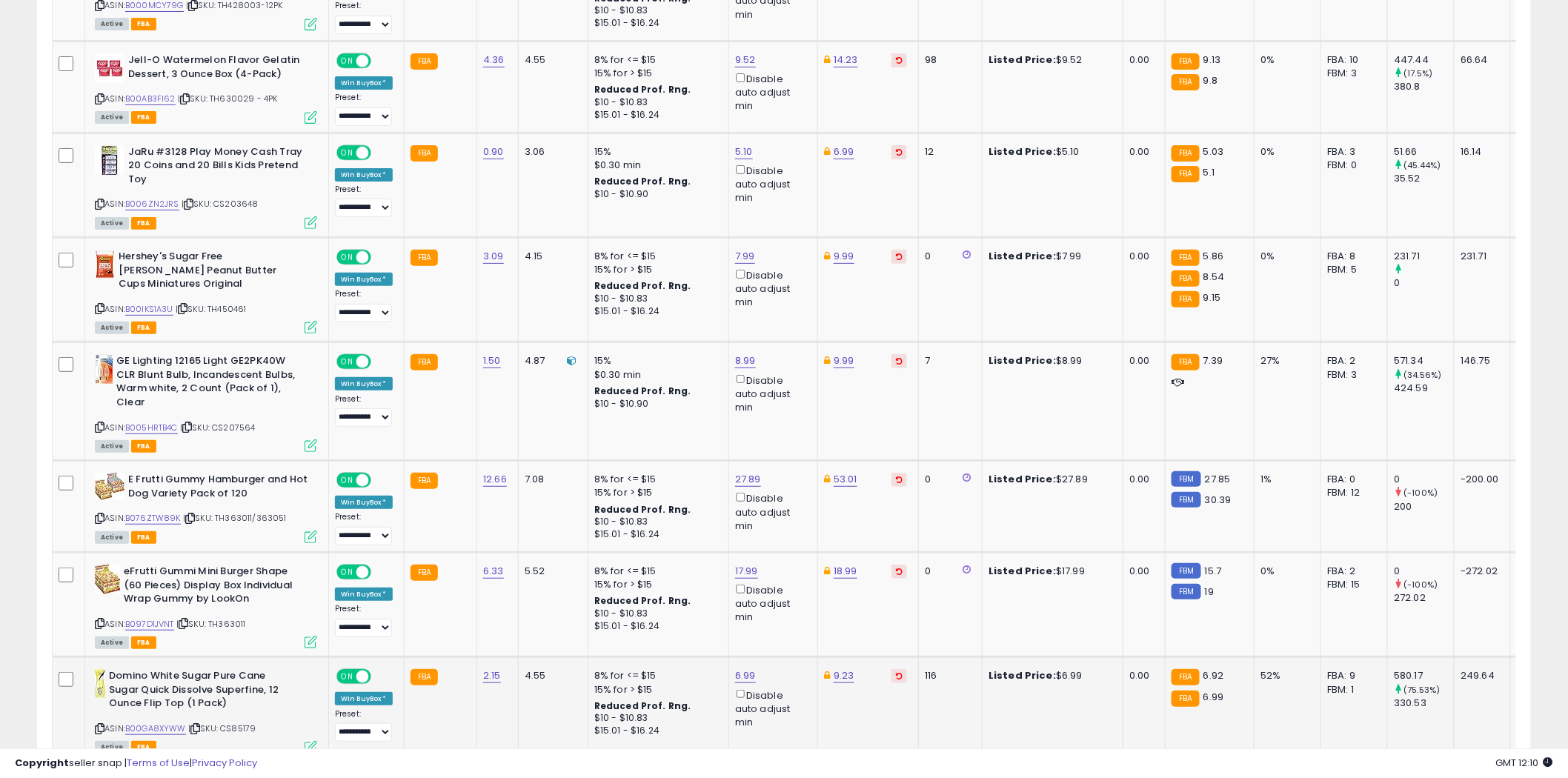
scroll to position [2347, 0]
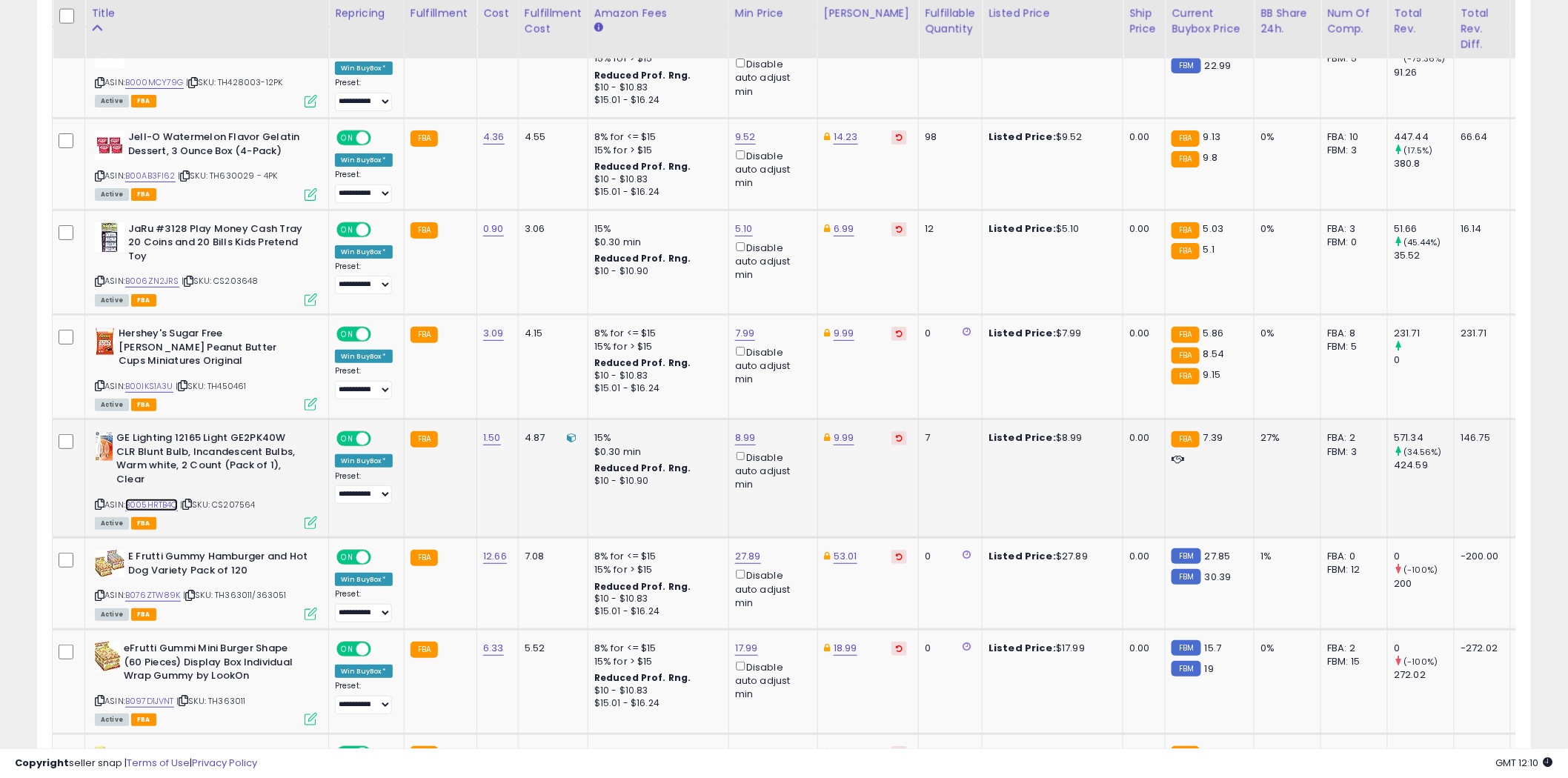
click at [163, 499] on link "B005HRTB4C" at bounding box center [152, 505] width 53 height 13
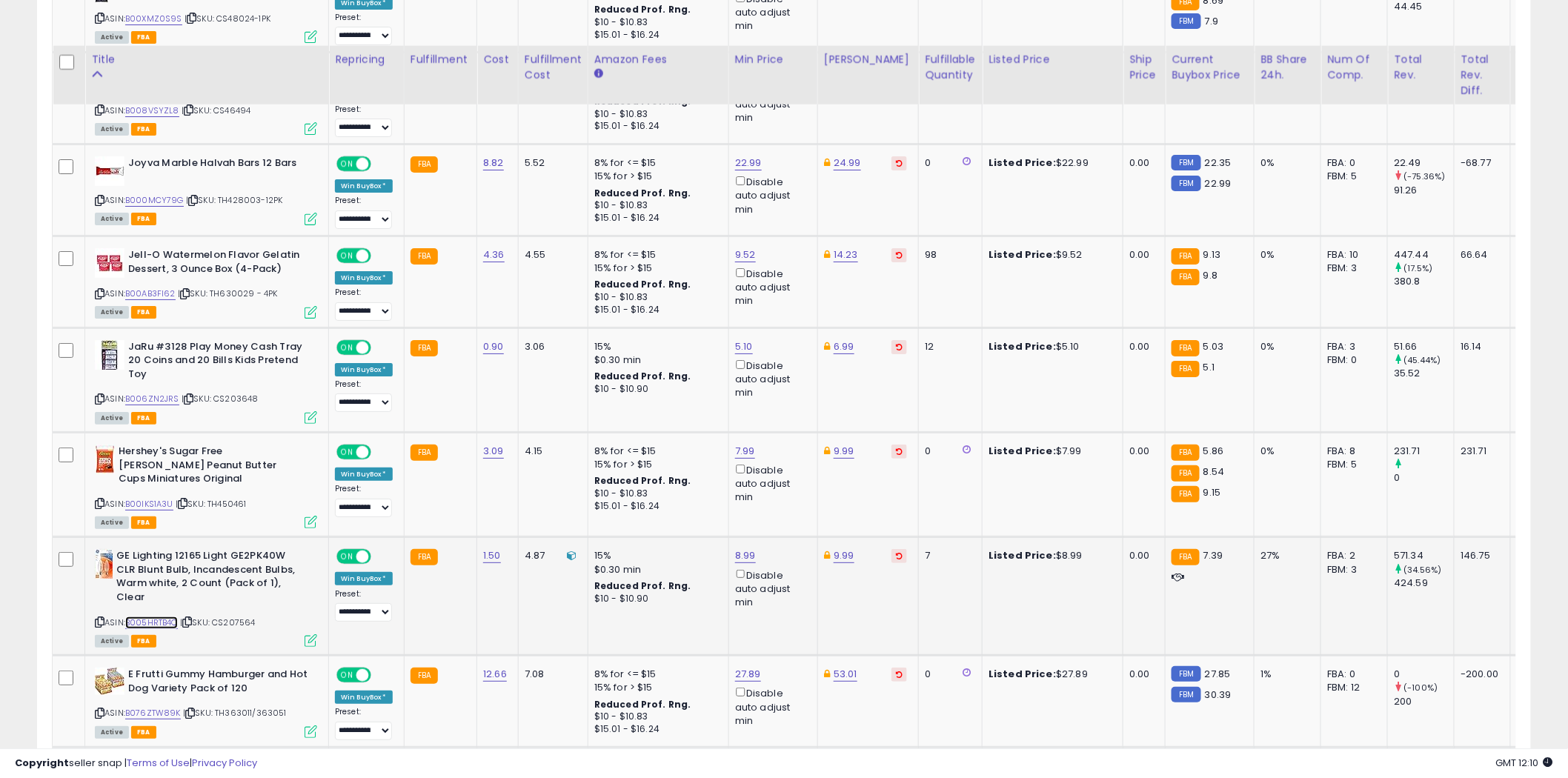
scroll to position [2183, 0]
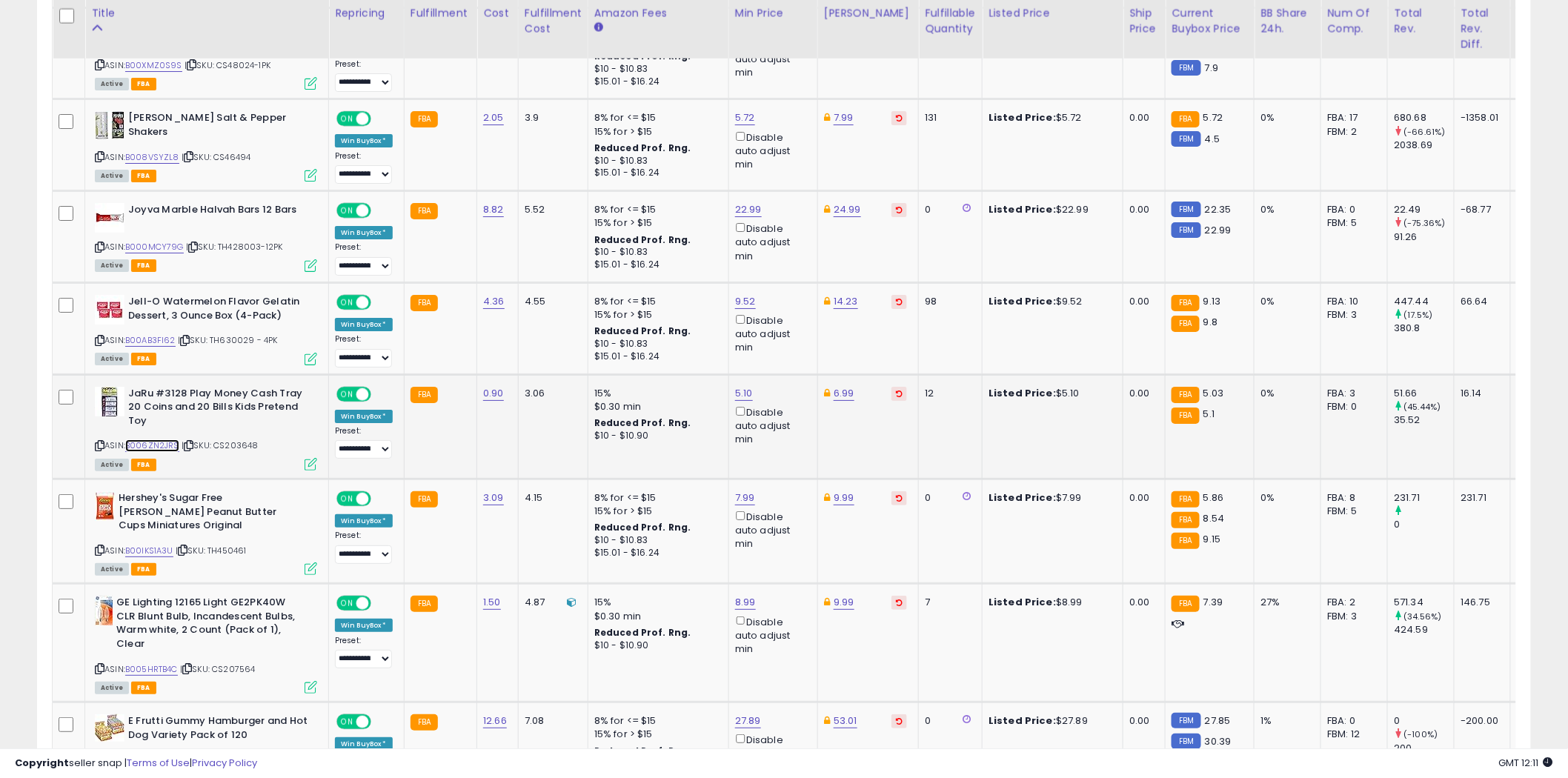
click at [164, 439] on link "B006ZN2JRS" at bounding box center [152, 445] width 54 height 13
click at [745, 386] on link "5.10" at bounding box center [743, 393] width 18 height 15
type input "****"
click at [795, 293] on button "submit" at bounding box center [782, 296] width 25 height 22
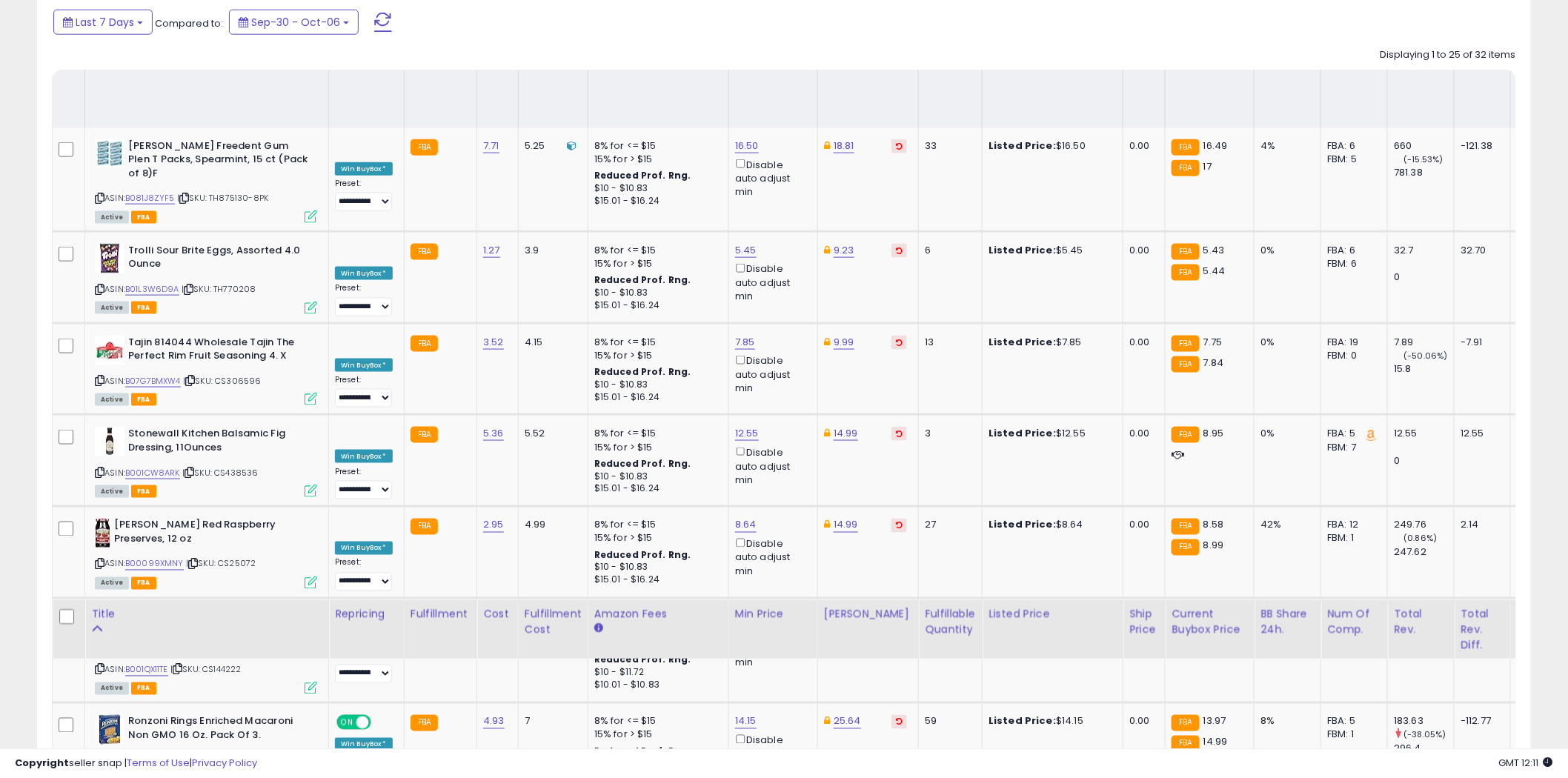
scroll to position [535, 0]
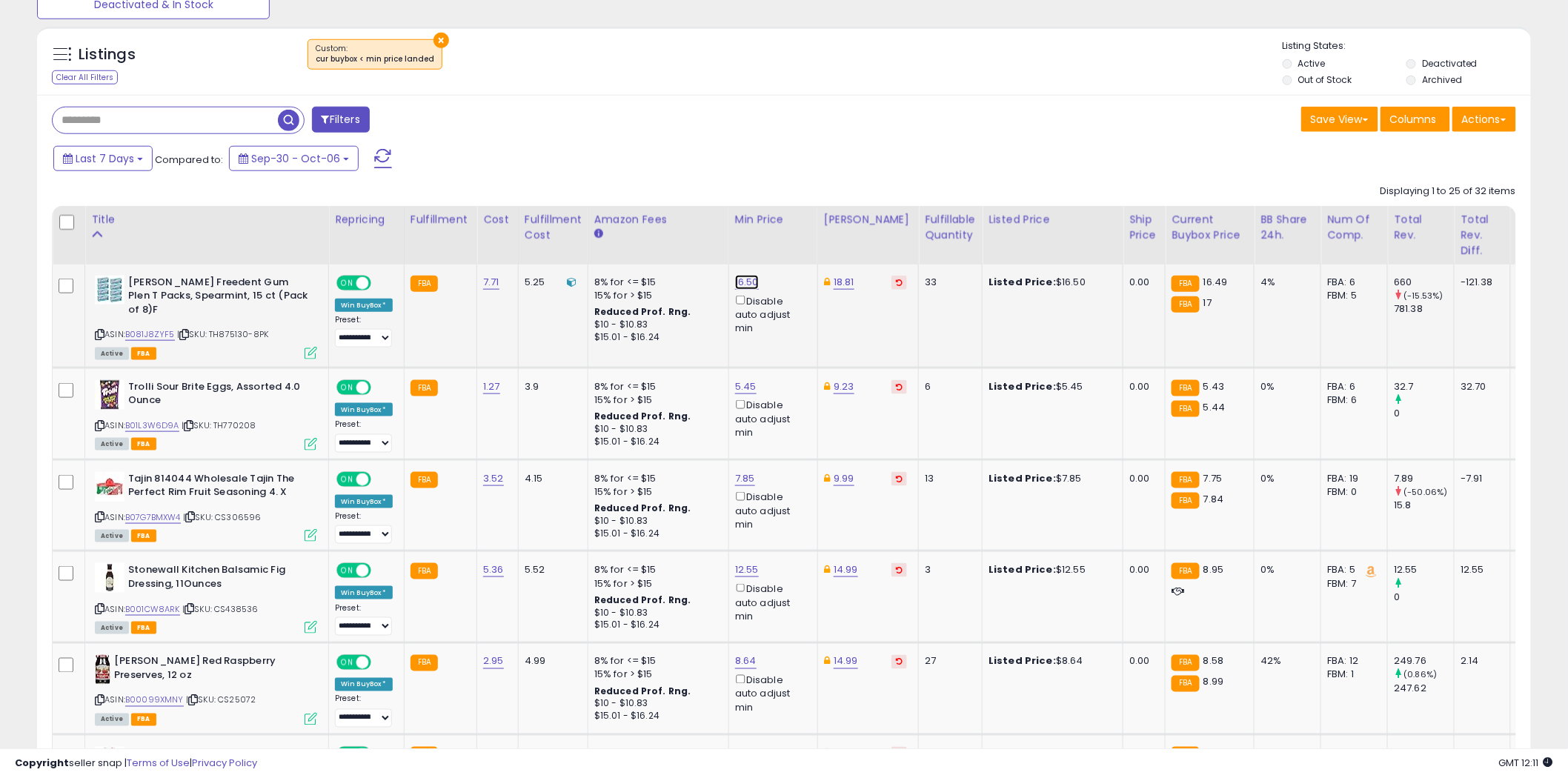
click at [751, 285] on link "16.50" at bounding box center [747, 282] width 24 height 15
type input "*****"
click at [790, 227] on icon "submit" at bounding box center [785, 229] width 9 height 9
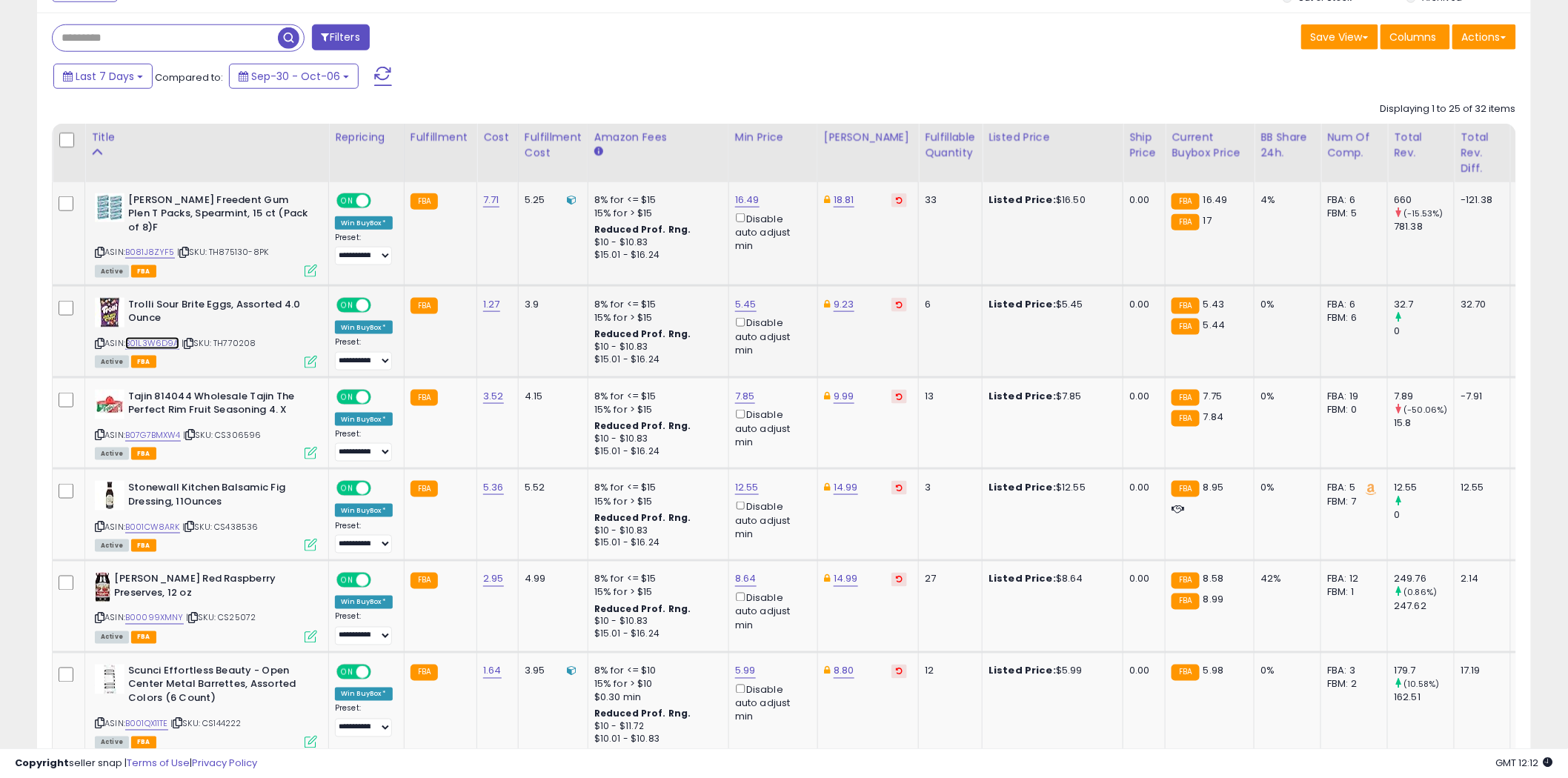
click at [161, 338] on link "B01L3W6D9A" at bounding box center [152, 344] width 54 height 13
click at [101, 328] on div "ASIN: B01L3W6D9A | SKU: TH770208 Active FBA" at bounding box center [206, 333] width 222 height 69
click at [98, 339] on icon at bounding box center [99, 344] width 9 height 9
click at [749, 298] on link "5.45" at bounding box center [745, 304] width 21 height 15
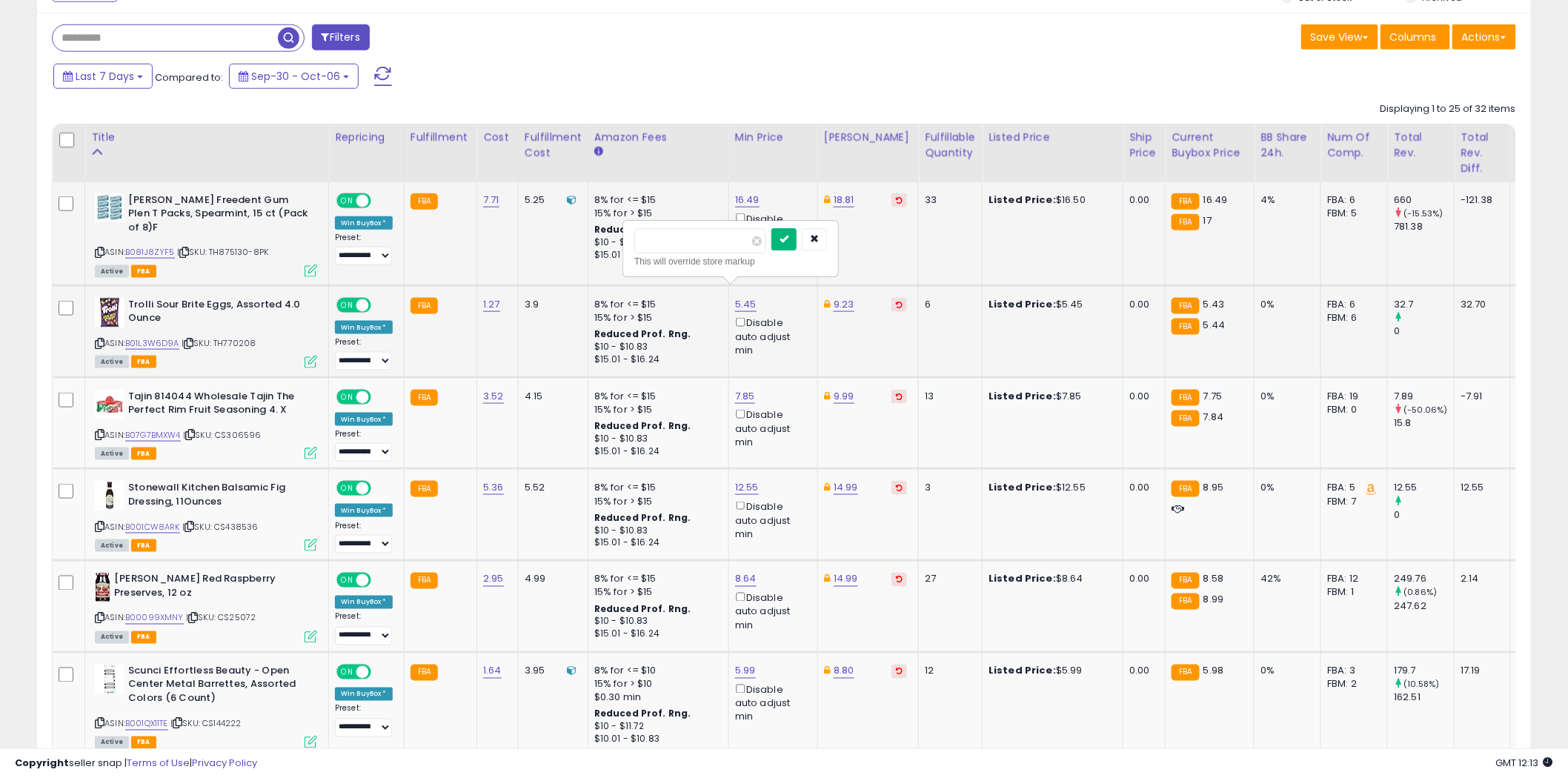
type input "****"
click at [796, 242] on button "submit" at bounding box center [784, 239] width 25 height 22
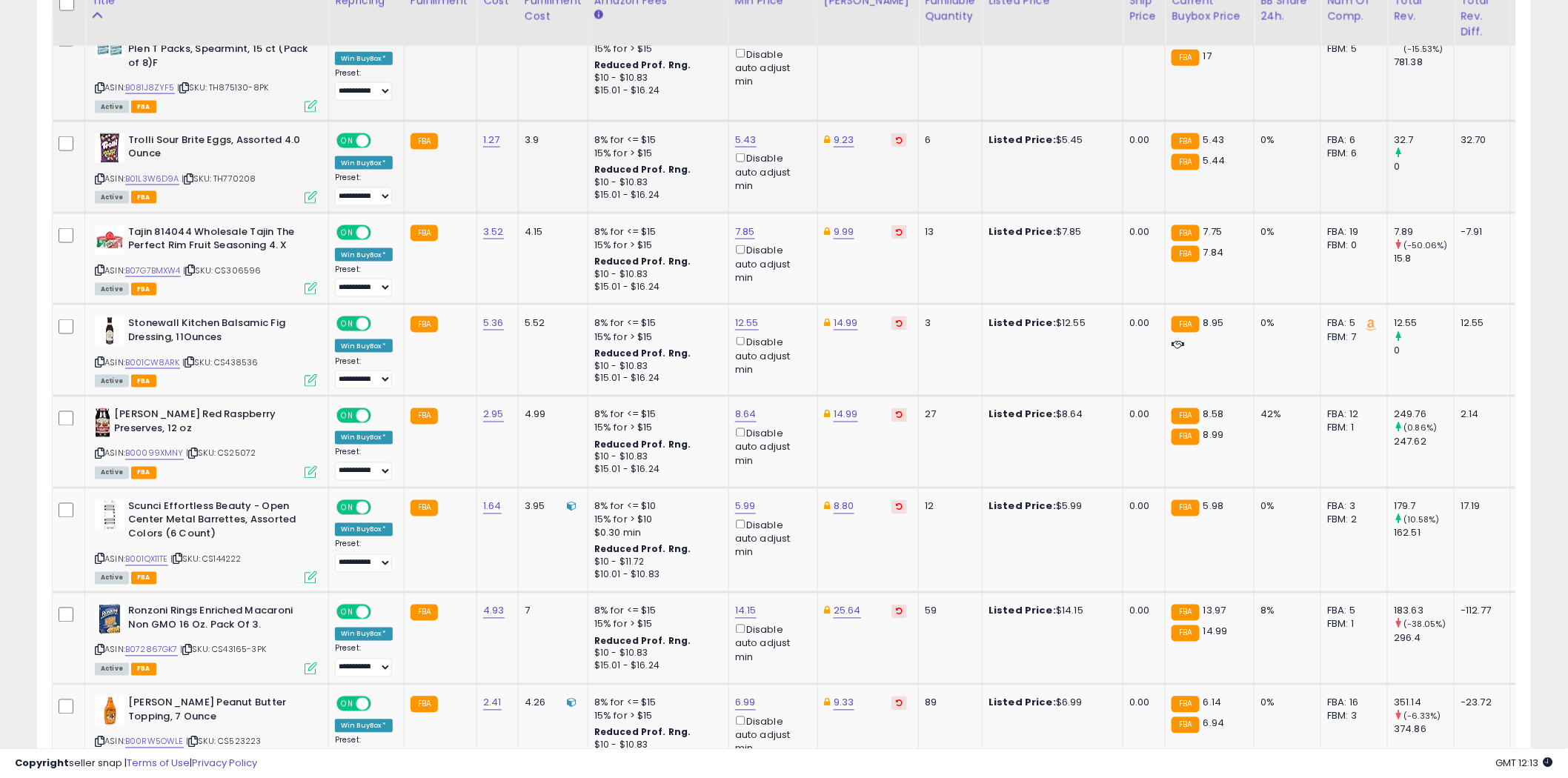
scroll to position [0, 0]
